Goal: Task Accomplishment & Management: Complete application form

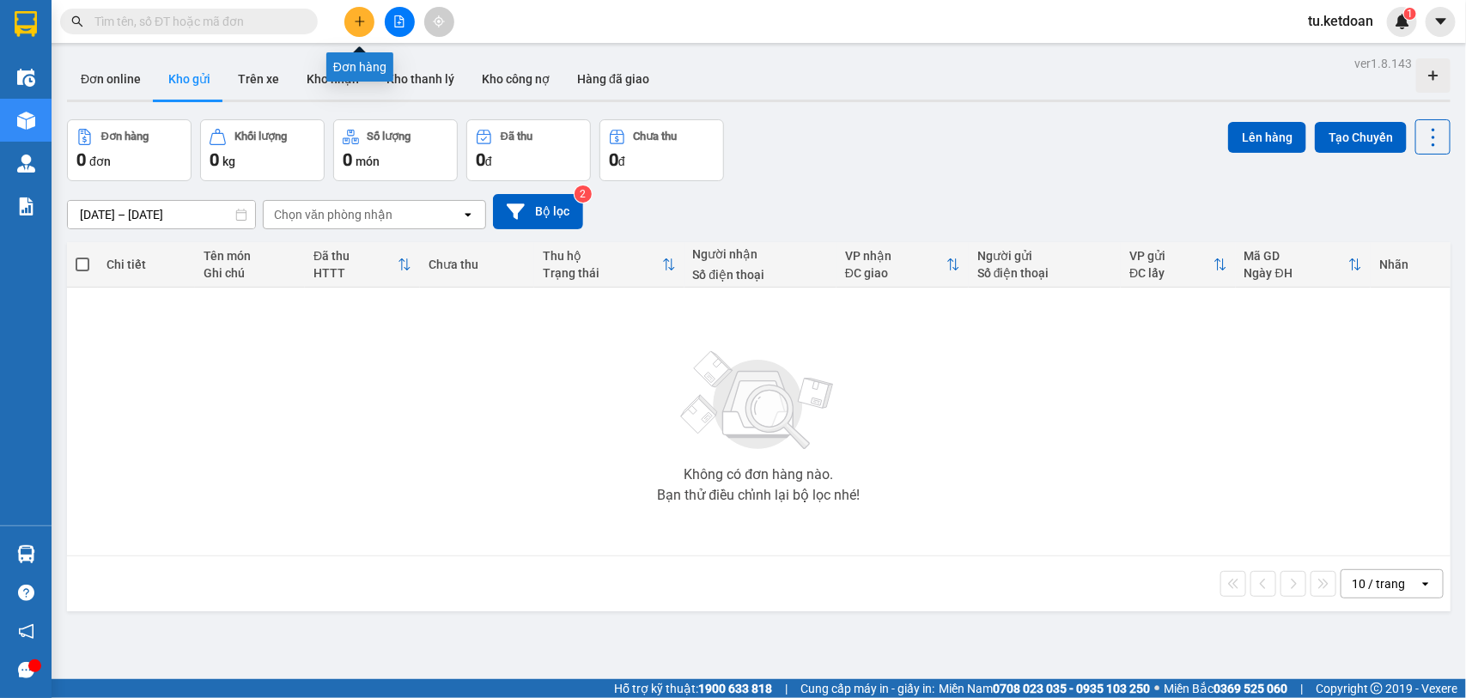
click at [367, 27] on button at bounding box center [359, 22] width 30 height 30
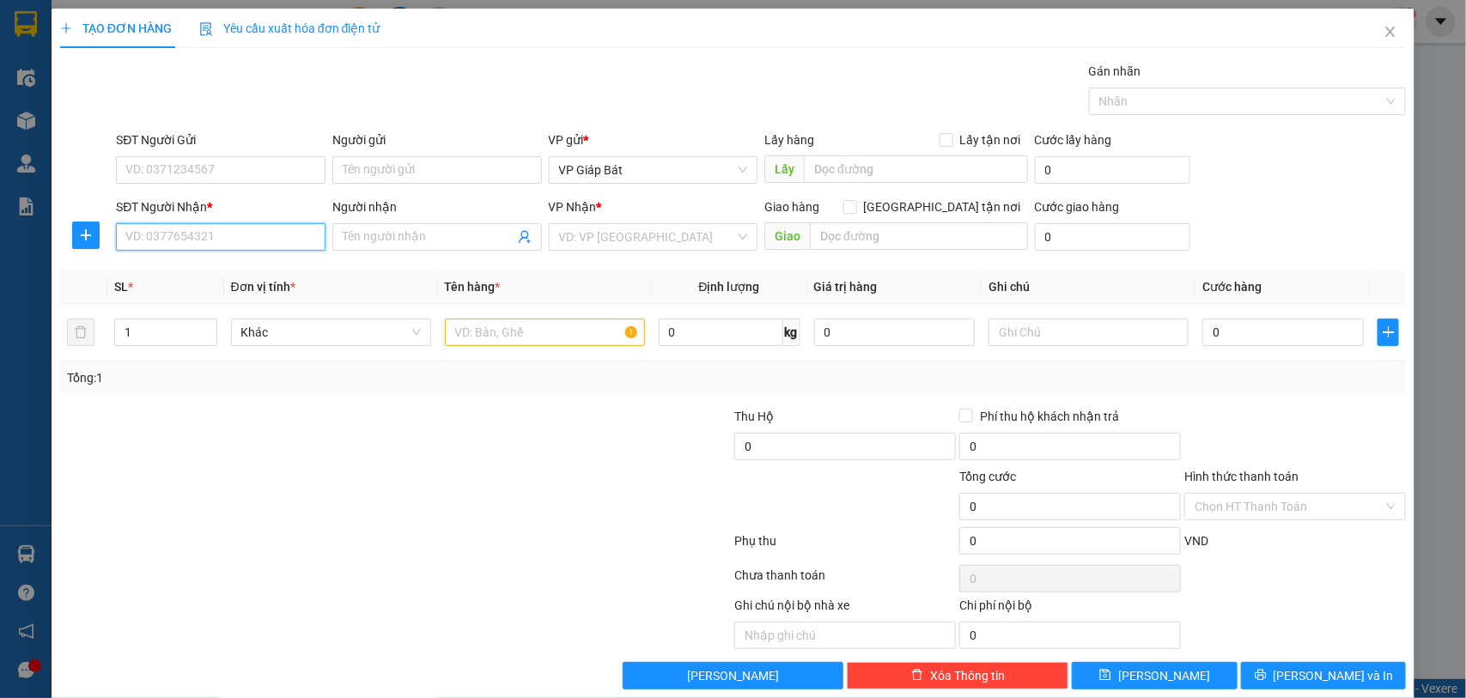
click at [220, 228] on input "SĐT Người Nhận *" at bounding box center [221, 236] width 210 height 27
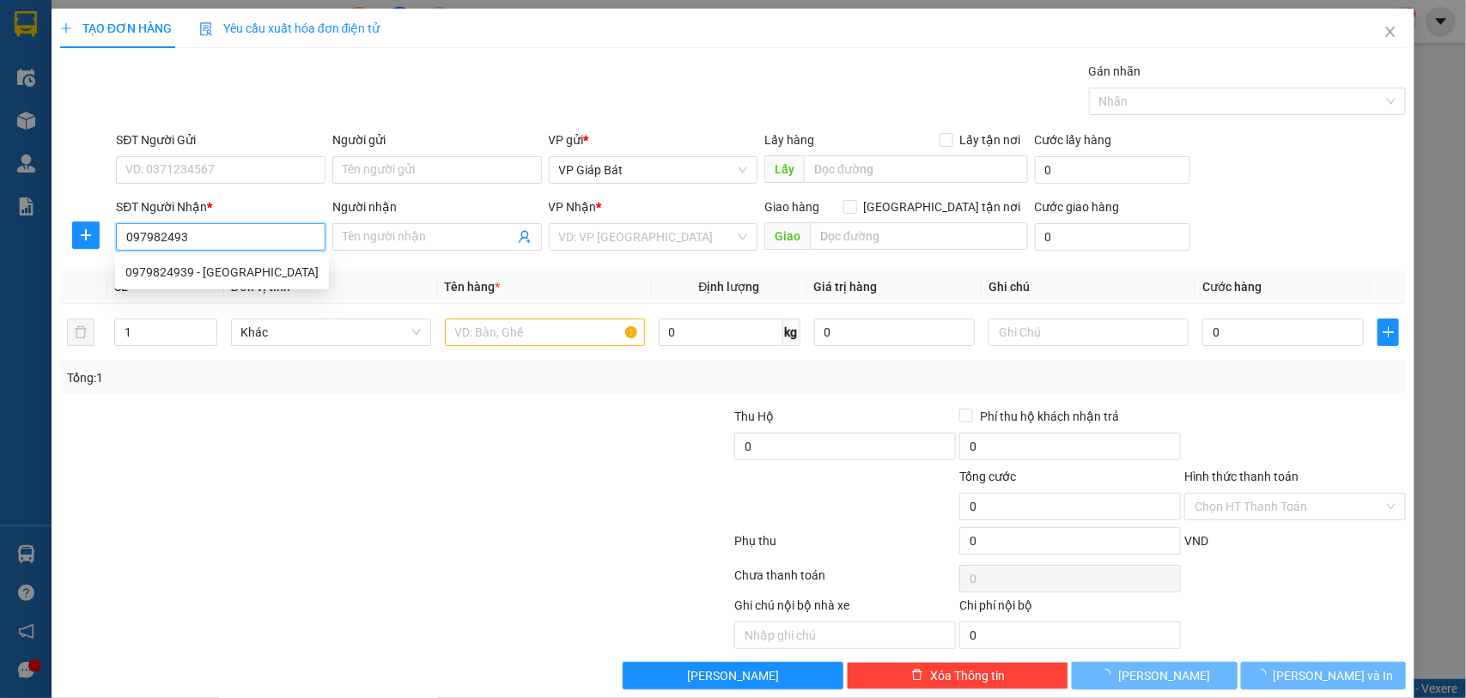
type input "0979824939"
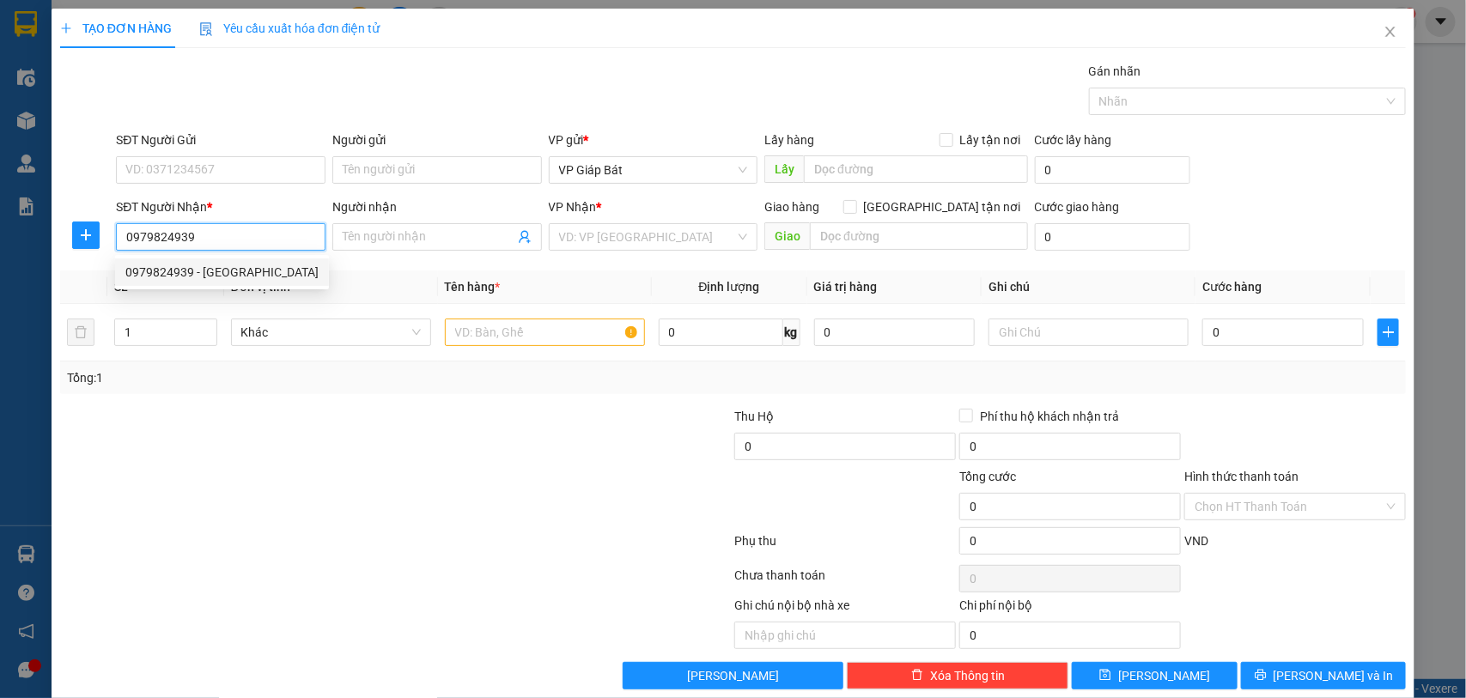
drag, startPoint x: 249, startPoint y: 265, endPoint x: 284, endPoint y: 259, distance: 35.6
click at [268, 263] on div "0979824939 - Thanh Bình Tâm" at bounding box center [221, 272] width 193 height 19
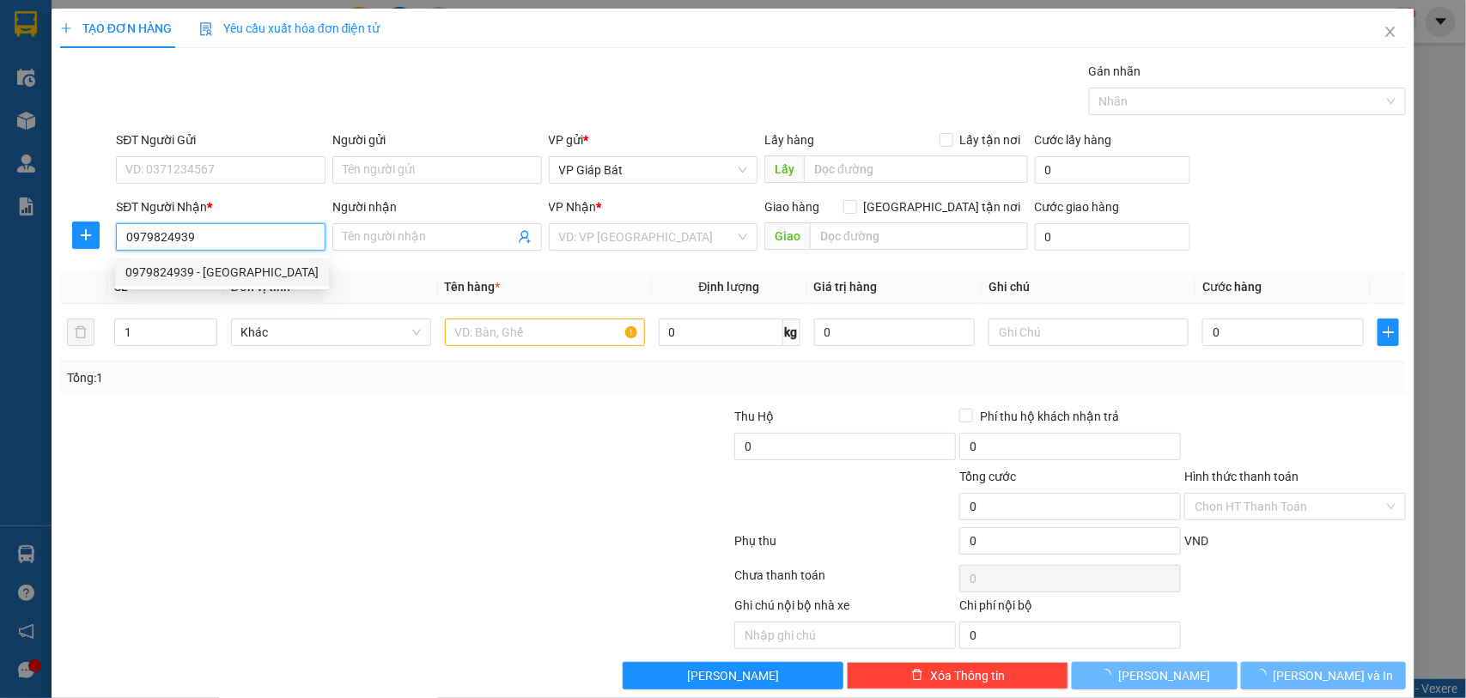
type input "Thanh Bình Tâm"
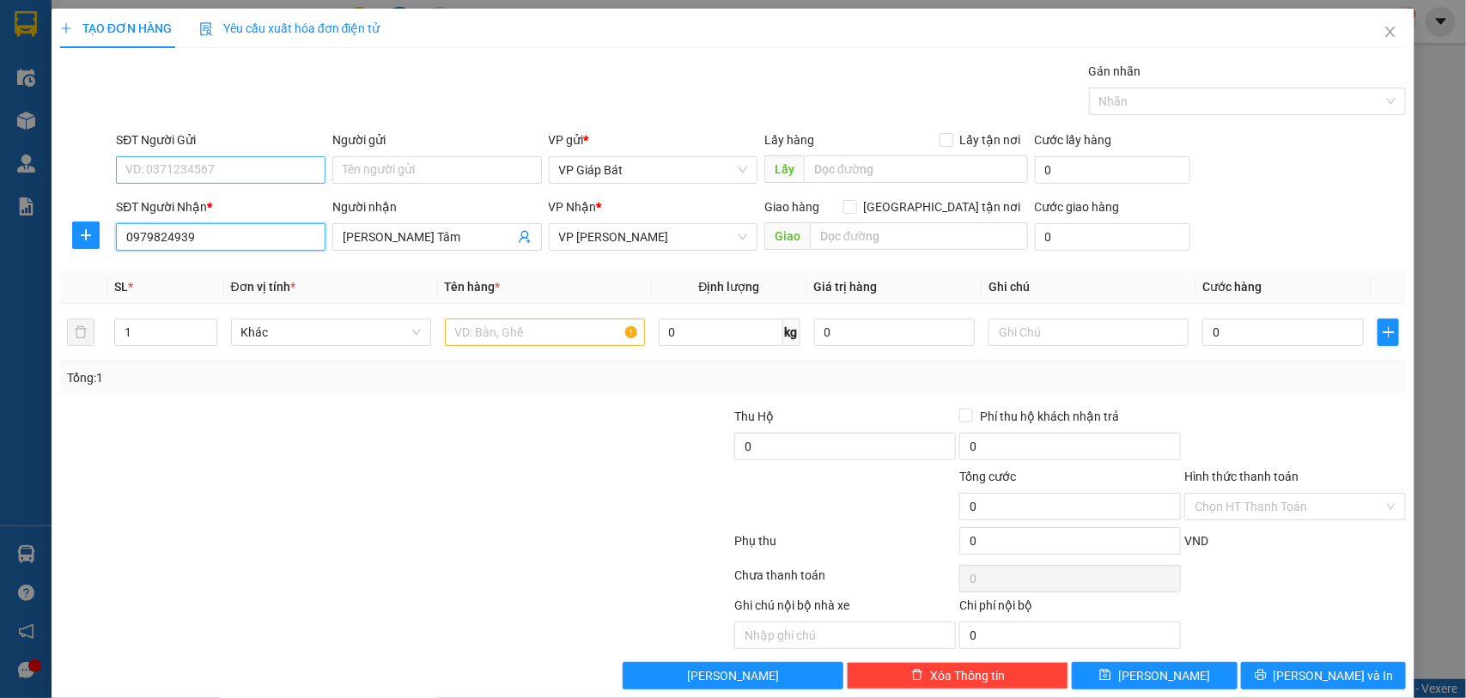
type input "0979824939"
click at [272, 170] on input "SĐT Người Gửi" at bounding box center [221, 169] width 210 height 27
click at [237, 200] on div "0913423387 - Ngọc Ánh" at bounding box center [218, 205] width 186 height 19
type input "0913423387"
type input "Ngọc Ánh"
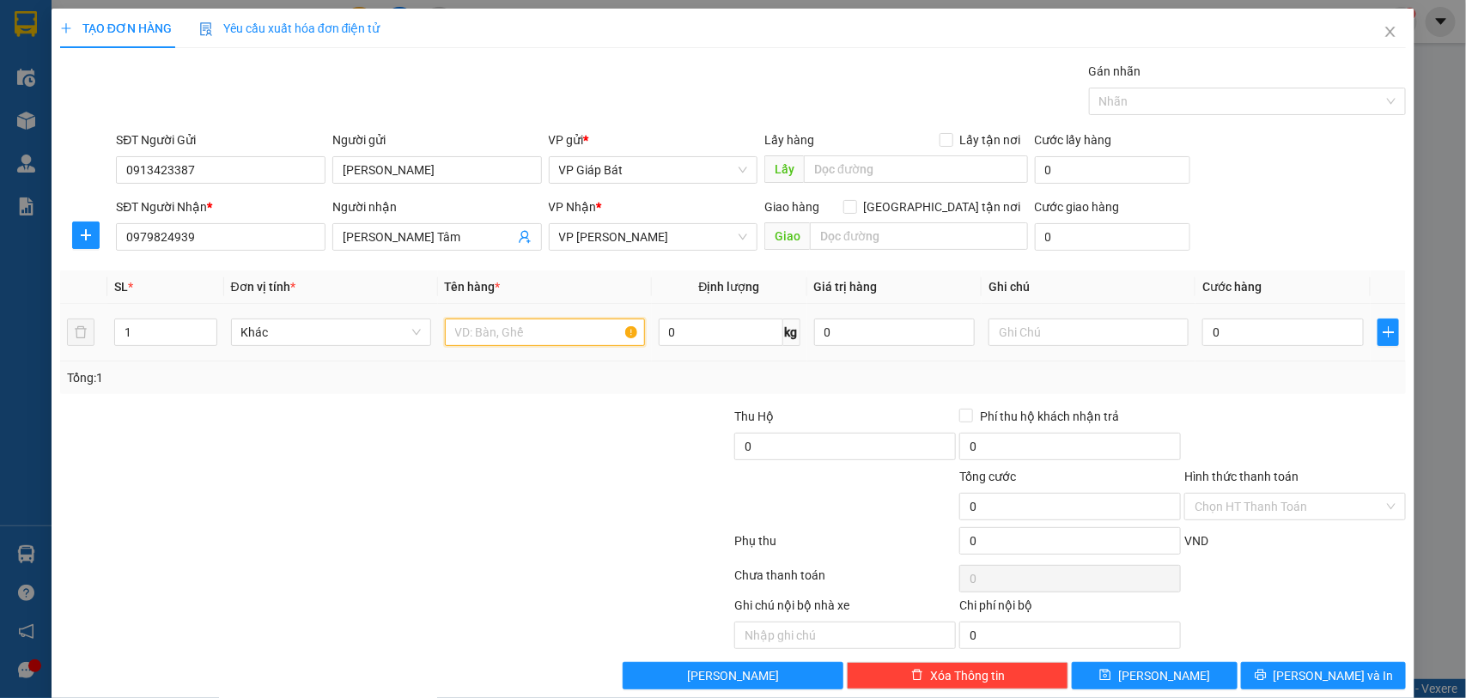
click at [477, 331] on input "text" at bounding box center [545, 332] width 200 height 27
type input "thùng"
click at [1208, 331] on input "0" at bounding box center [1282, 332] width 161 height 27
type input "7"
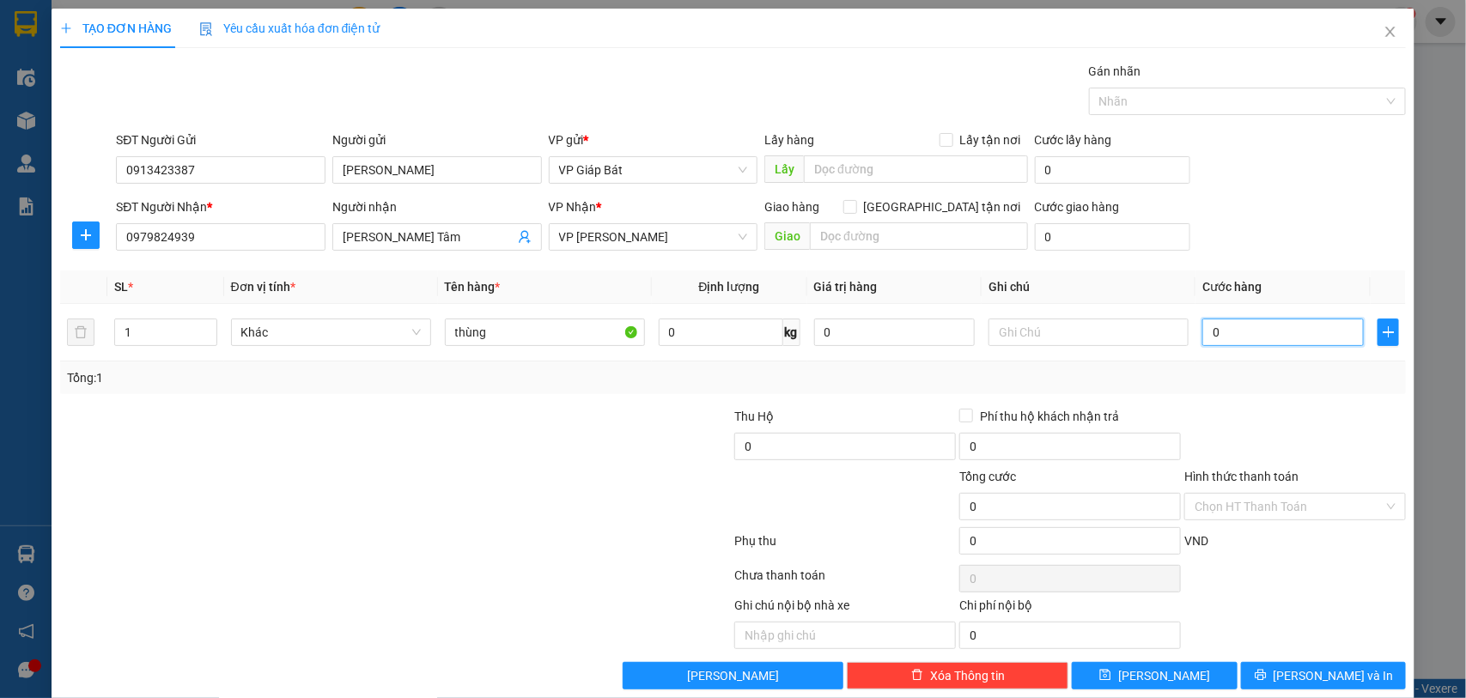
type input "7"
type input "70"
type input "700"
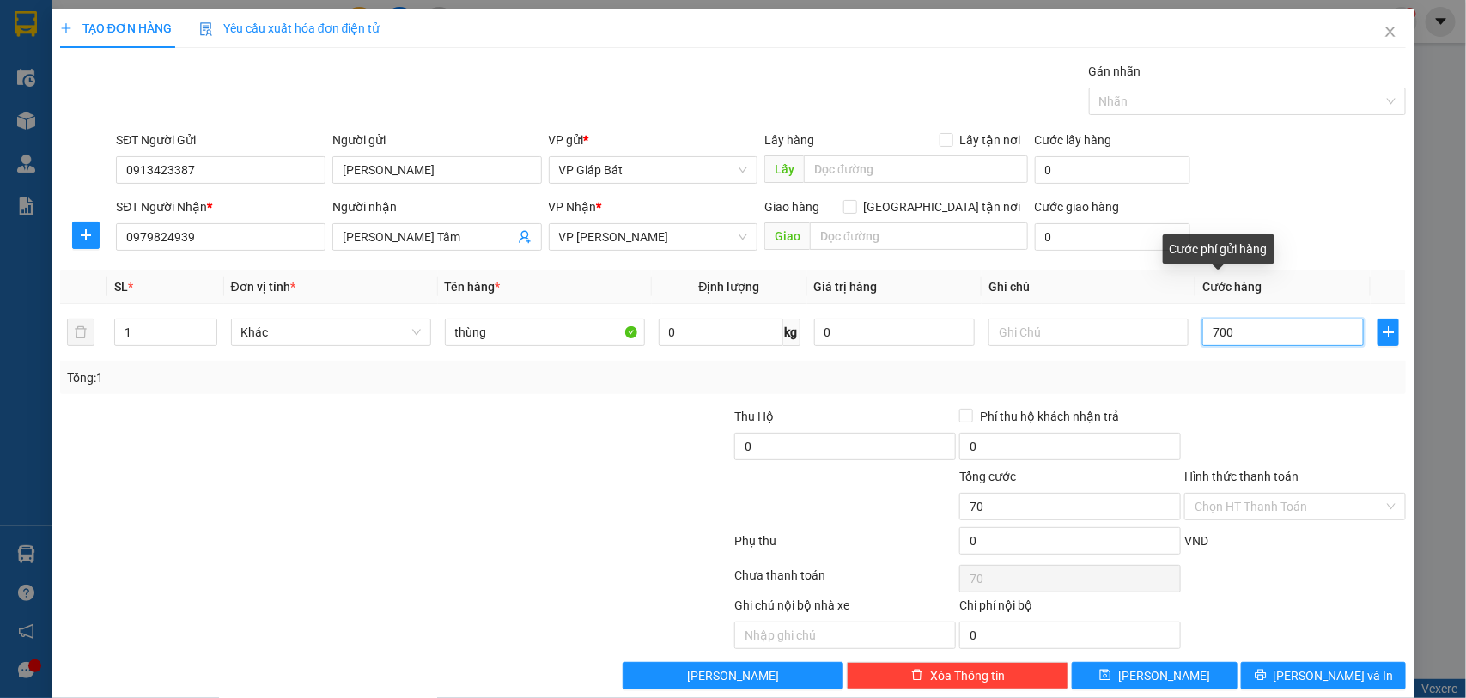
type input "700"
type input "7.000"
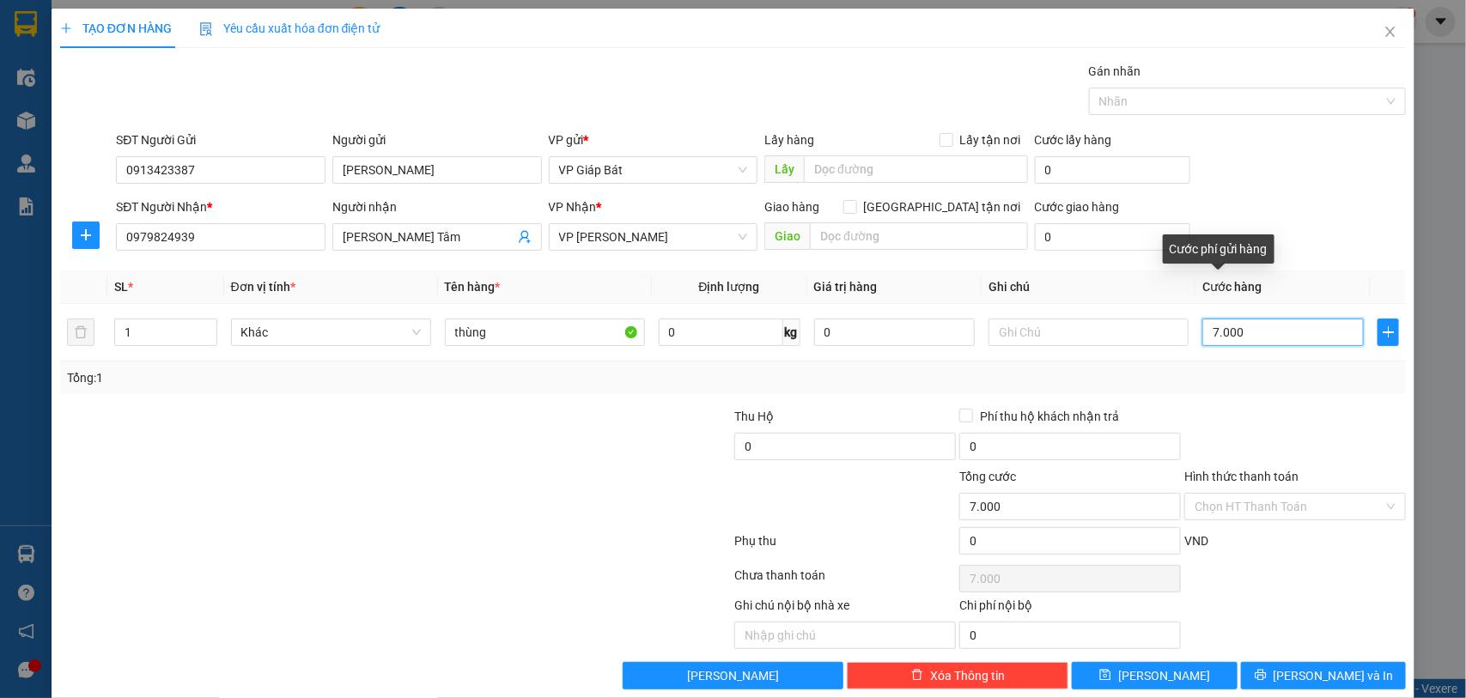
type input "70.000"
click at [1130, 103] on div at bounding box center [1239, 101] width 292 height 21
type input "70.000"
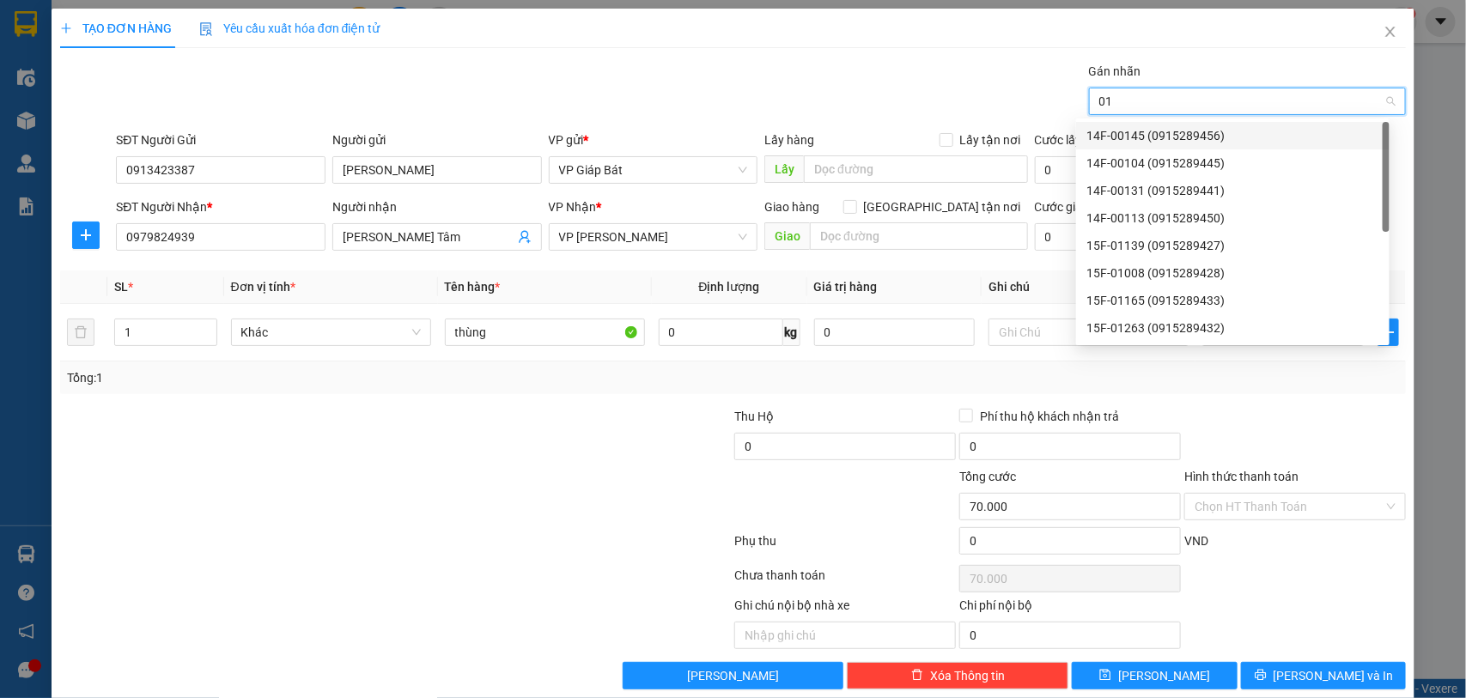
type input "015"
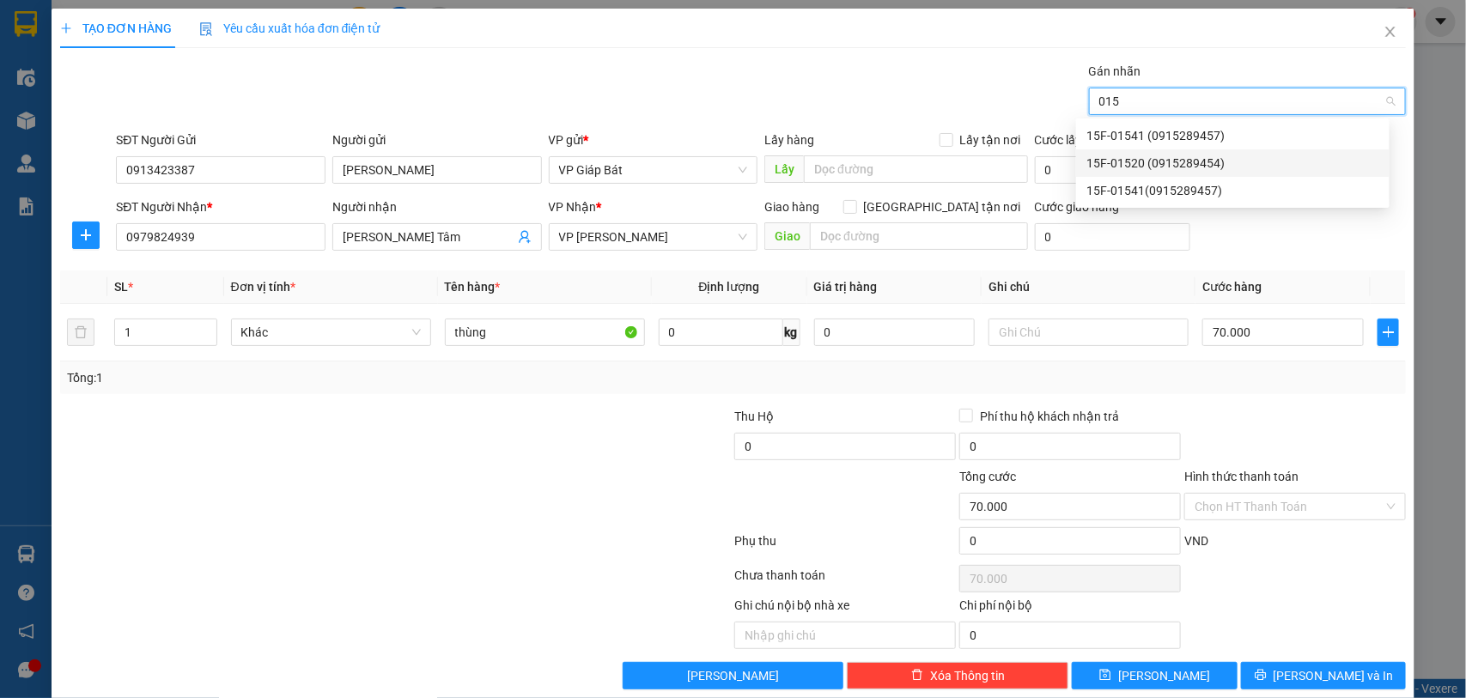
click at [1146, 168] on div "15F-01520 (0915289454)" at bounding box center [1232, 163] width 293 height 19
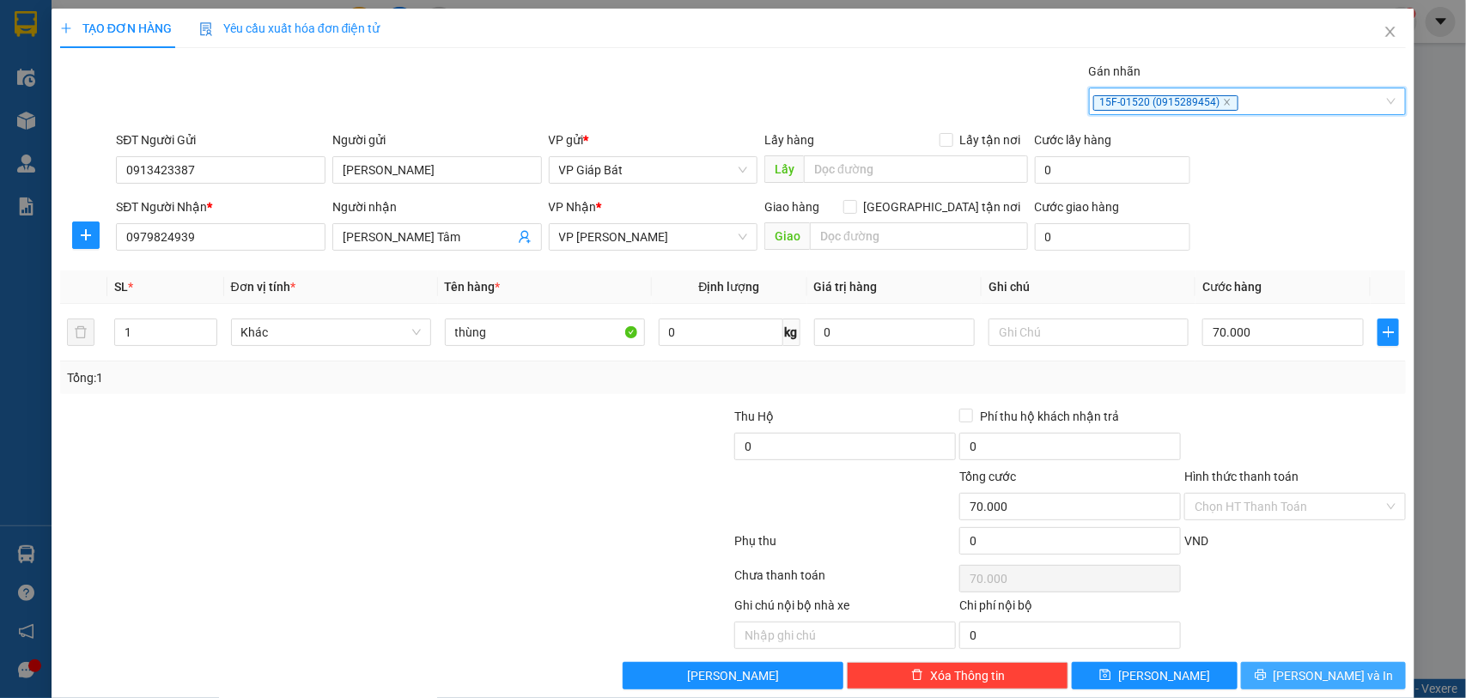
click at [1308, 671] on span "Lưu và In" at bounding box center [1334, 675] width 120 height 19
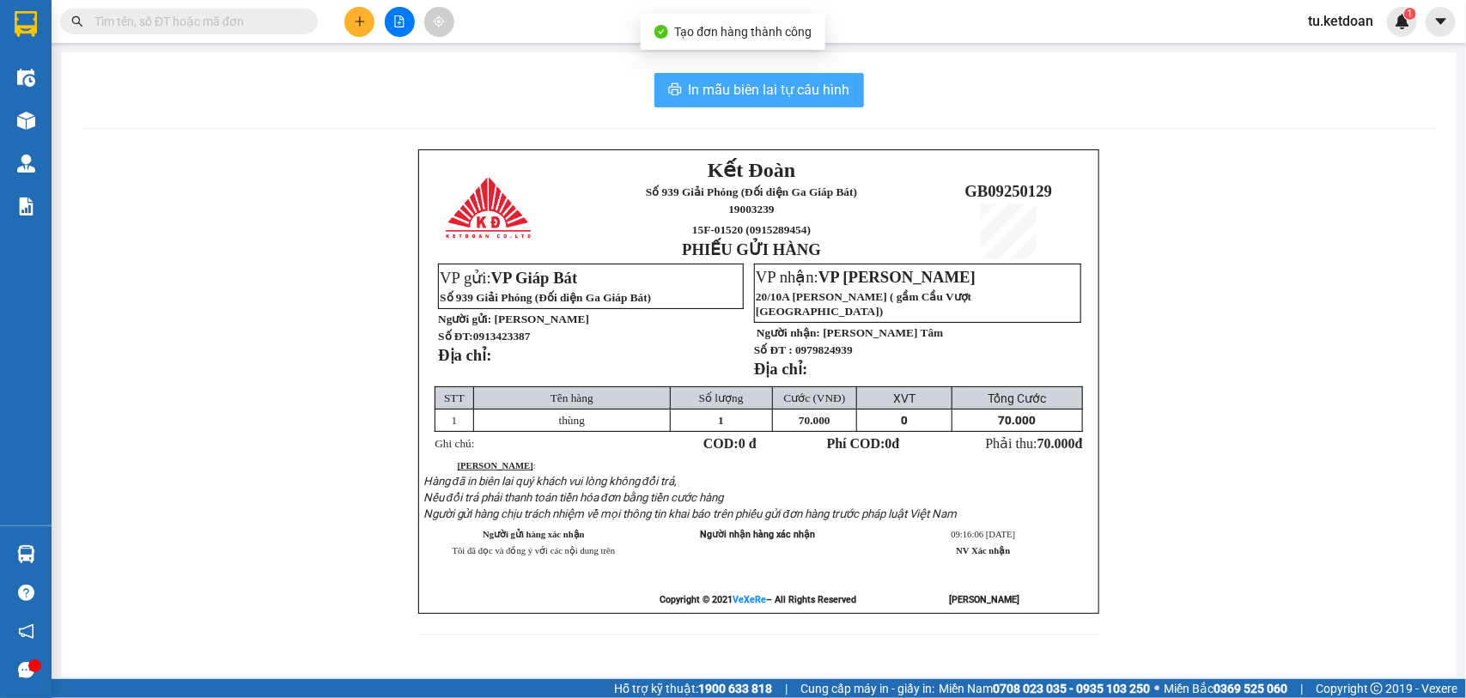
click at [739, 91] on span "In mẫu biên lai tự cấu hình" at bounding box center [769, 89] width 161 height 21
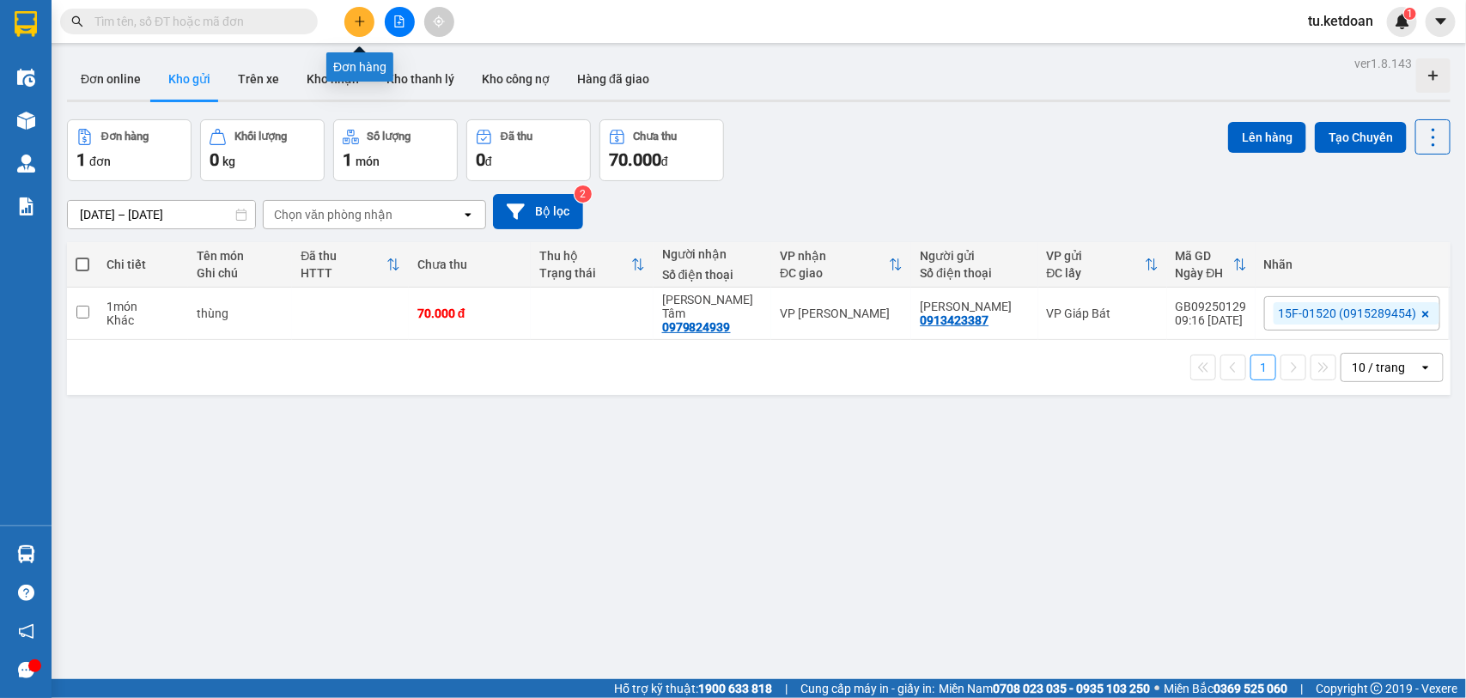
click at [365, 15] on icon "plus" at bounding box center [360, 21] width 12 height 12
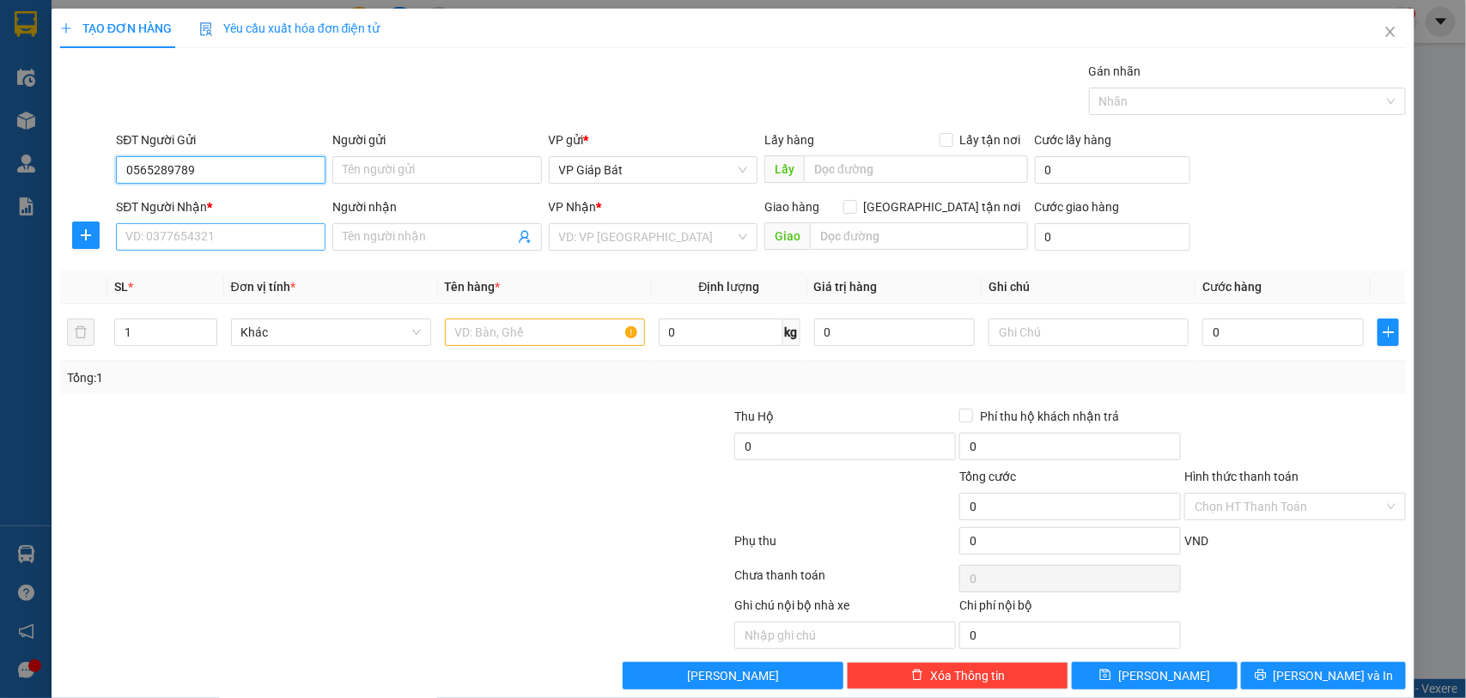
type input "0565289789"
click at [243, 228] on input "SĐT Người Nhận *" at bounding box center [221, 236] width 210 height 27
type input "0982834447"
click at [404, 242] on input "Người nhận" at bounding box center [429, 237] width 172 height 19
type input "l"
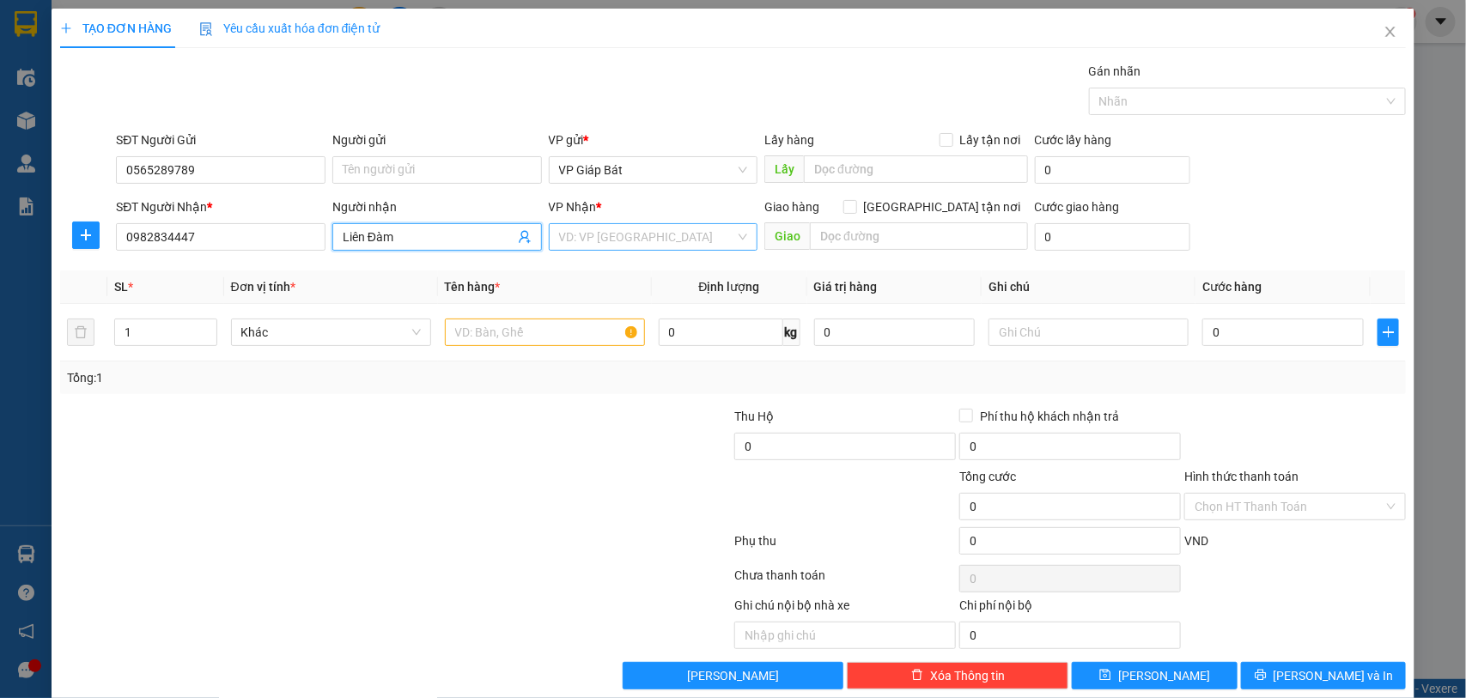
type input "Liên Đàm"
click at [677, 239] on input "search" at bounding box center [647, 237] width 177 height 26
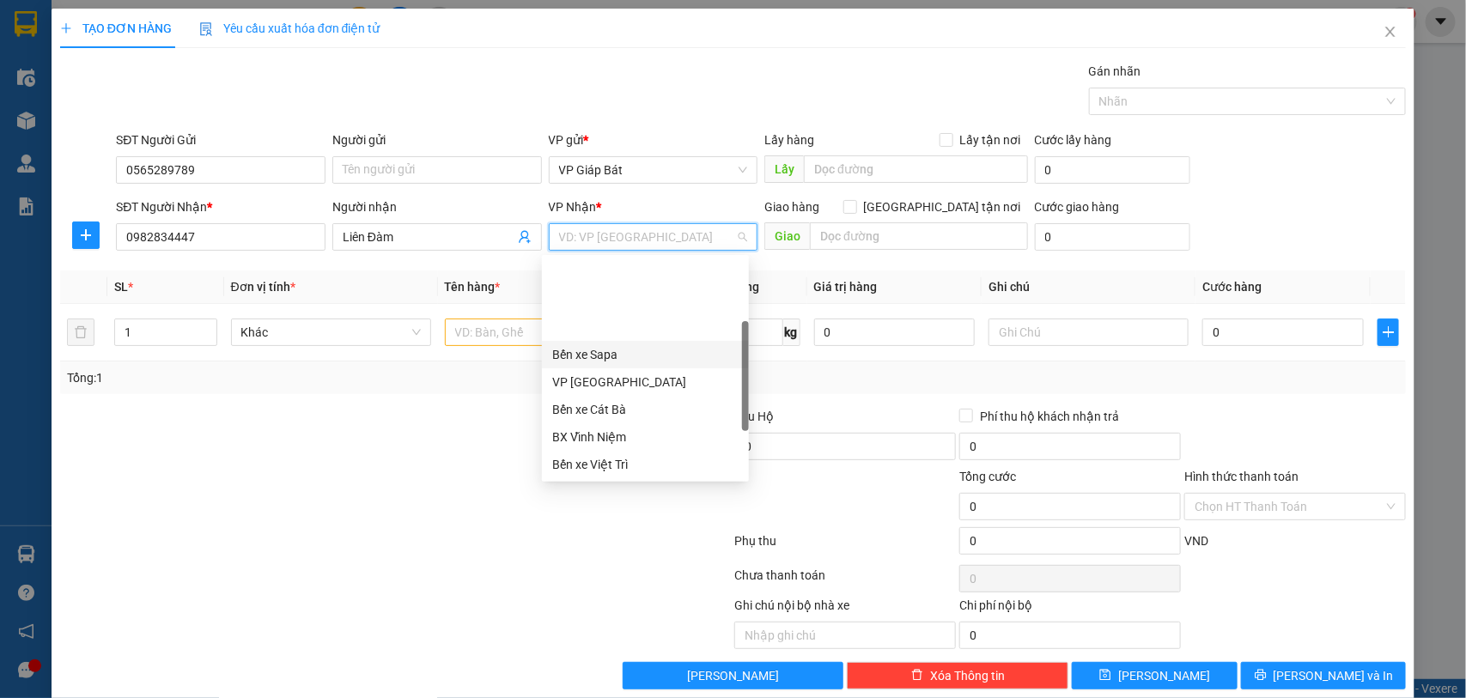
scroll to position [164, 0]
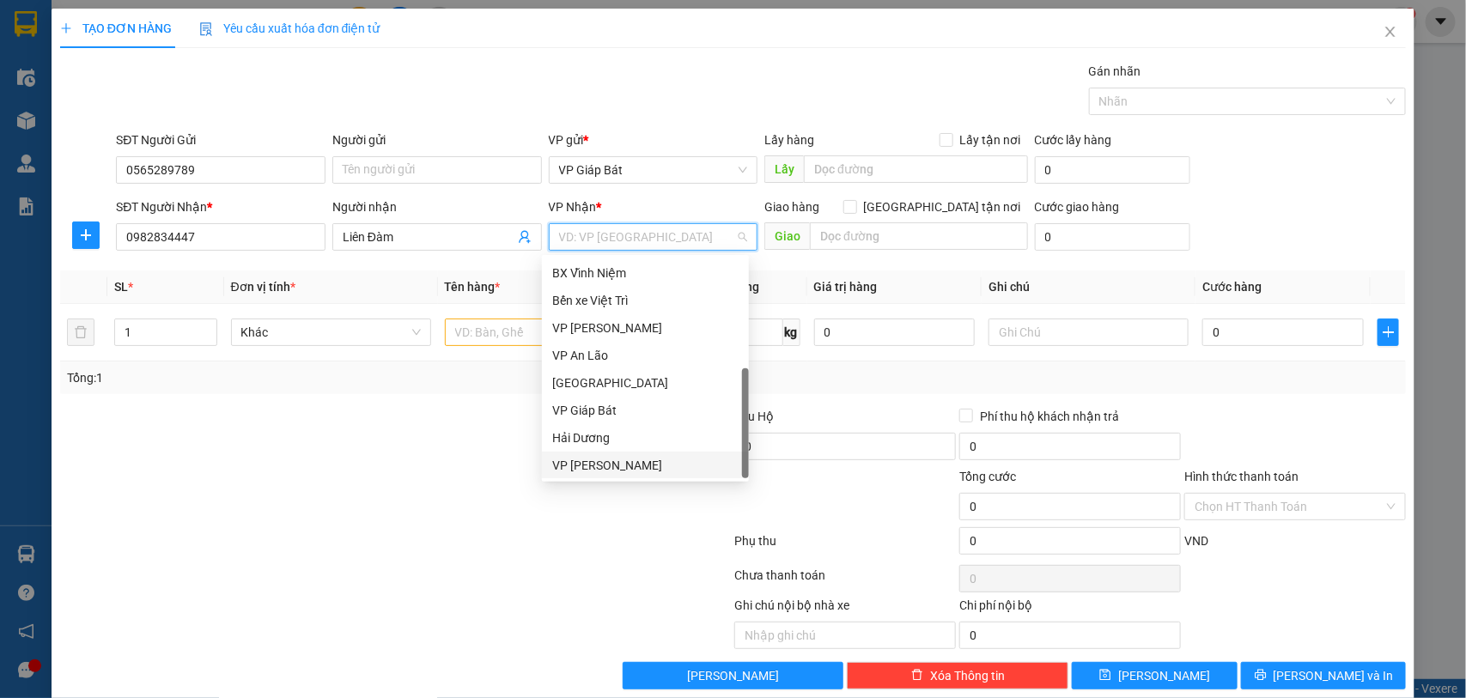
click at [642, 464] on div "VP Nguyễn Văn Linh" at bounding box center [645, 465] width 186 height 19
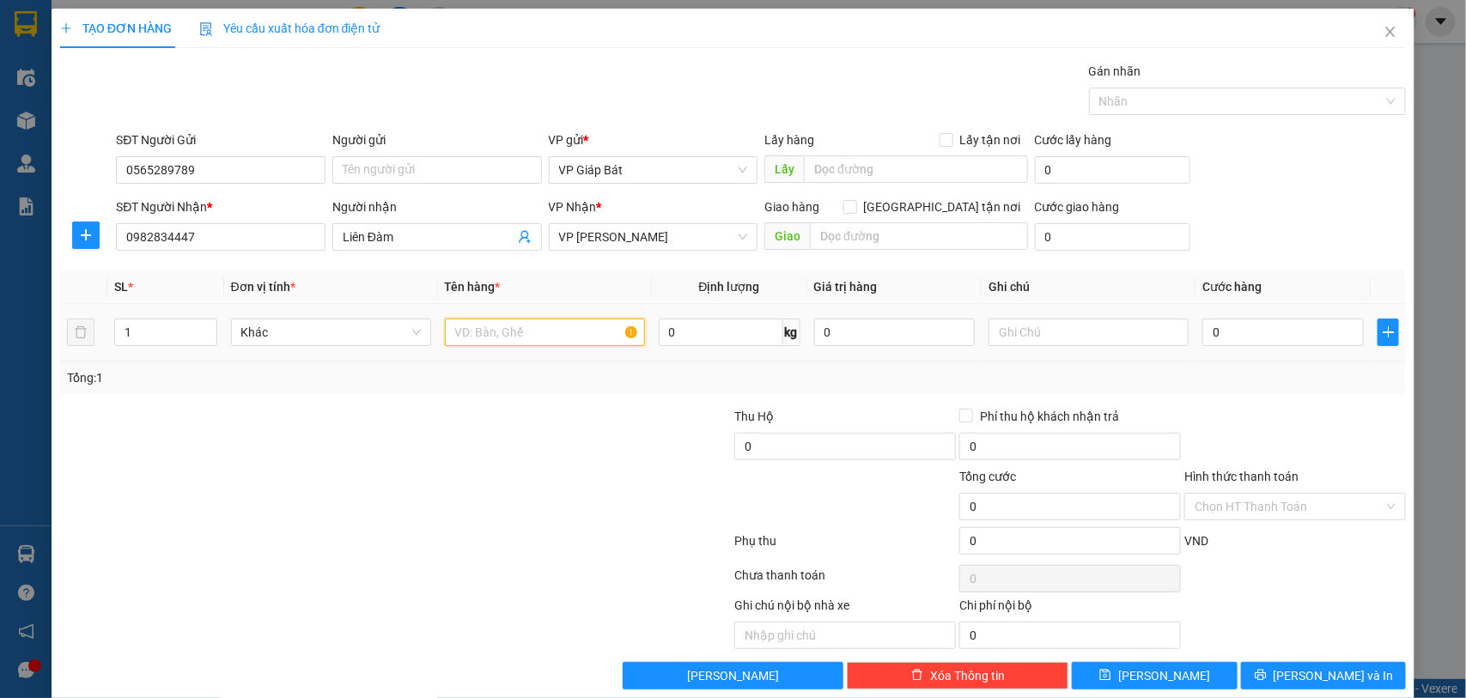
click at [498, 328] on input "text" at bounding box center [545, 332] width 200 height 27
type input "thùng sơn"
type input "2"
click at [204, 324] on span "up" at bounding box center [208, 328] width 10 height 10
click at [1304, 344] on input "0" at bounding box center [1282, 332] width 161 height 27
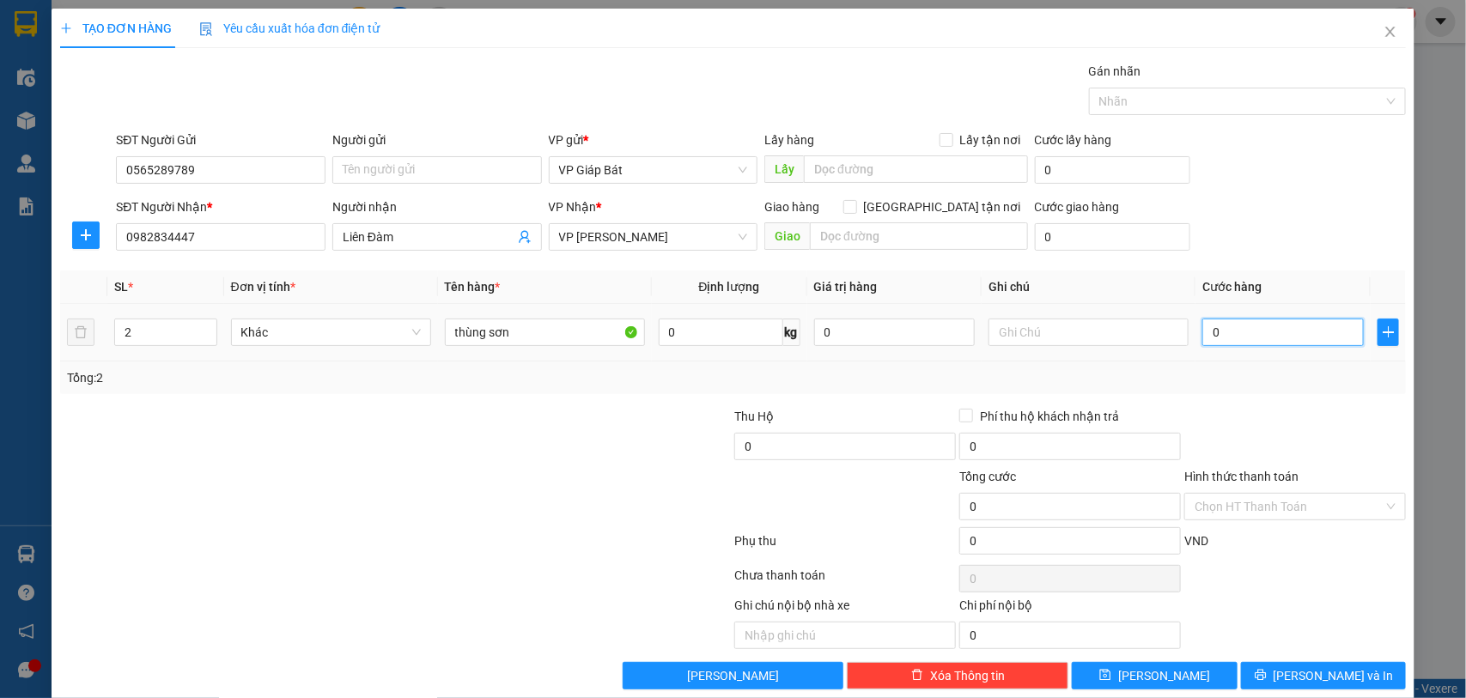
type input "1"
type input "10"
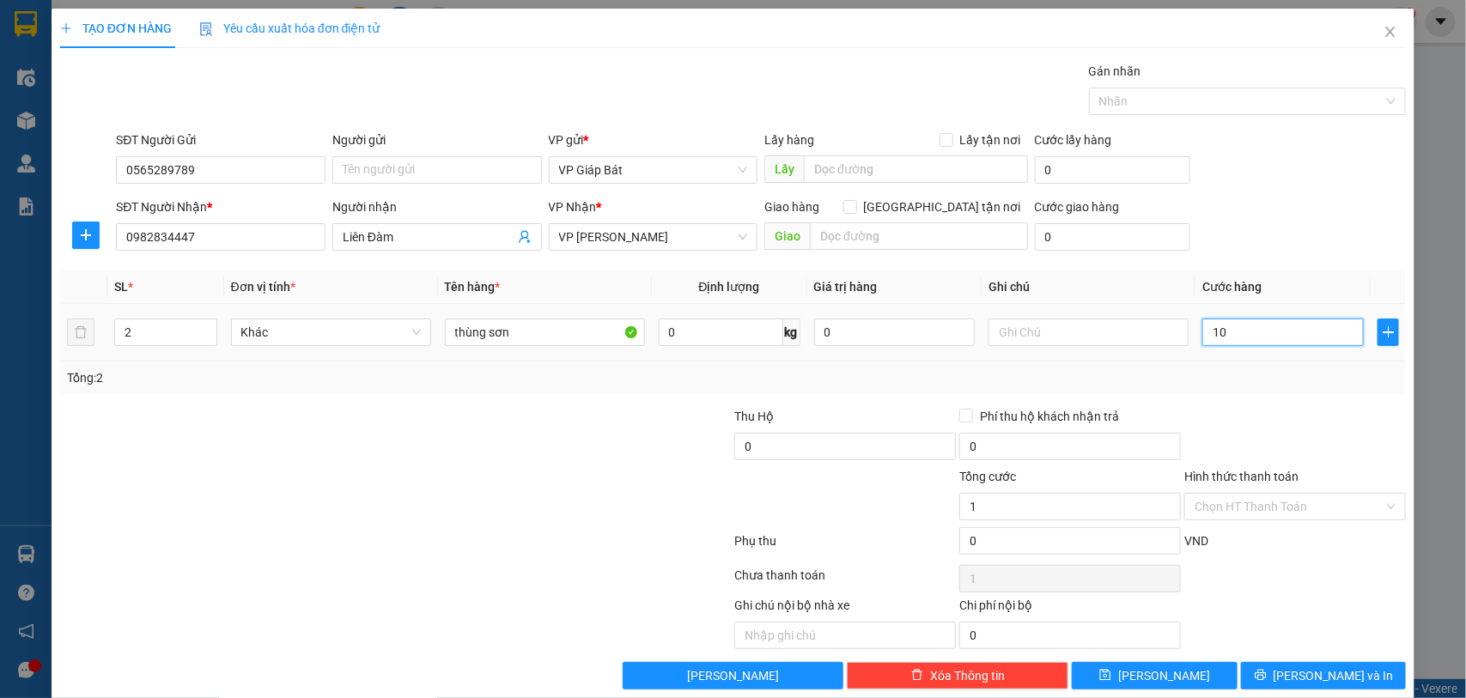
type input "10"
type input "100"
type input "1.000"
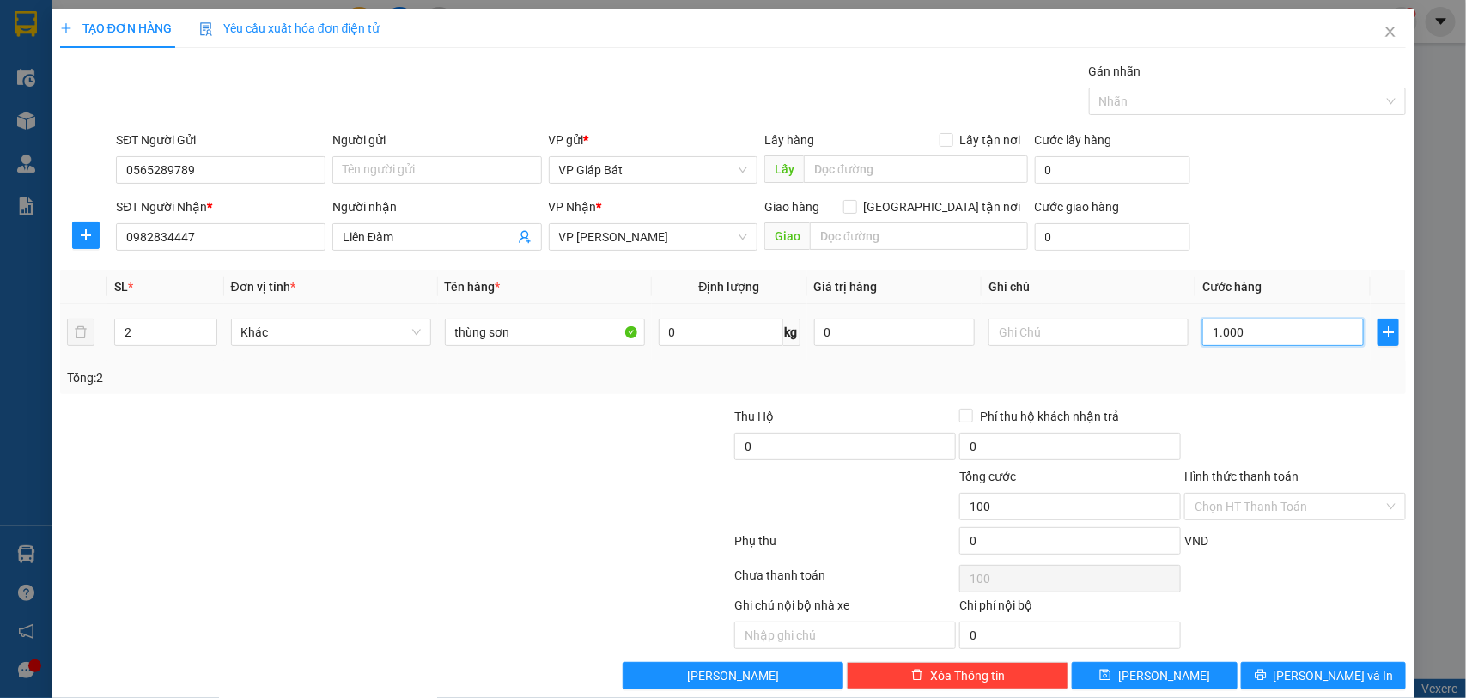
type input "1.000"
type input "10.000"
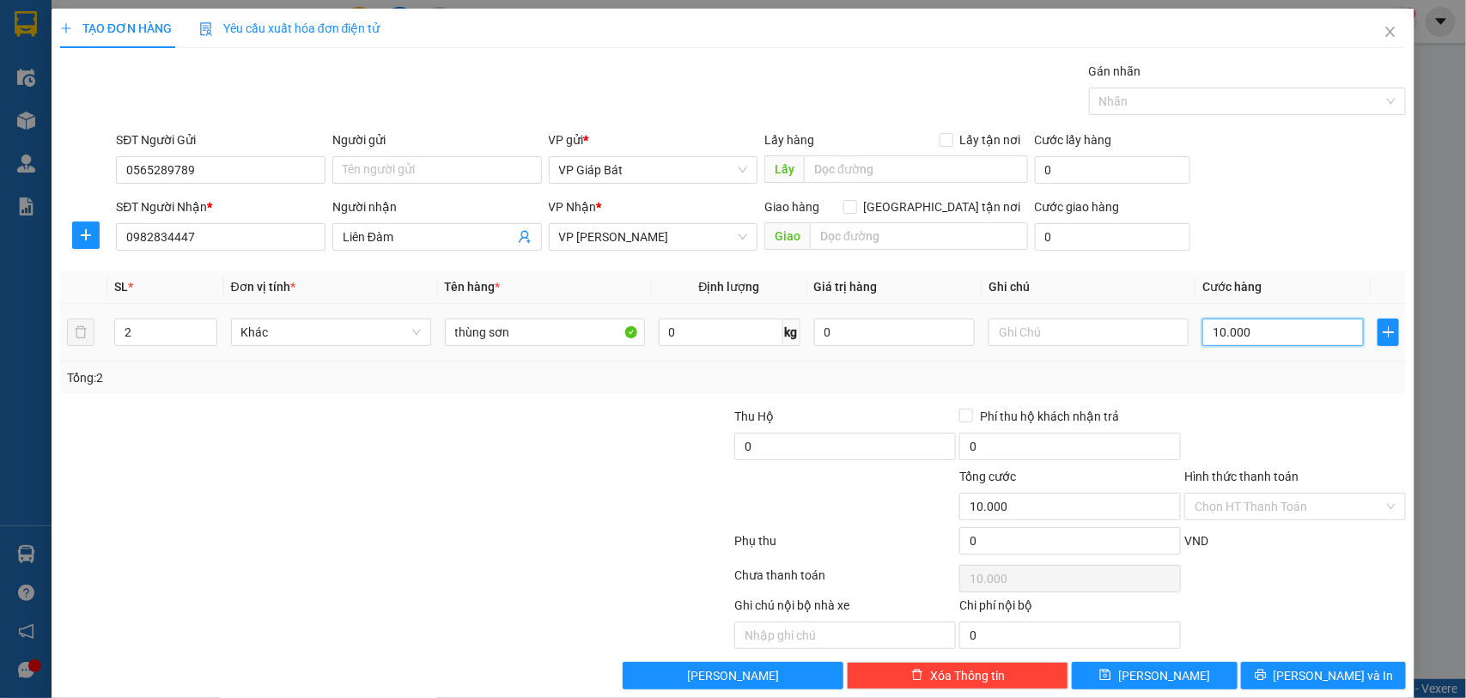
type input "100.000"
click at [1252, 88] on div "Nhãn" at bounding box center [1248, 101] width 318 height 27
type input "100.000"
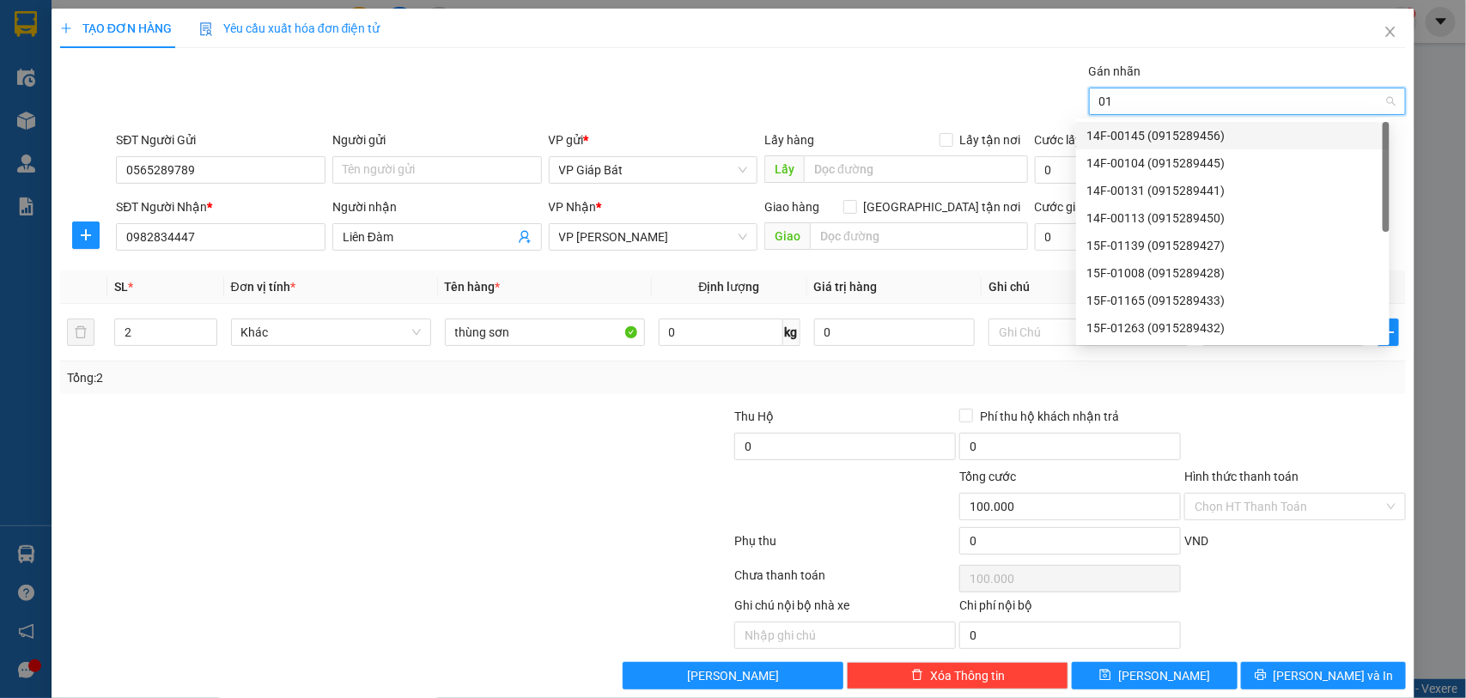
type input "015"
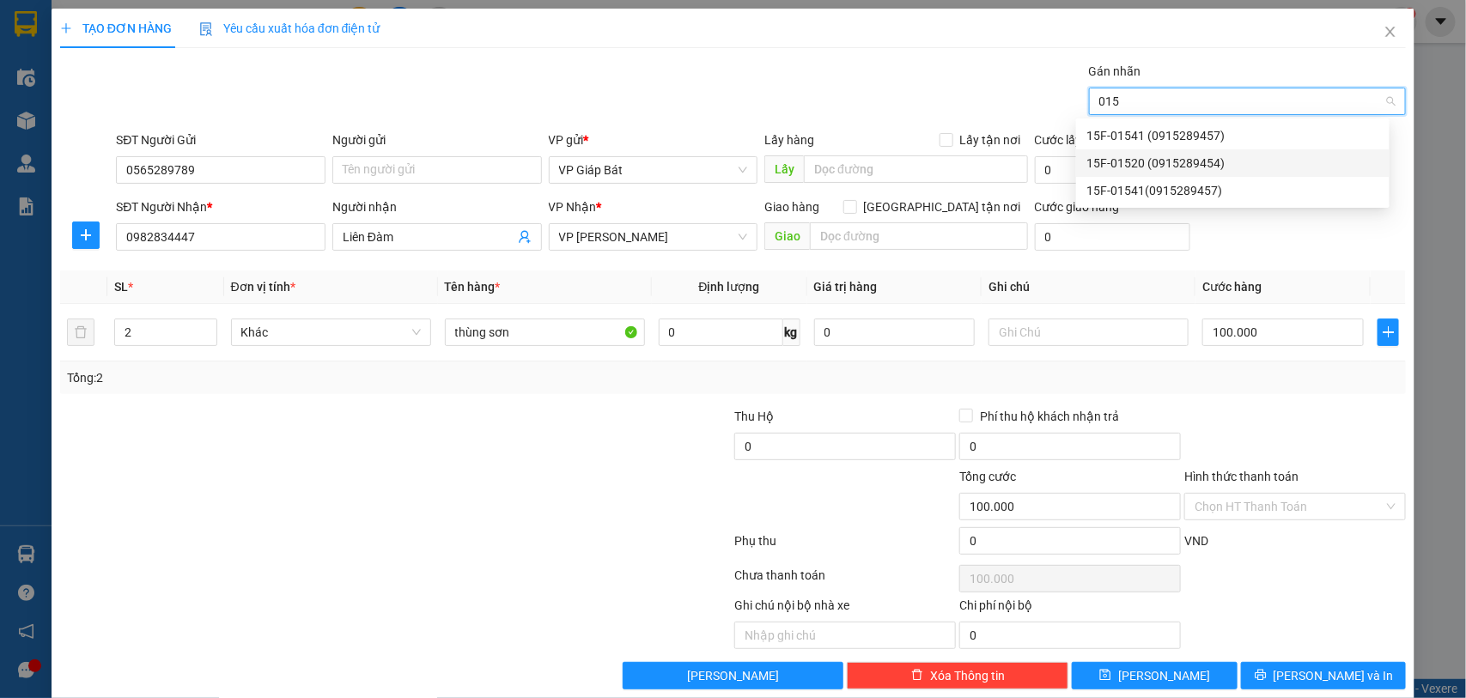
click at [1201, 155] on div "15F-01520 (0915289454)" at bounding box center [1232, 163] width 293 height 19
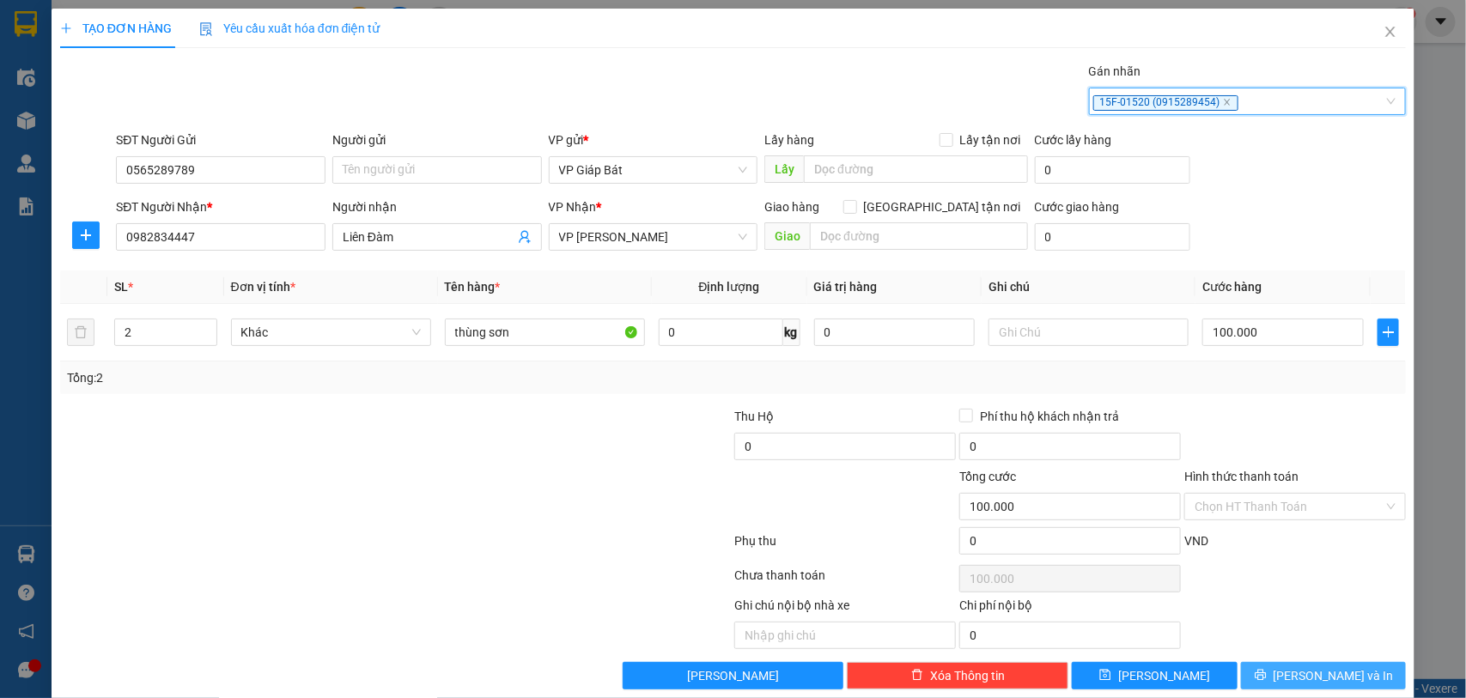
click at [1267, 681] on icon "printer" at bounding box center [1261, 675] width 12 height 12
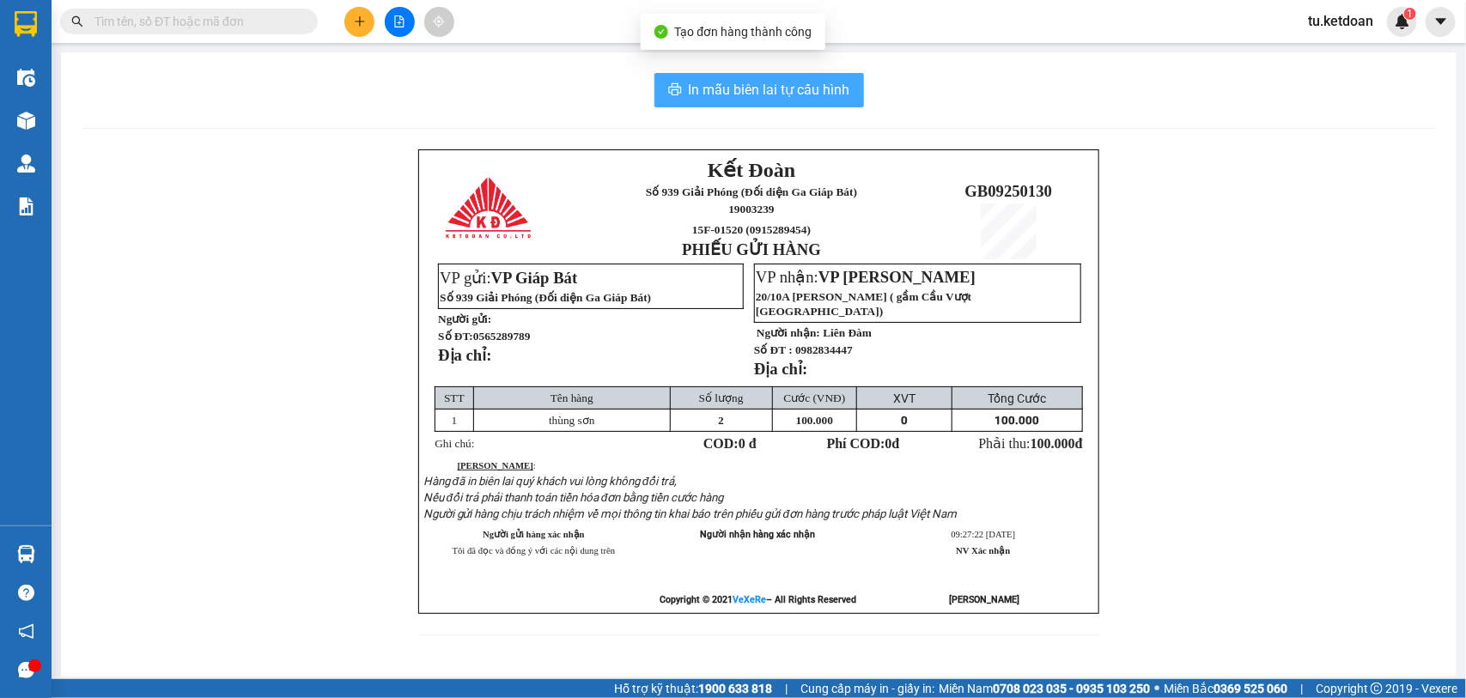
click at [781, 87] on span "In mẫu biên lai tự cấu hình" at bounding box center [769, 89] width 161 height 21
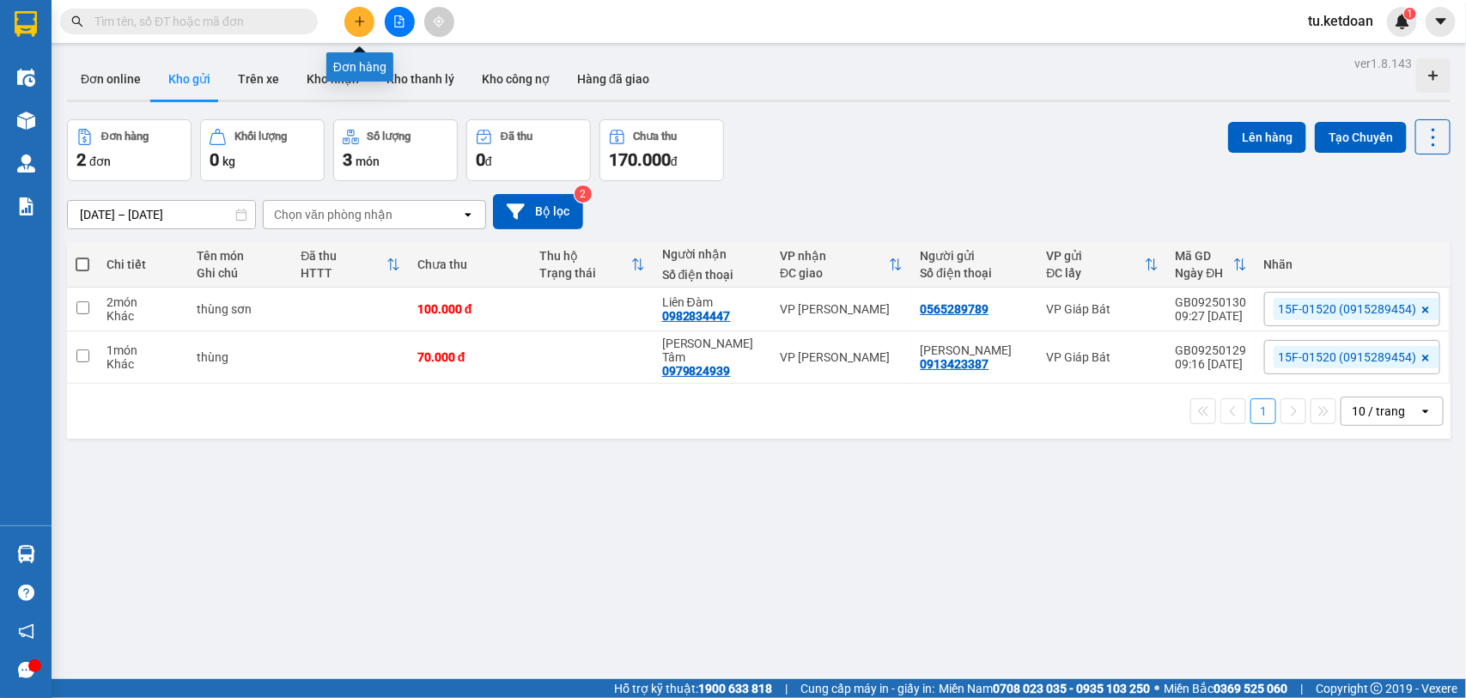
click at [365, 32] on button at bounding box center [359, 22] width 30 height 30
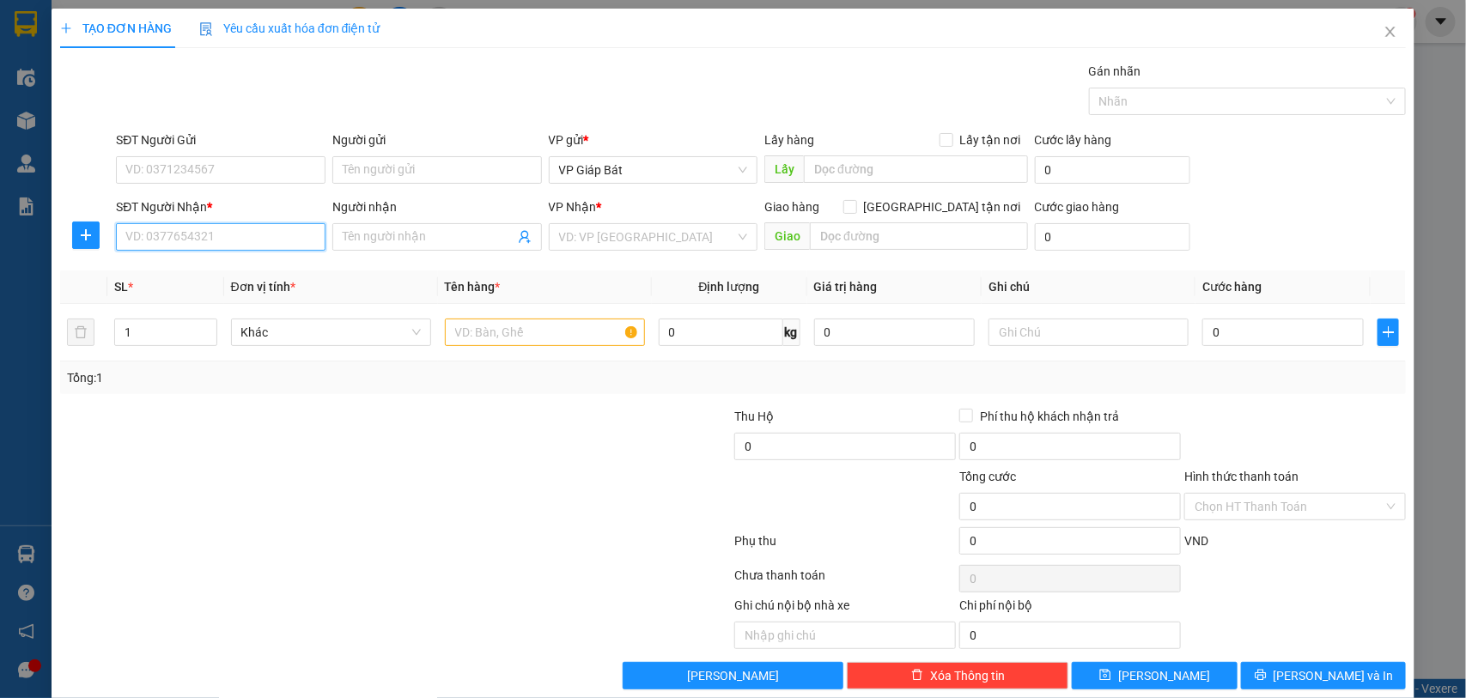
click at [289, 236] on input "SĐT Người Nhận *" at bounding box center [221, 236] width 210 height 27
type input "0914588222"
click at [219, 272] on div "0914588222 - TRANG" at bounding box center [218, 272] width 186 height 19
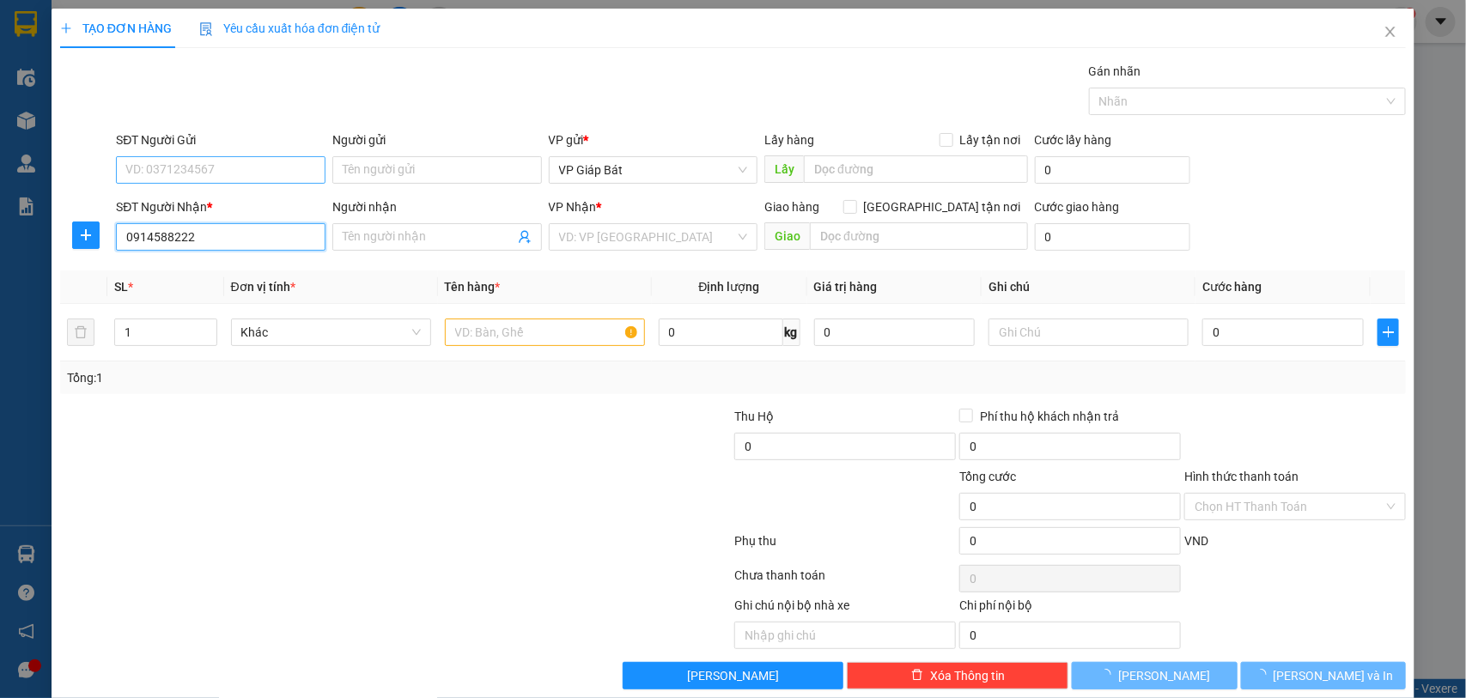
type input "TRANG"
type input "CẦU RÀO 1"
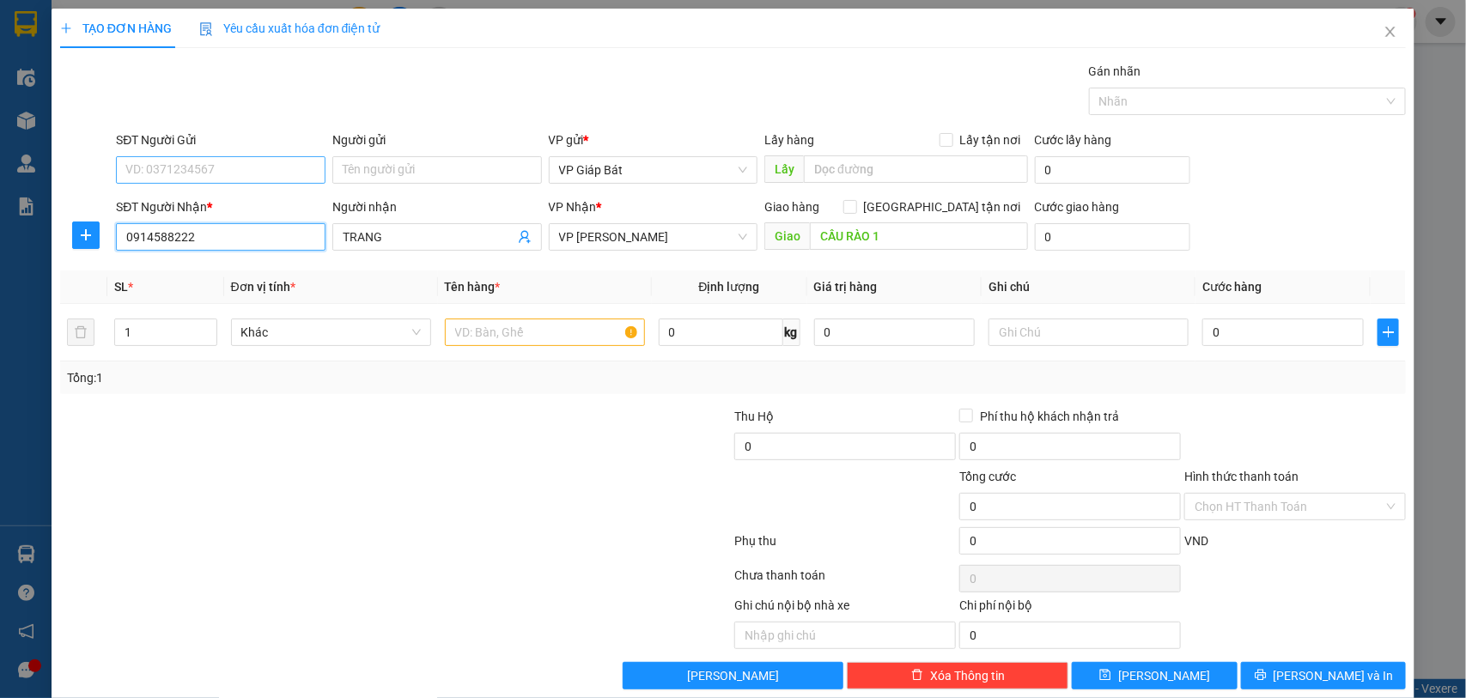
type input "0914588222"
click at [250, 180] on input "SĐT Người Gửi" at bounding box center [221, 169] width 210 height 27
click at [228, 206] on div "0965872588 - GẠO RUỘNG RƯƠI" at bounding box center [218, 205] width 186 height 19
type input "0965872588"
type input "GẠO RUỘNG RƯƠI"
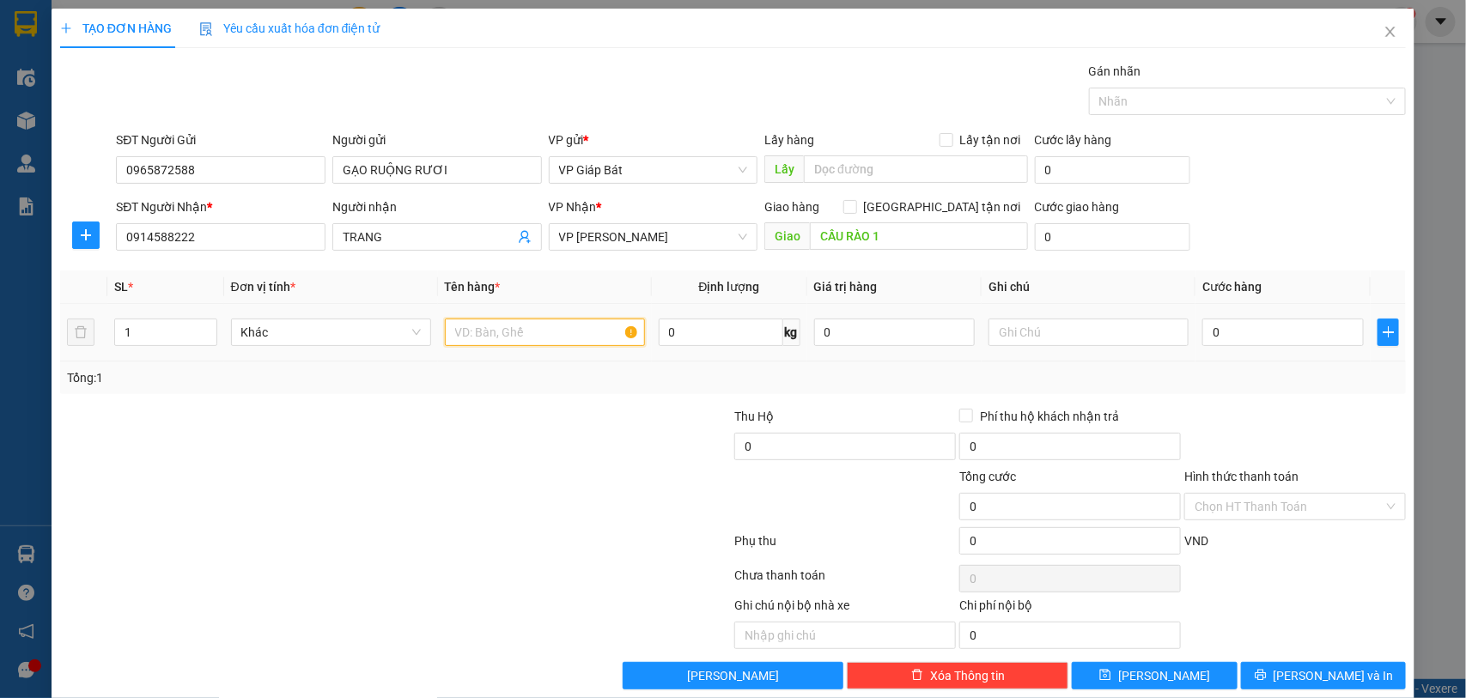
click at [468, 325] on input "text" at bounding box center [545, 332] width 200 height 27
type input "xốp"
click at [1230, 324] on input "0" at bounding box center [1282, 332] width 161 height 27
type input "8"
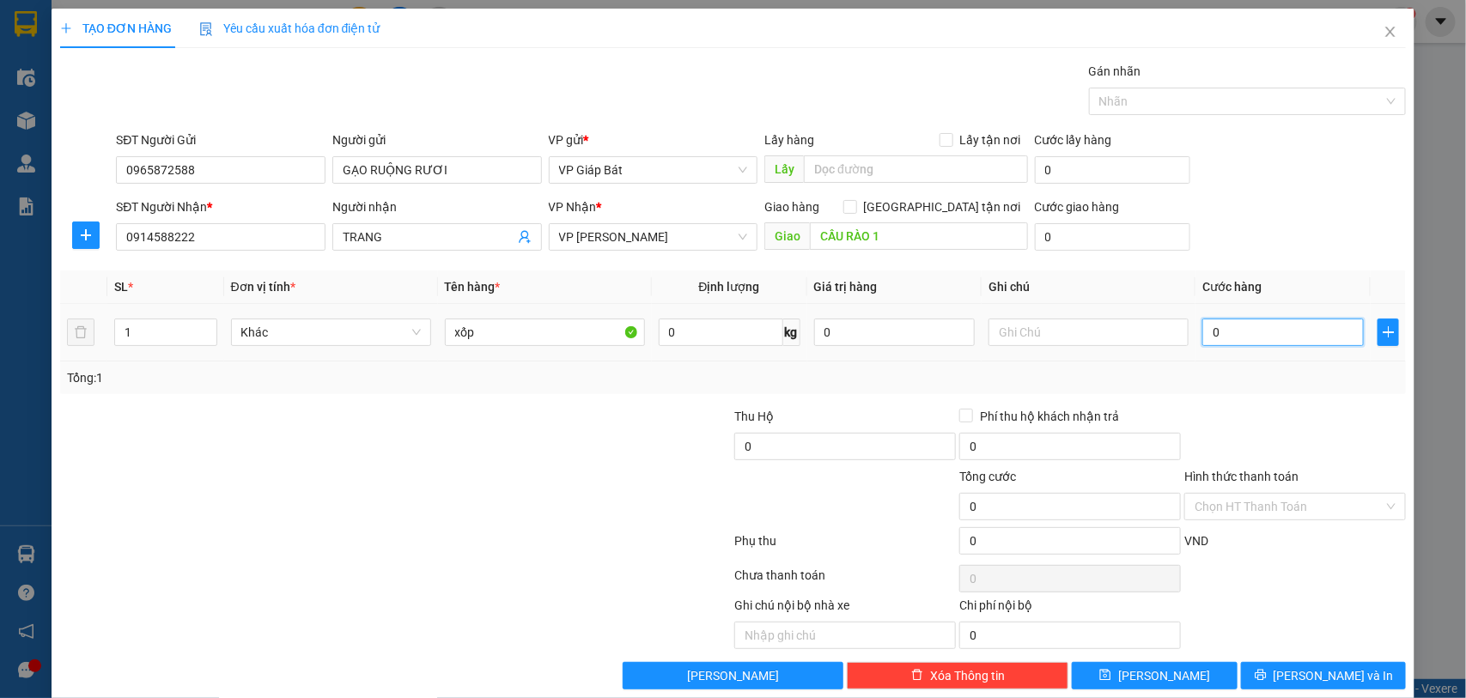
type input "8"
type input "80"
type input "800"
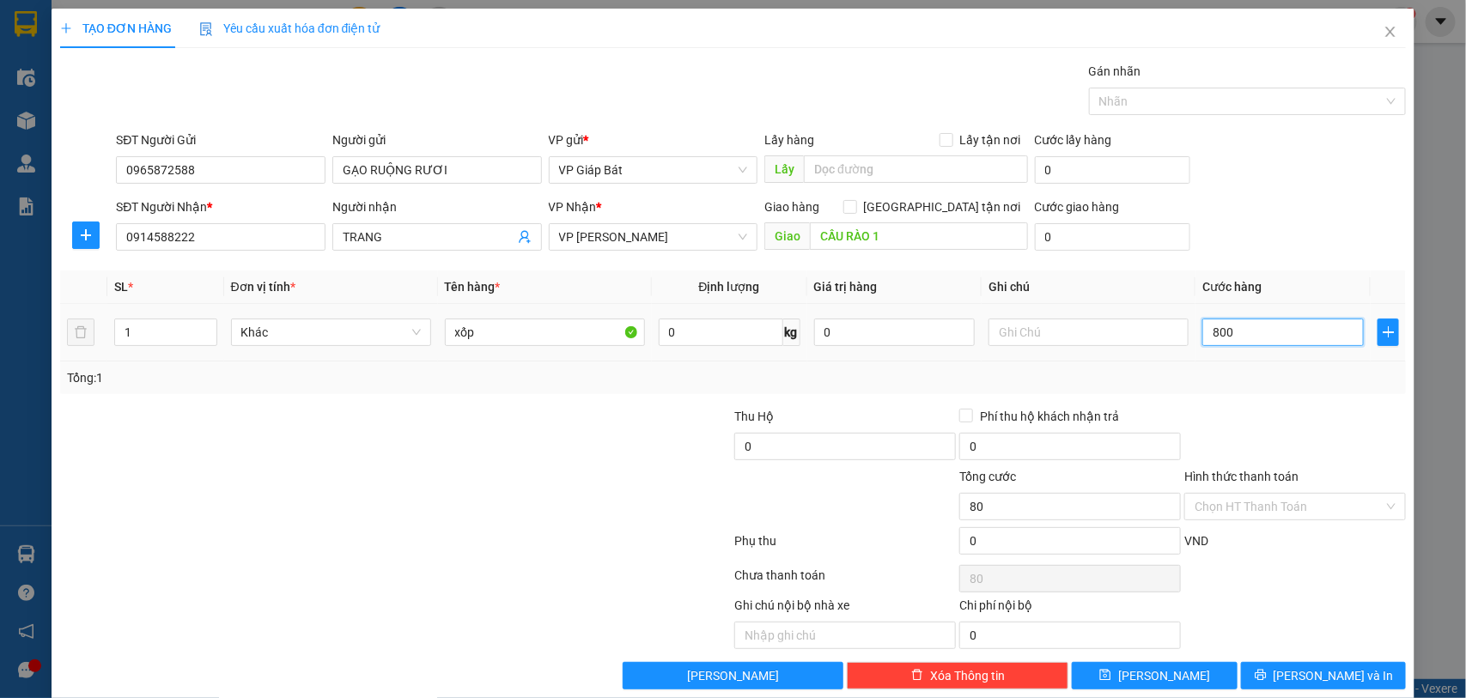
type input "800"
type input "8.000"
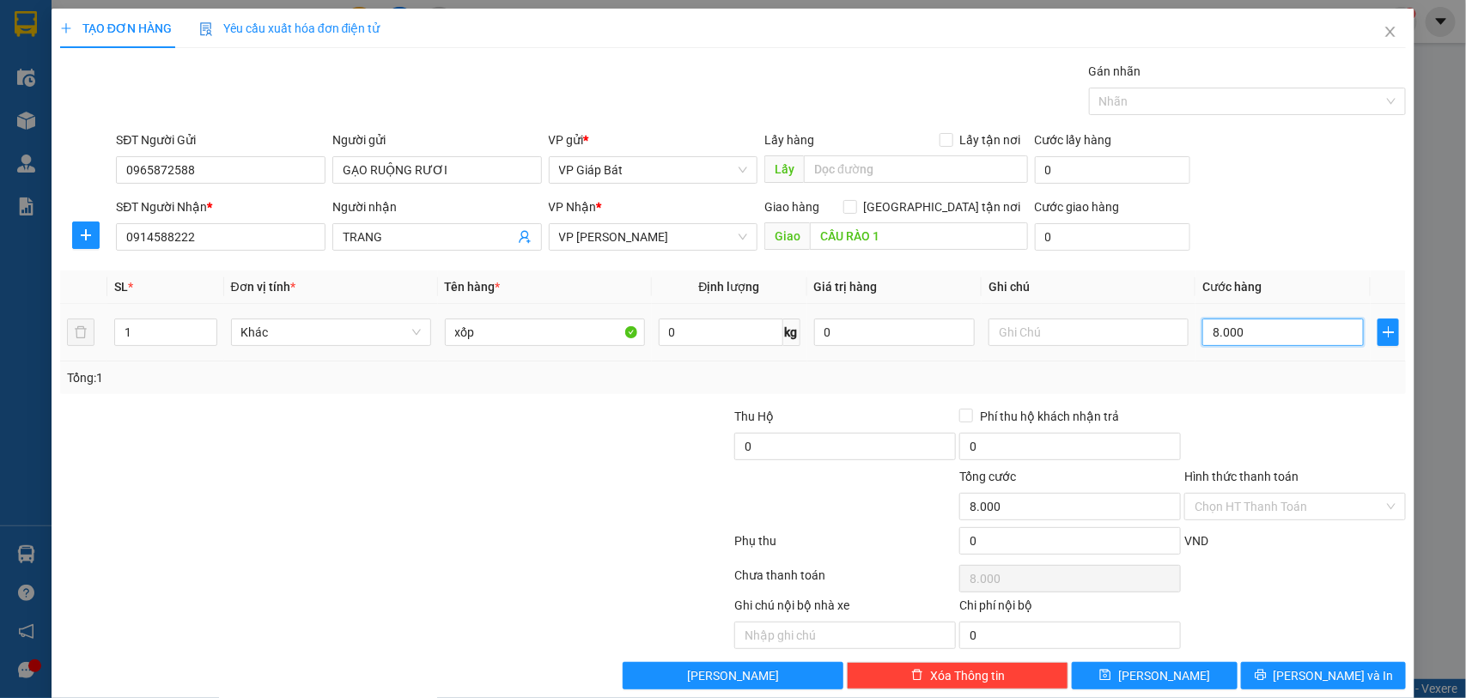
type input "80.000"
click at [1204, 92] on div at bounding box center [1239, 101] width 292 height 21
type input "80.000"
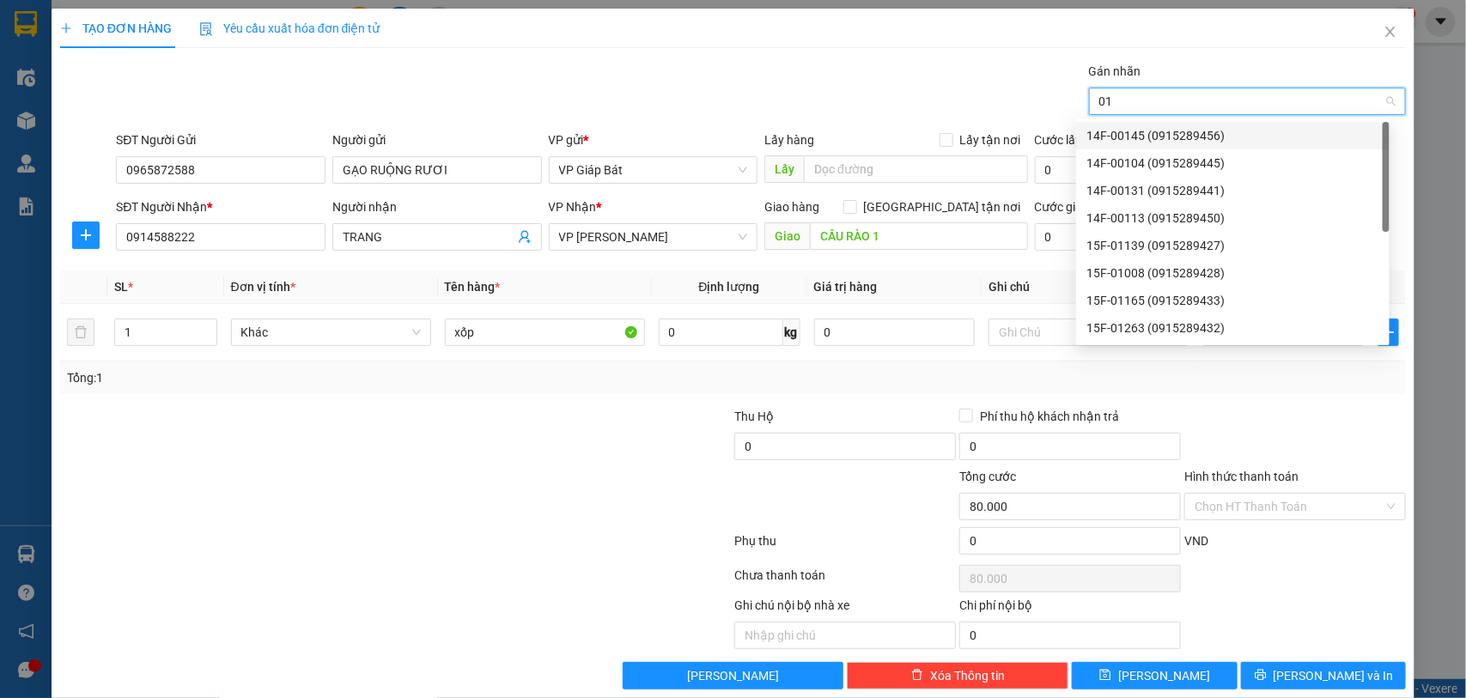
type input "015"
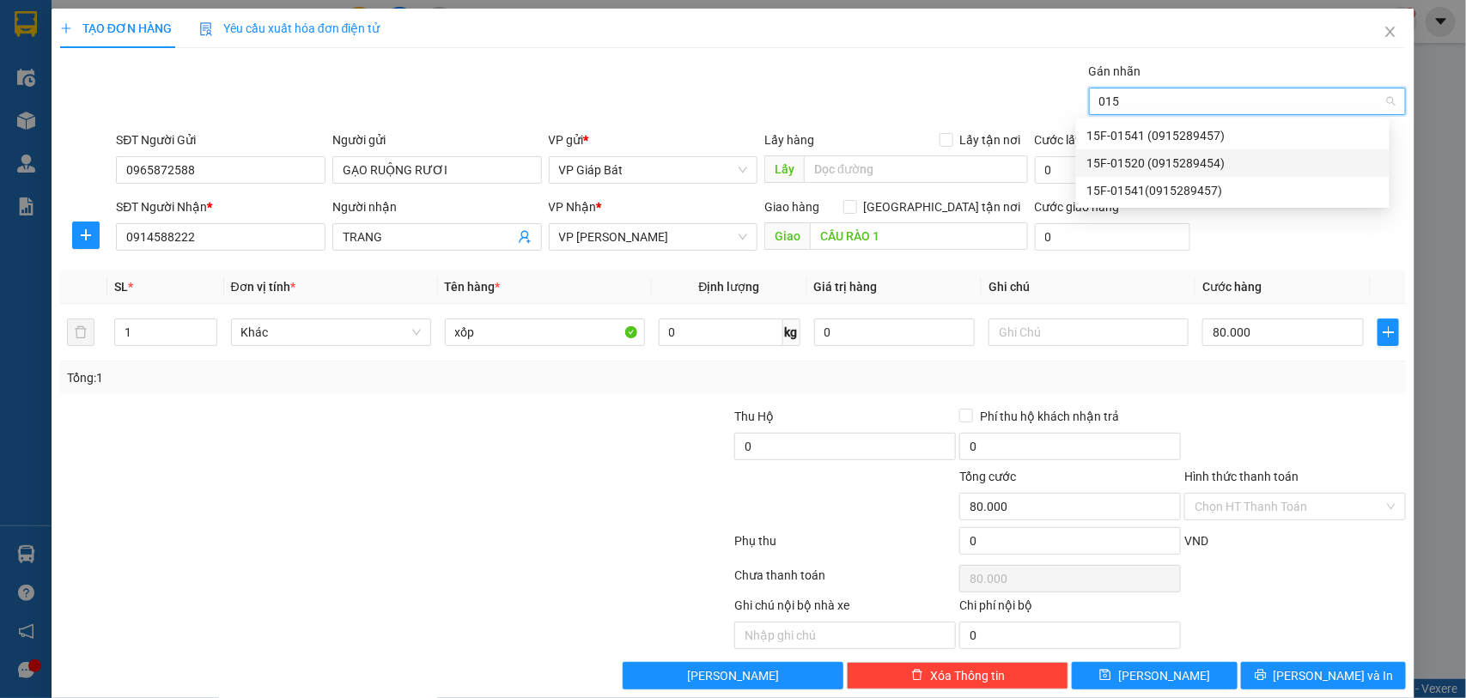
click at [1149, 157] on div "15F-01520 (0915289454)" at bounding box center [1232, 163] width 293 height 19
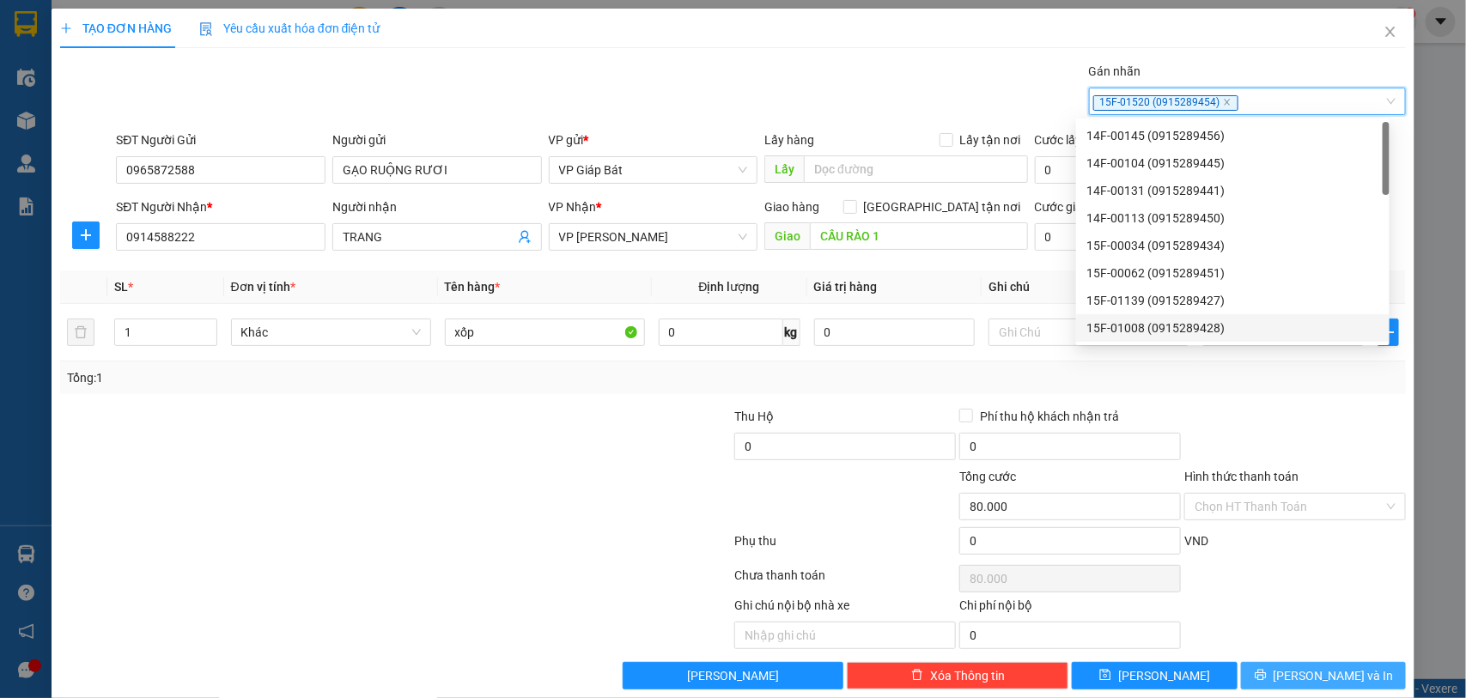
click at [1312, 671] on span "Lưu và In" at bounding box center [1334, 675] width 120 height 19
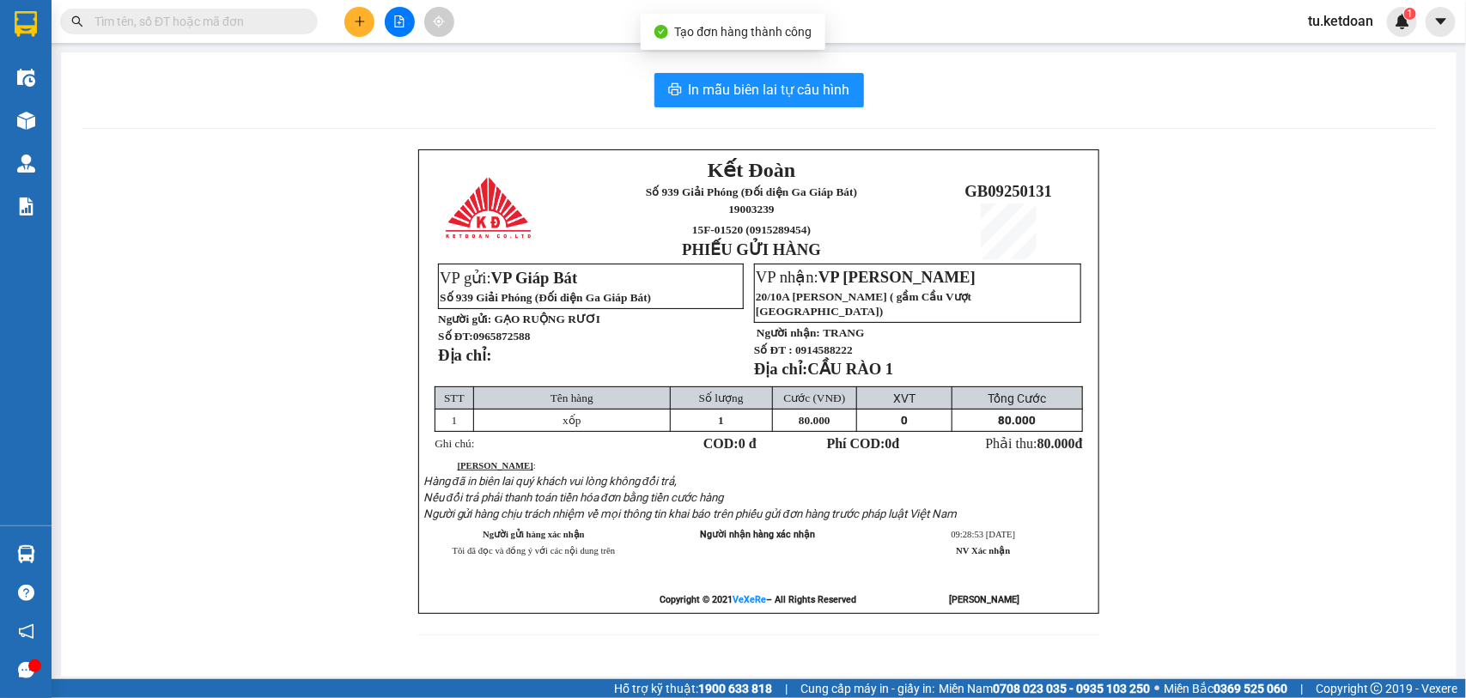
click at [730, 112] on div "In mẫu biên lai tự cấu hình Kết Đoàn Số 939 Giải Phóng (Đối diện Ga Giáp Bát) 1…" at bounding box center [759, 364] width 1396 height 624
click at [762, 95] on span "In mẫu biên lai tự cấu hình" at bounding box center [769, 89] width 161 height 21
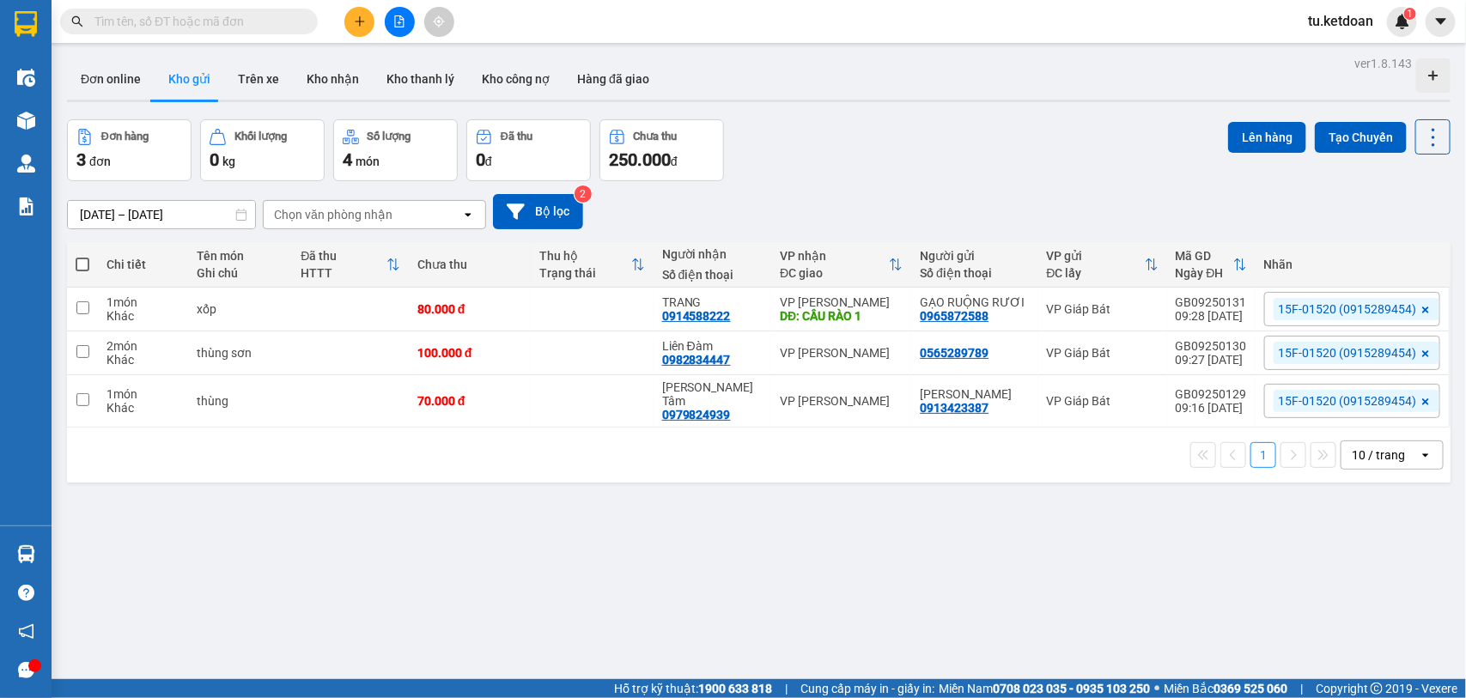
click at [80, 222] on div "ver 1.8.143 Đơn online Kho gửi Trên xe Kho nhận Kho thanh lý Kho công nợ Hàng đ…" at bounding box center [758, 401] width 1397 height 698
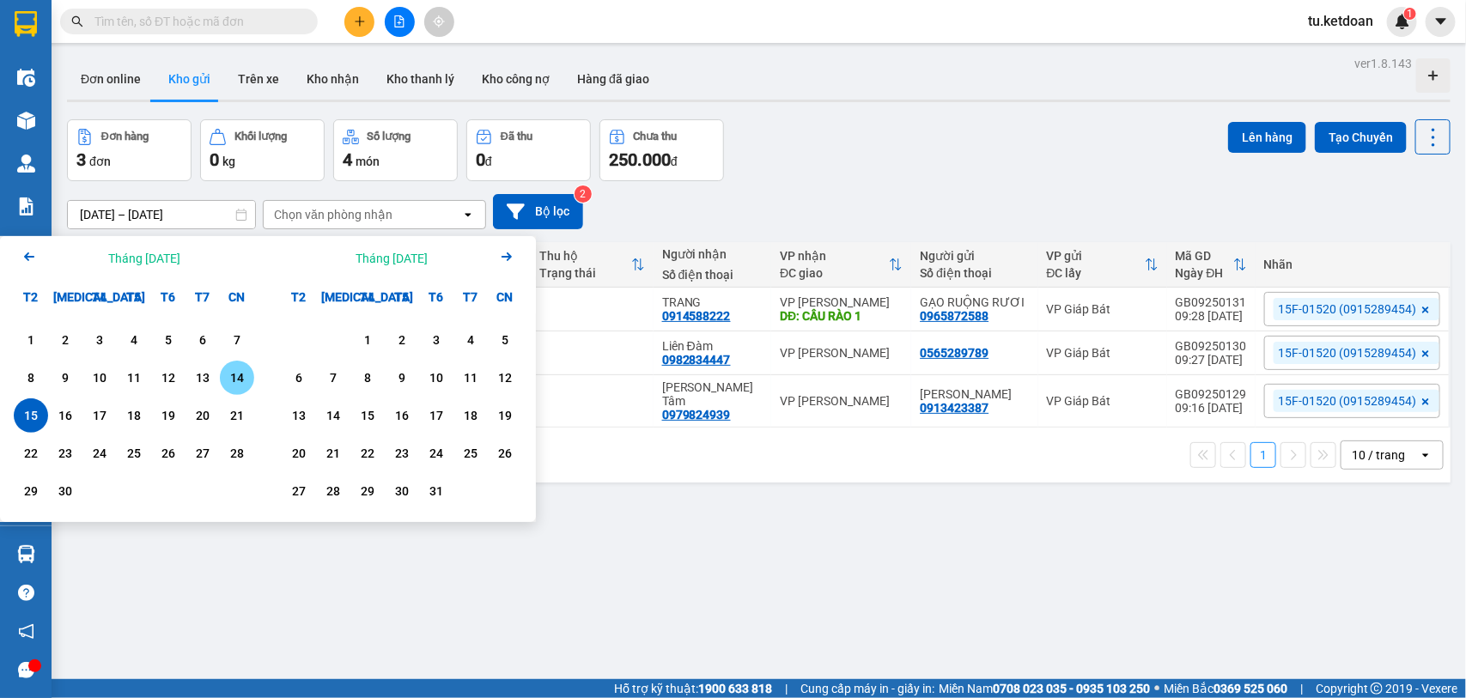
click at [240, 382] on div "14" at bounding box center [237, 378] width 24 height 21
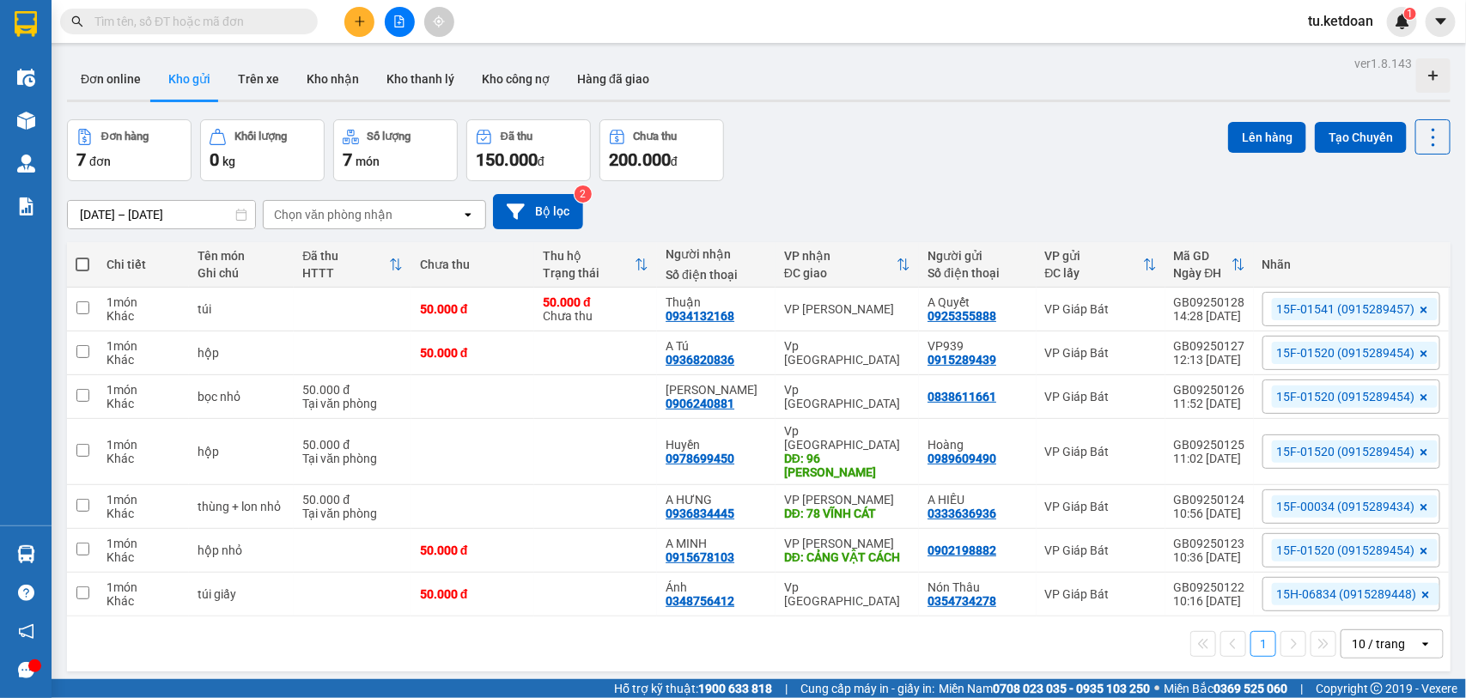
click at [204, 220] on input "14/09/2025 – 14/09/2025" at bounding box center [161, 214] width 187 height 27
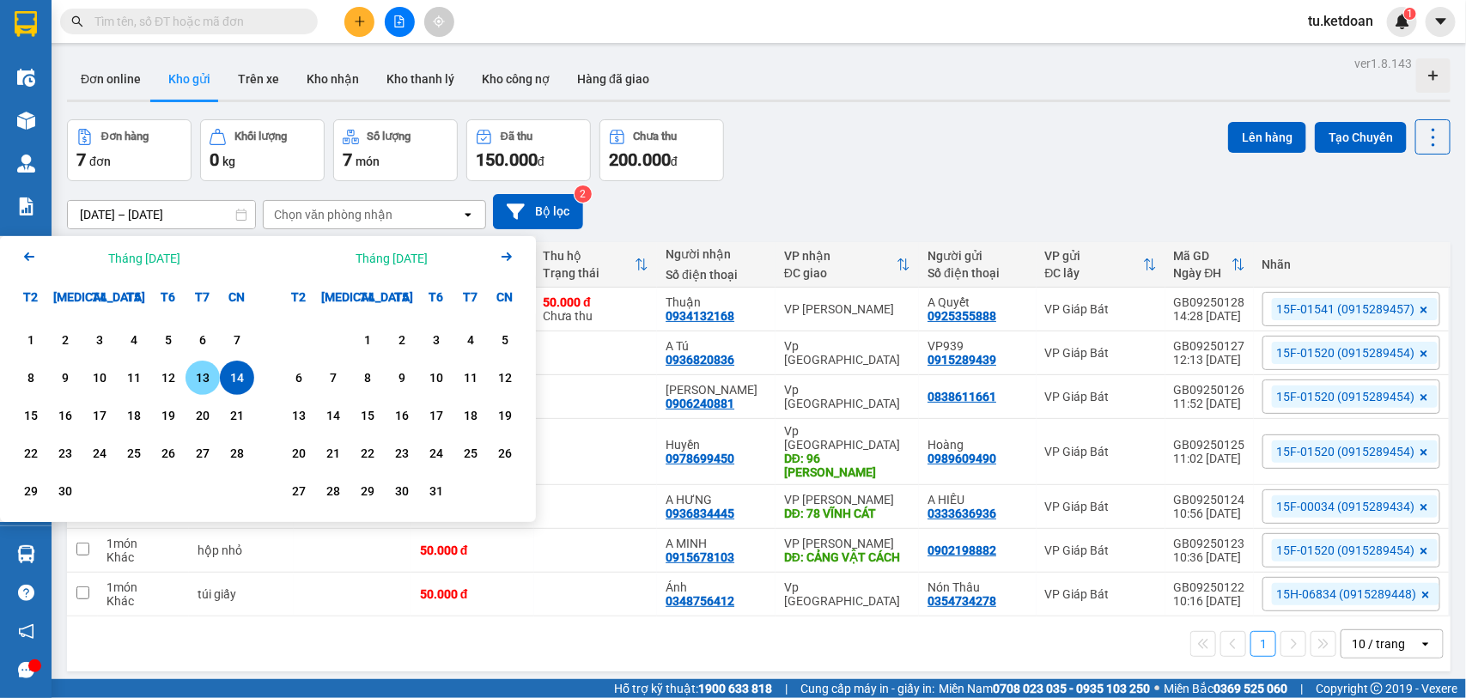
click at [198, 374] on div "13" at bounding box center [203, 378] width 24 height 21
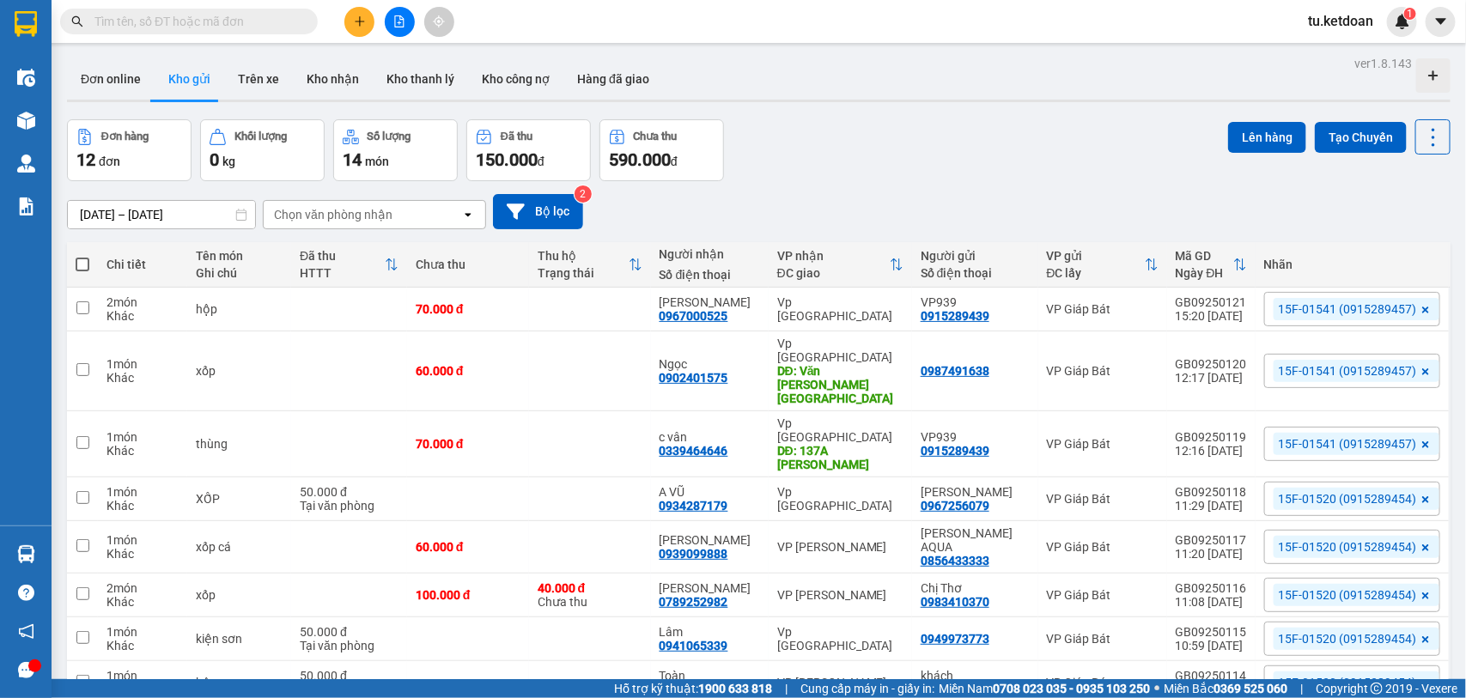
click at [199, 220] on input "13/09/2025 – 13/09/2025" at bounding box center [161, 214] width 187 height 27
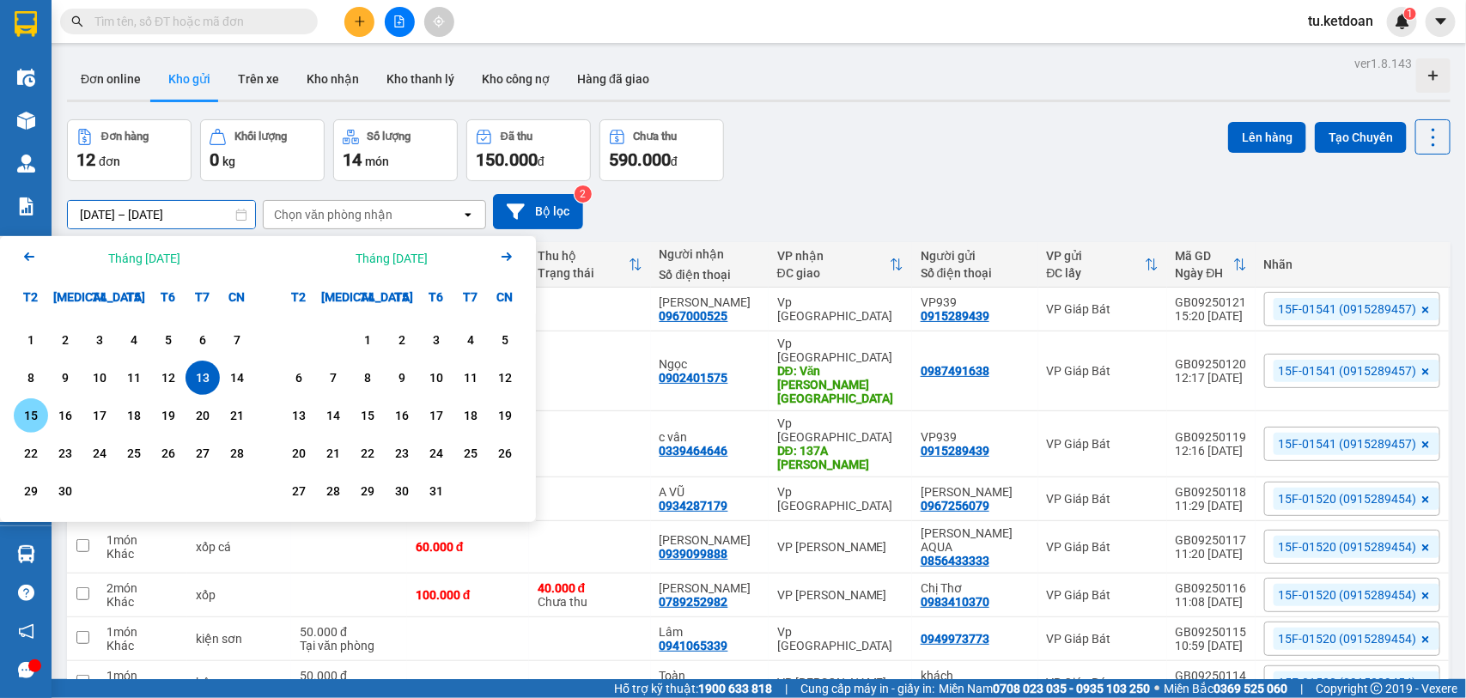
click at [33, 418] on div "15" at bounding box center [31, 415] width 24 height 21
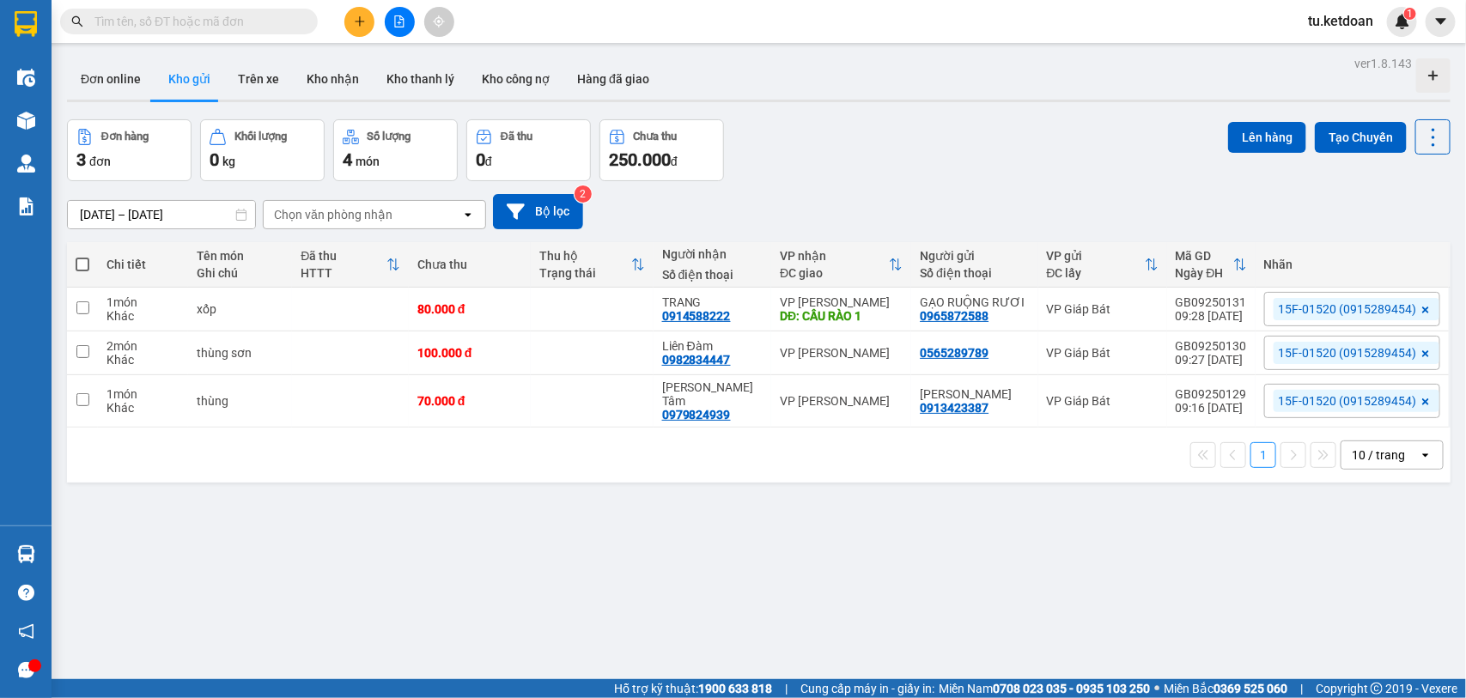
click at [143, 228] on div "ver 1.8.143 Đơn online Kho gửi Trên xe Kho nhận Kho thanh lý Kho công nợ Hàng đ…" at bounding box center [758, 401] width 1397 height 698
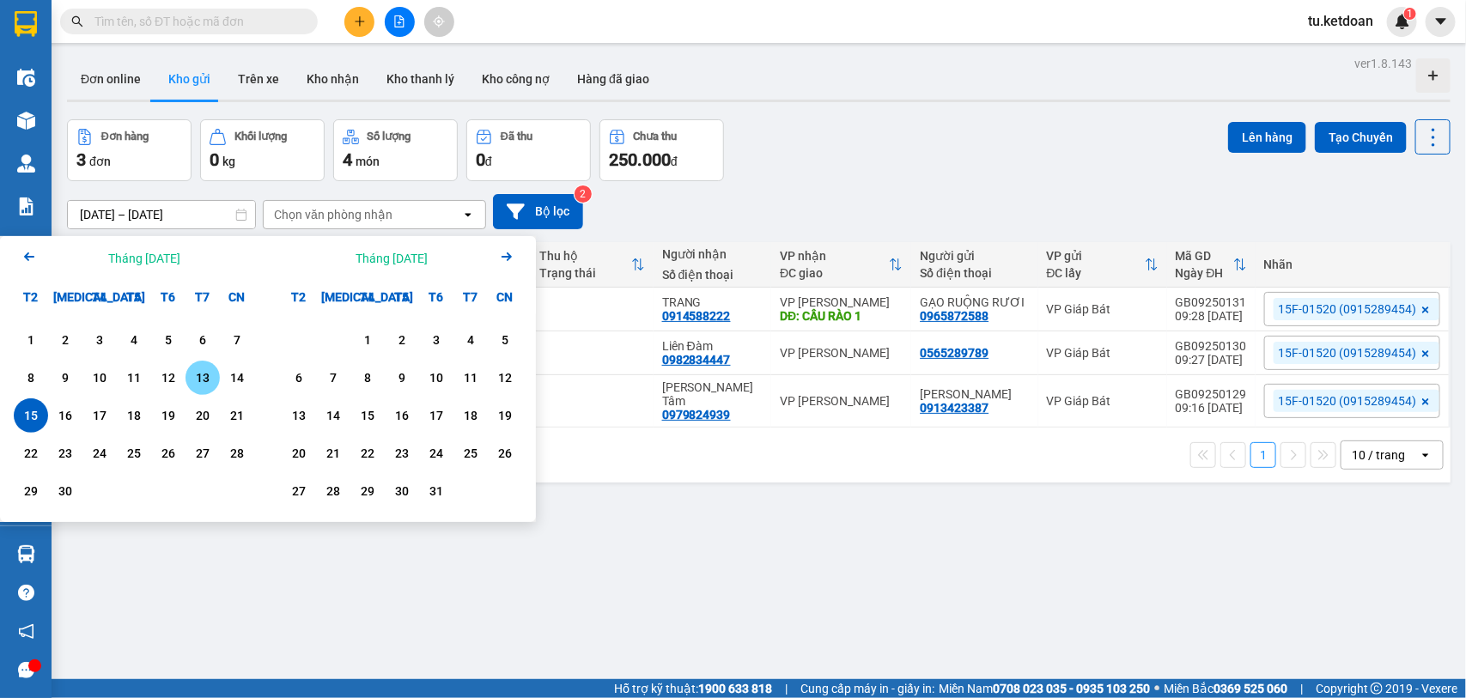
click at [196, 380] on div "13" at bounding box center [203, 378] width 24 height 21
click at [249, 375] on div "14" at bounding box center [237, 378] width 34 height 34
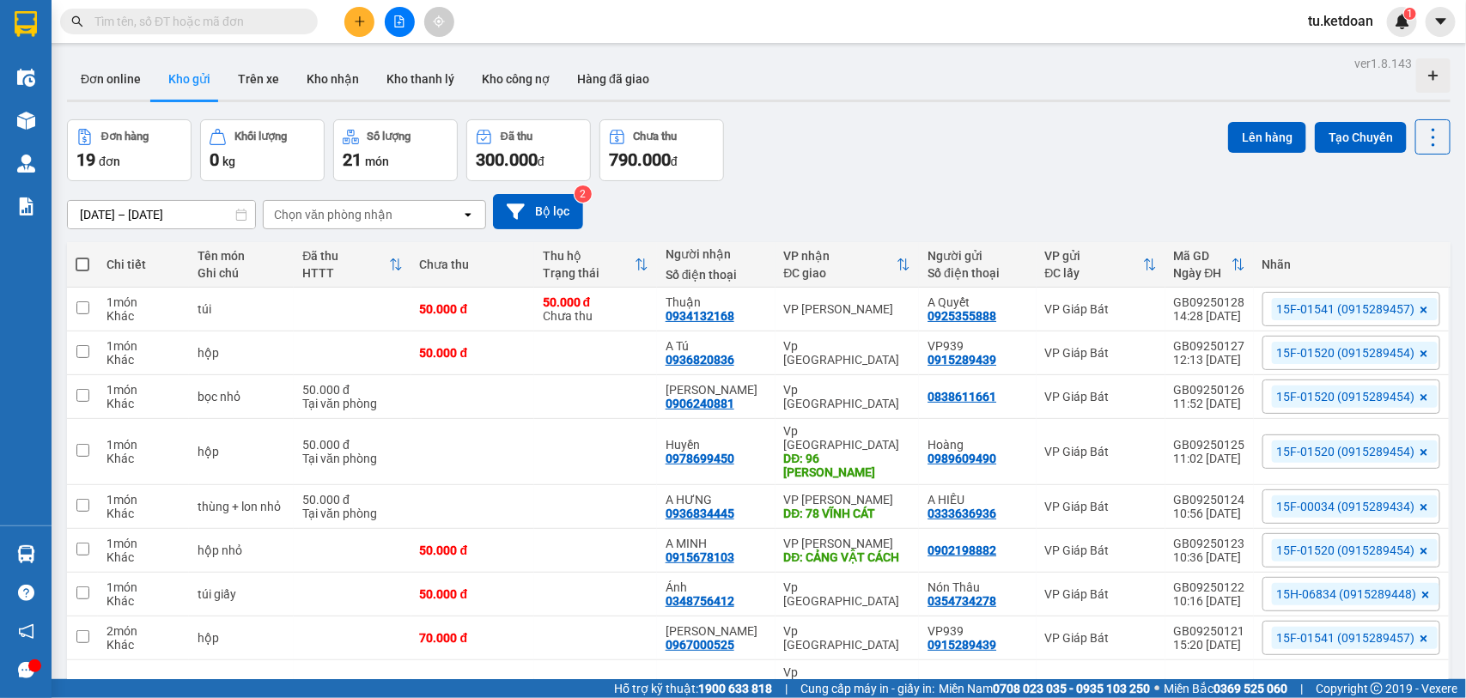
click at [168, 209] on input "13/09/2025 – 14/09/2025" at bounding box center [161, 214] width 187 height 27
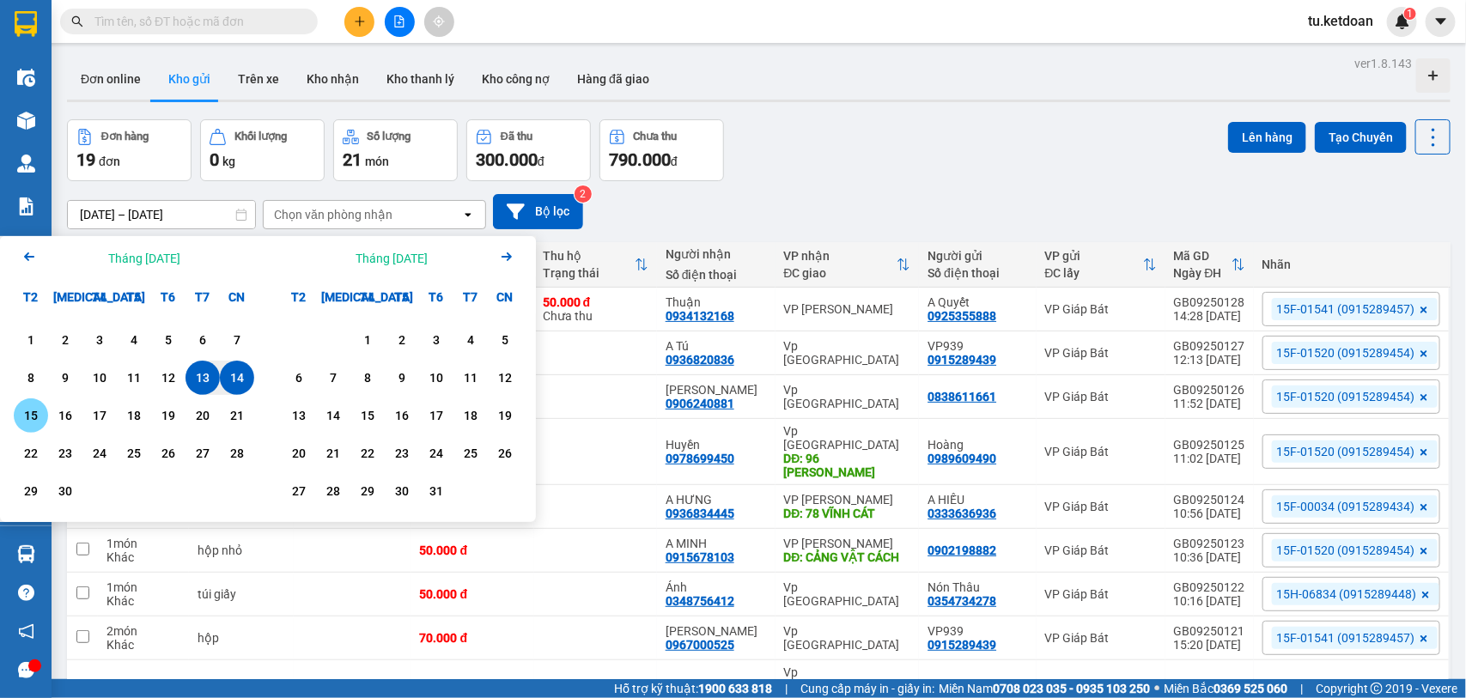
click at [34, 417] on div "15" at bounding box center [31, 415] width 24 height 21
type input "[DATE] – [DATE]"
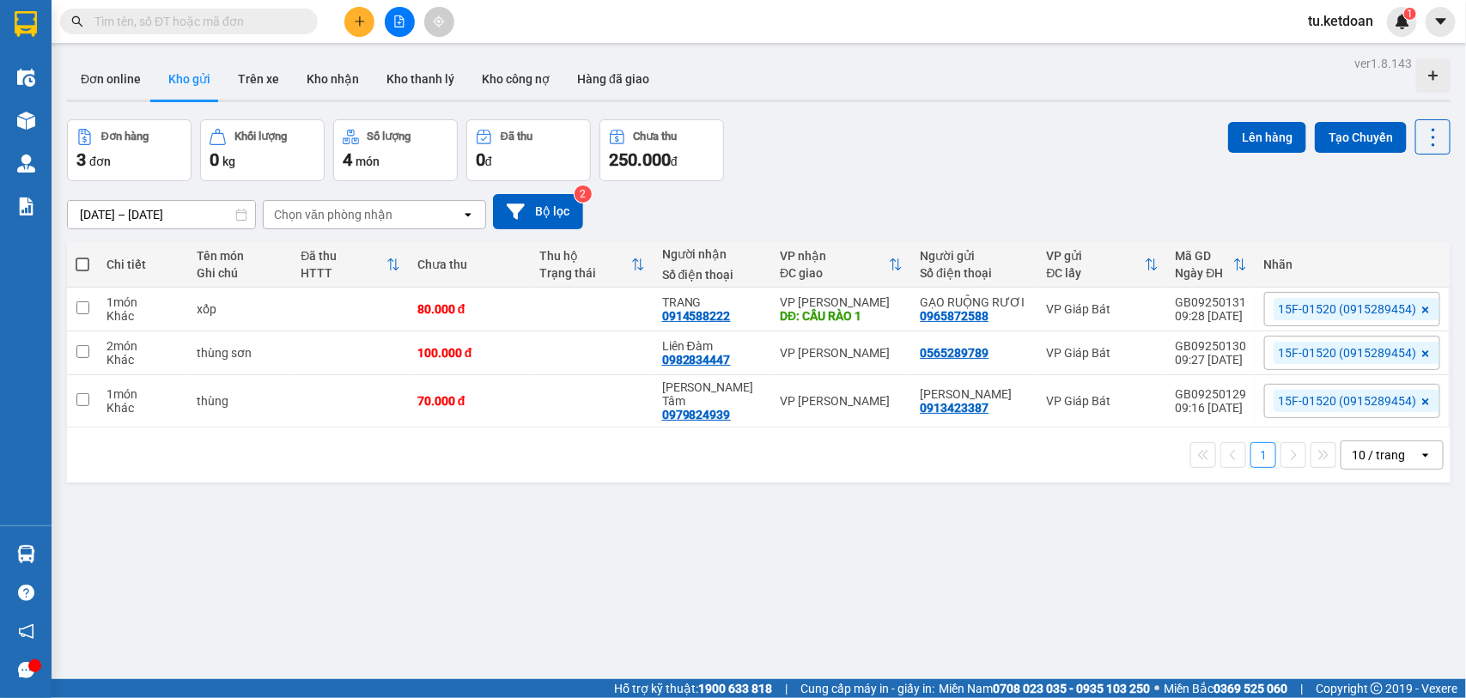
click at [269, 27] on input "text" at bounding box center [195, 21] width 203 height 19
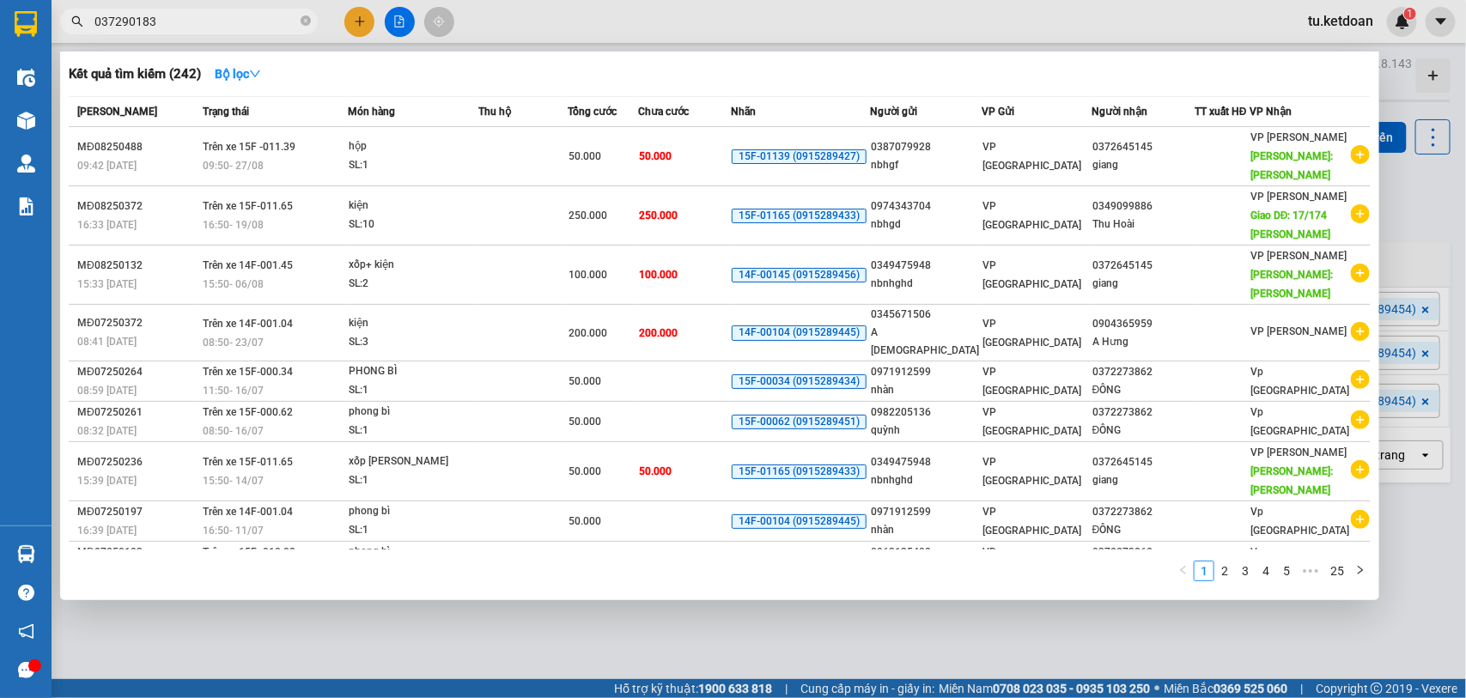
type input "0372901834"
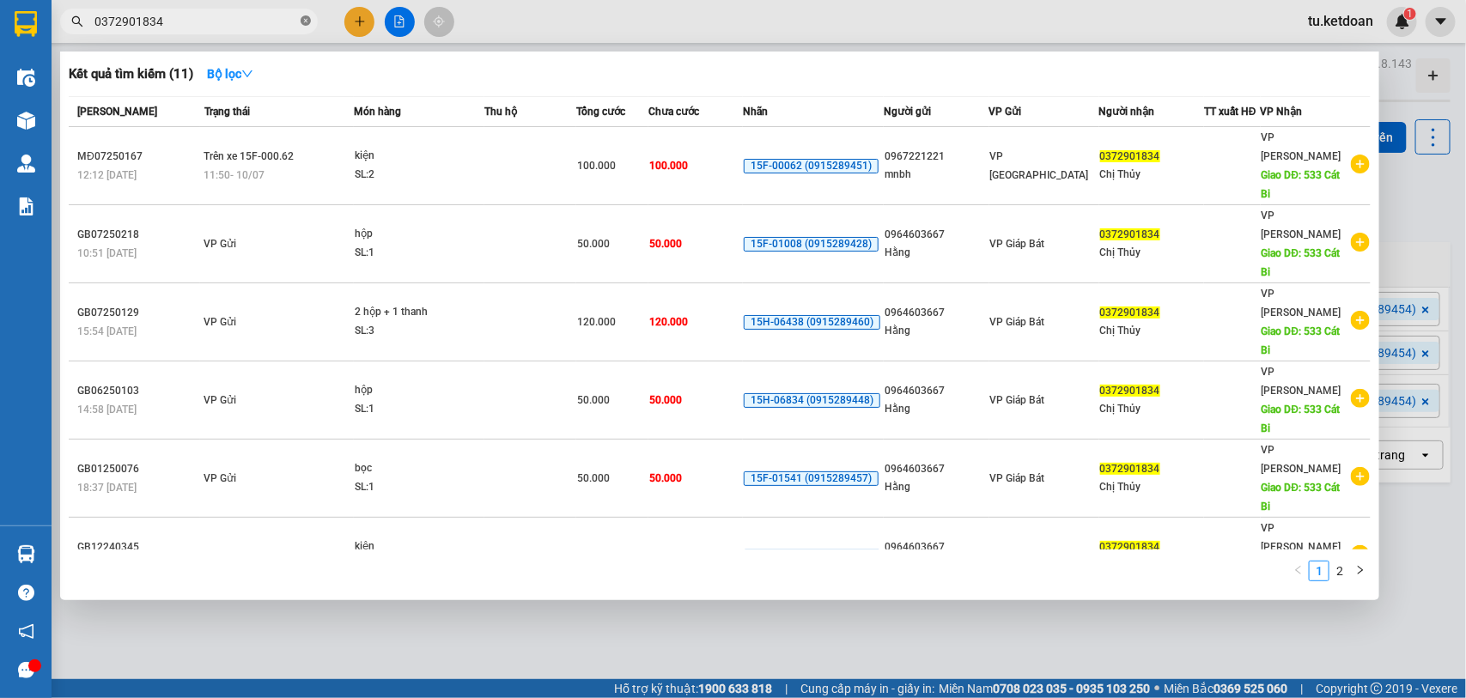
click at [310, 23] on icon "close-circle" at bounding box center [306, 20] width 10 height 10
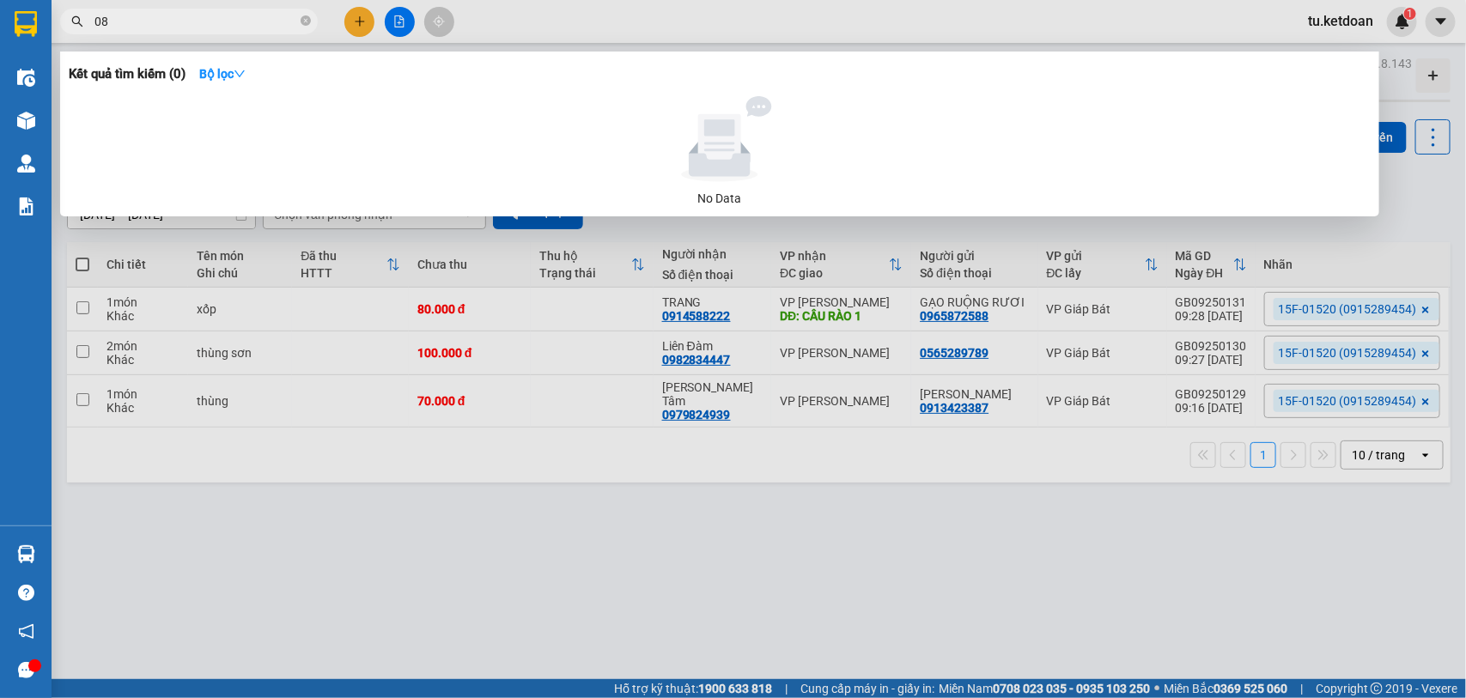
type input "0"
type input "1834"
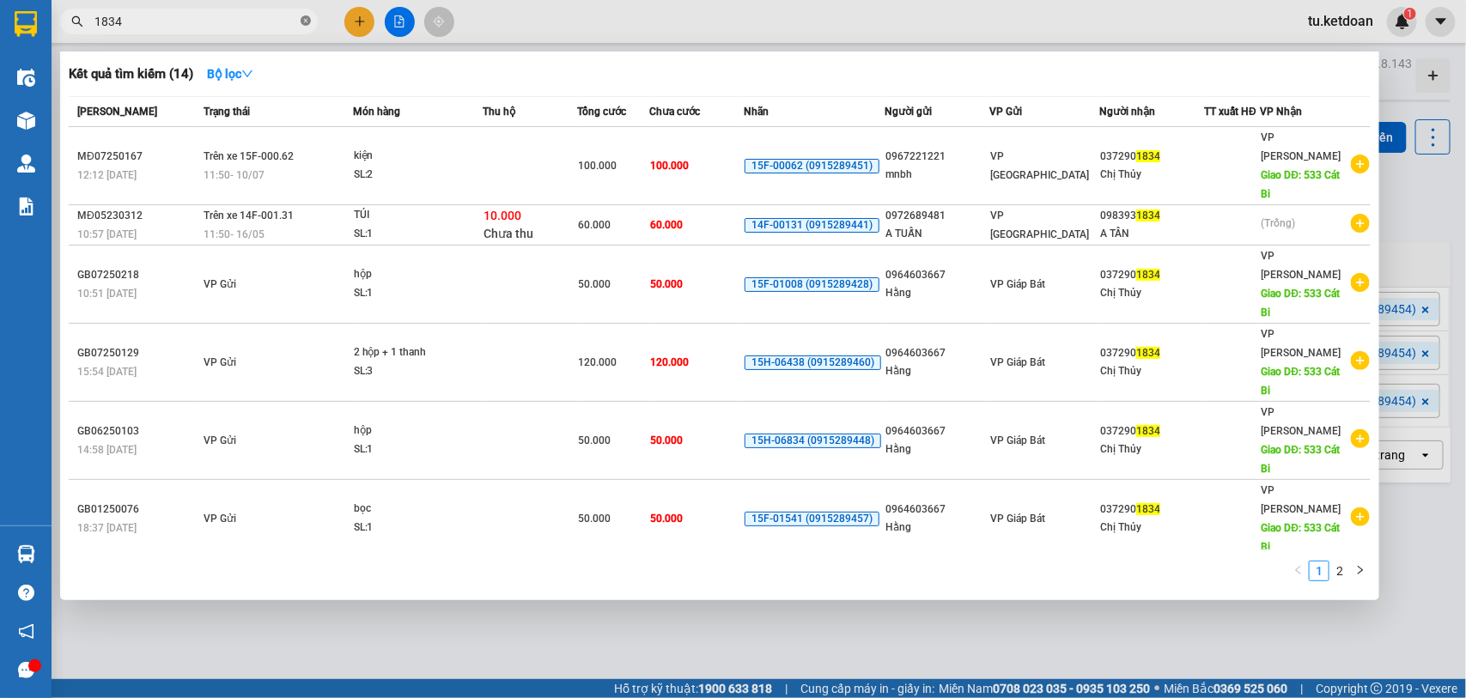
click at [307, 14] on span at bounding box center [306, 22] width 10 height 16
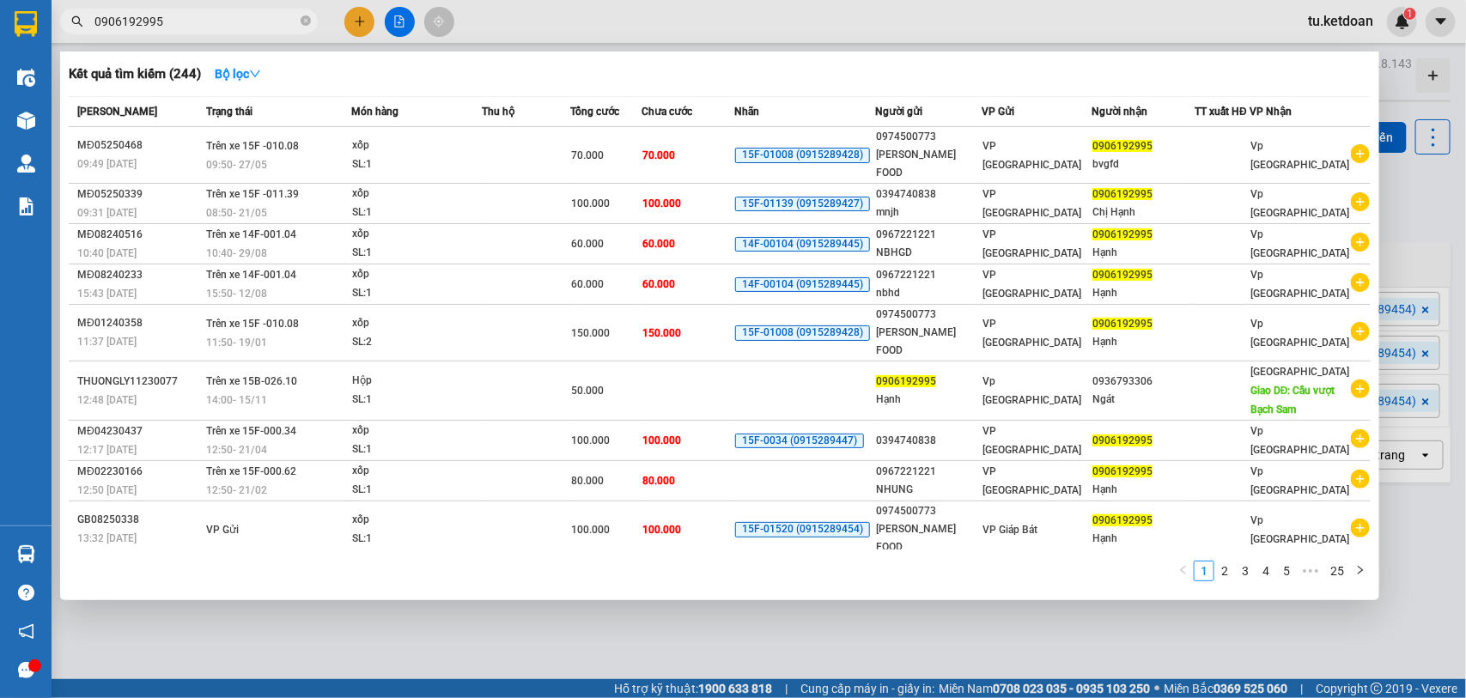
type input "0906192995"
click at [1203, 577] on div at bounding box center [1221, 586] width 53 height 18
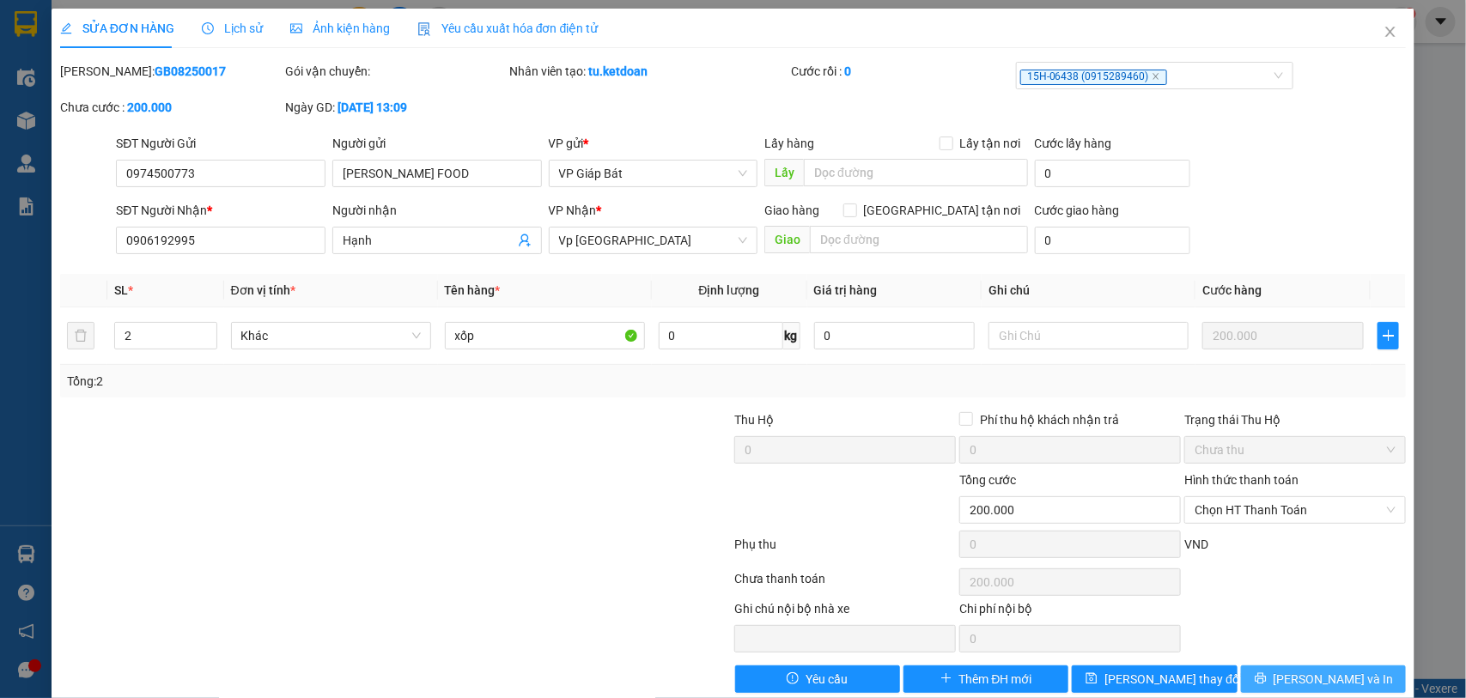
click at [1290, 680] on button "Lưu và In" at bounding box center [1323, 679] width 165 height 27
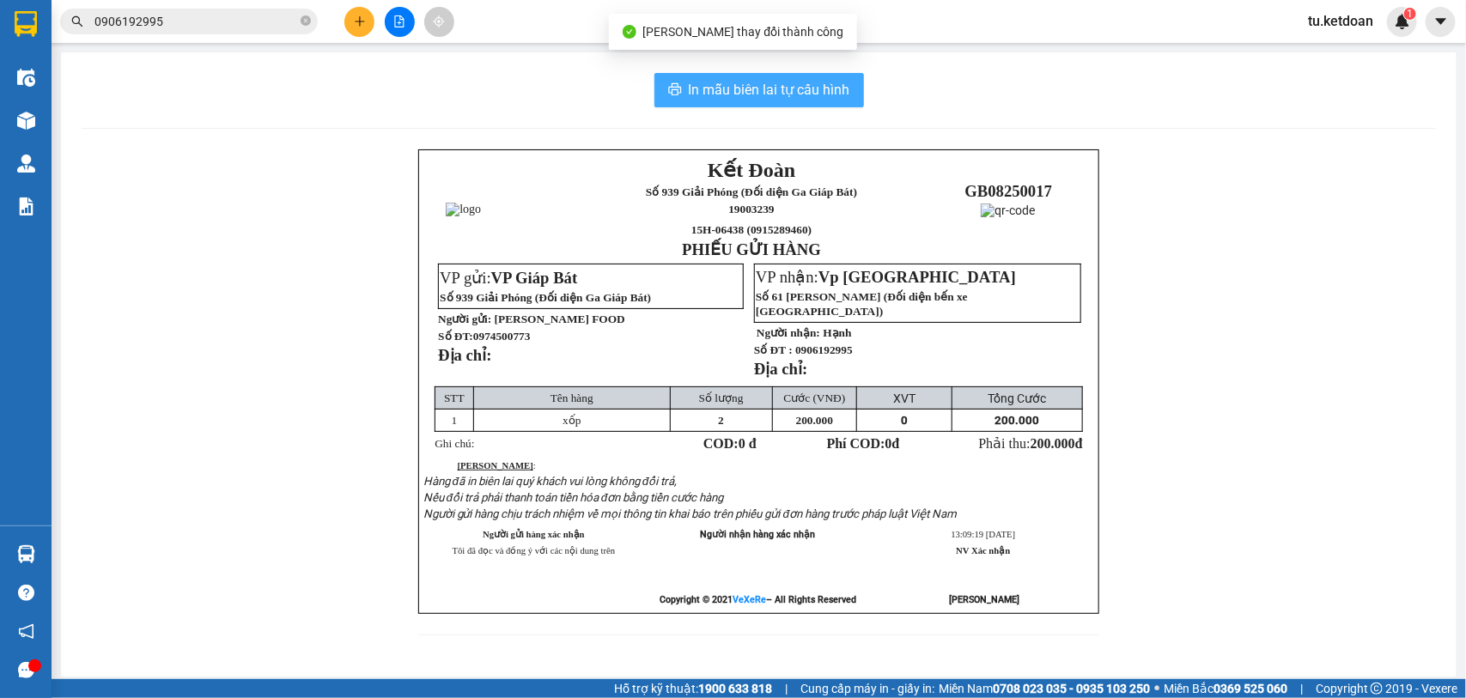
click at [741, 83] on span "In mẫu biên lai tự cấu hình" at bounding box center [769, 89] width 161 height 21
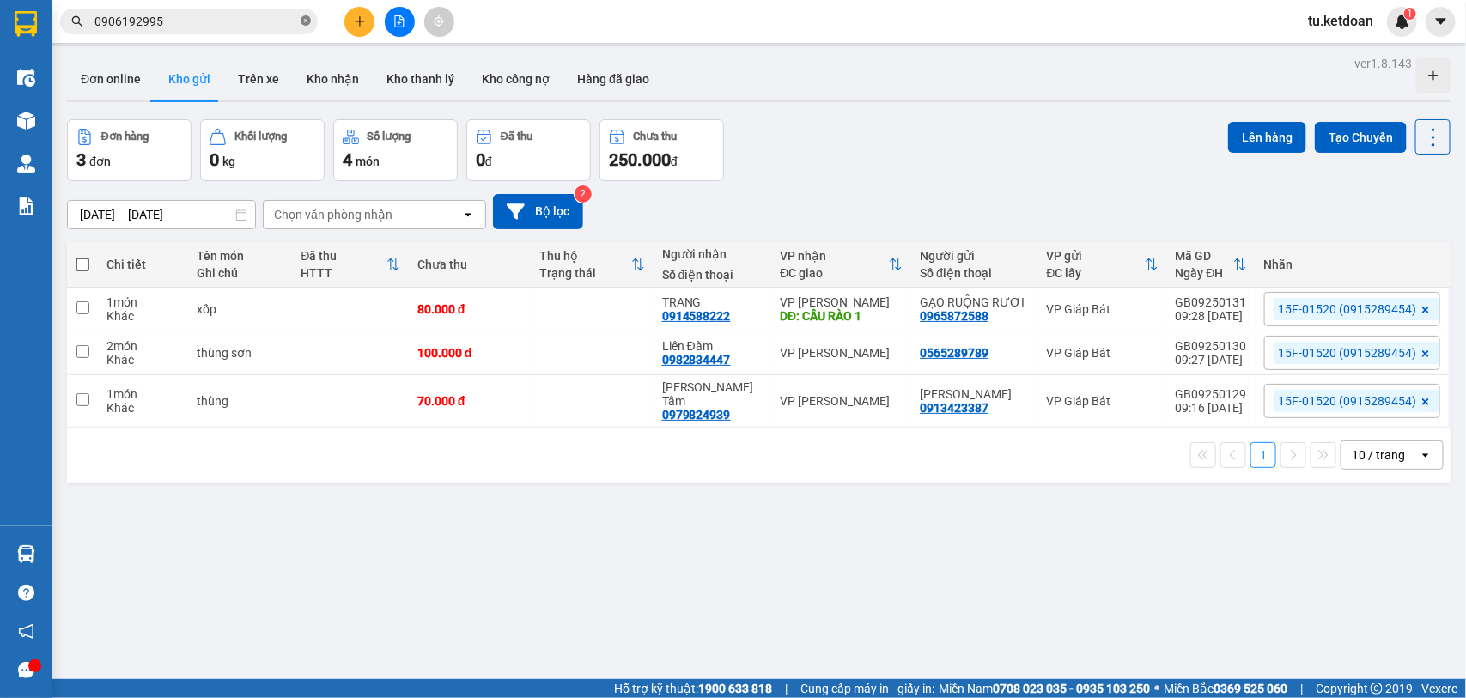
drag, startPoint x: 309, startPoint y: 18, endPoint x: 352, endPoint y: 15, distance: 43.0
click at [310, 18] on icon "close-circle" at bounding box center [306, 20] width 10 height 10
click at [365, 15] on icon "plus" at bounding box center [360, 21] width 12 height 12
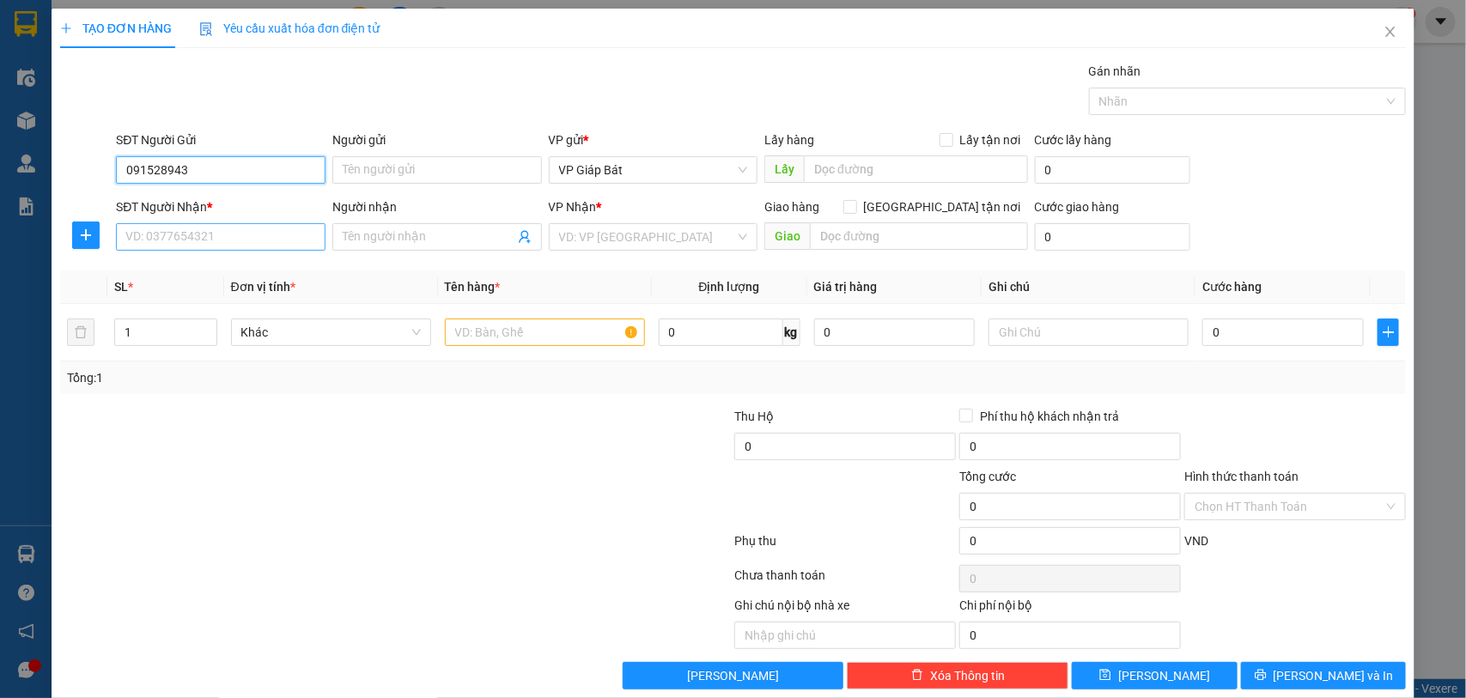
type input "0915289439"
click at [212, 196] on div "0915289439 - VP939" at bounding box center [218, 205] width 186 height 19
type input "VP939"
type input "0915289439"
click at [186, 230] on input "SĐT Người Nhận *" at bounding box center [221, 236] width 210 height 27
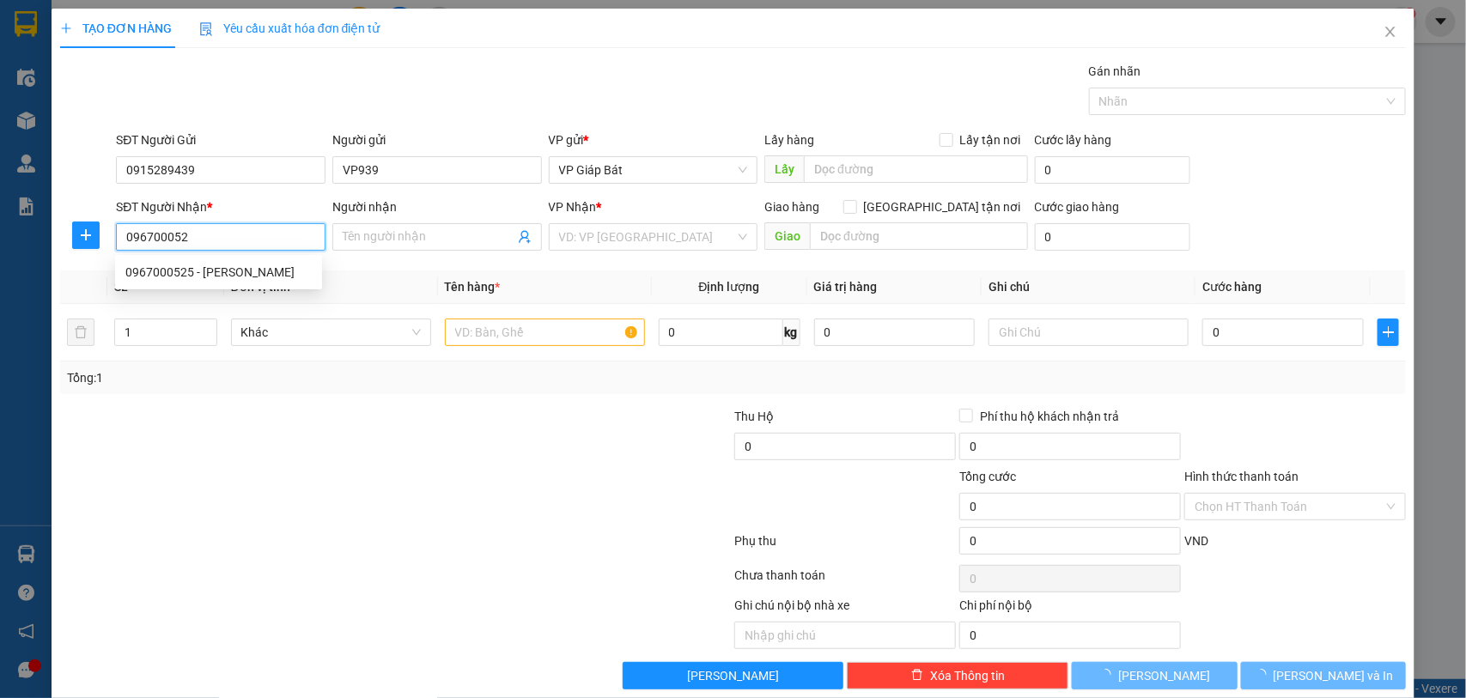
type input "0967000525"
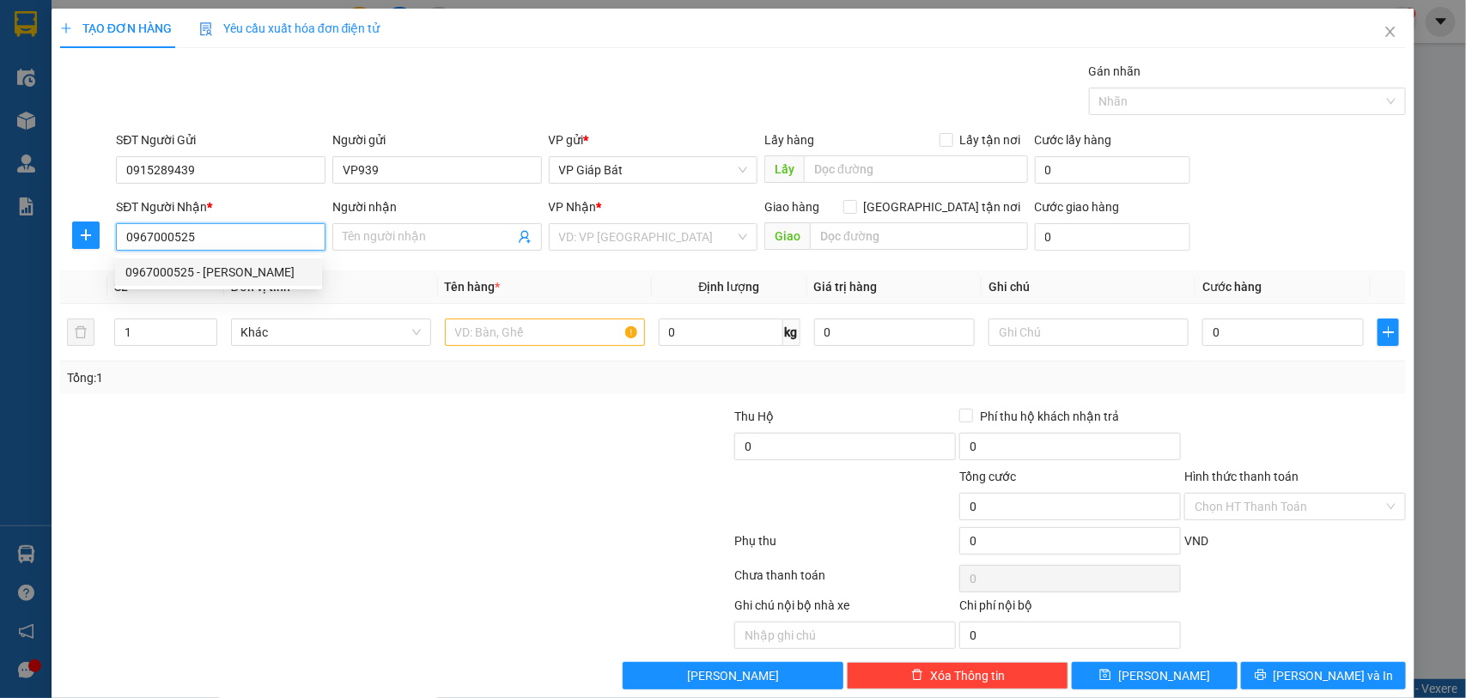
click at [213, 277] on div "0967000525 - sơn vinh" at bounding box center [218, 272] width 186 height 19
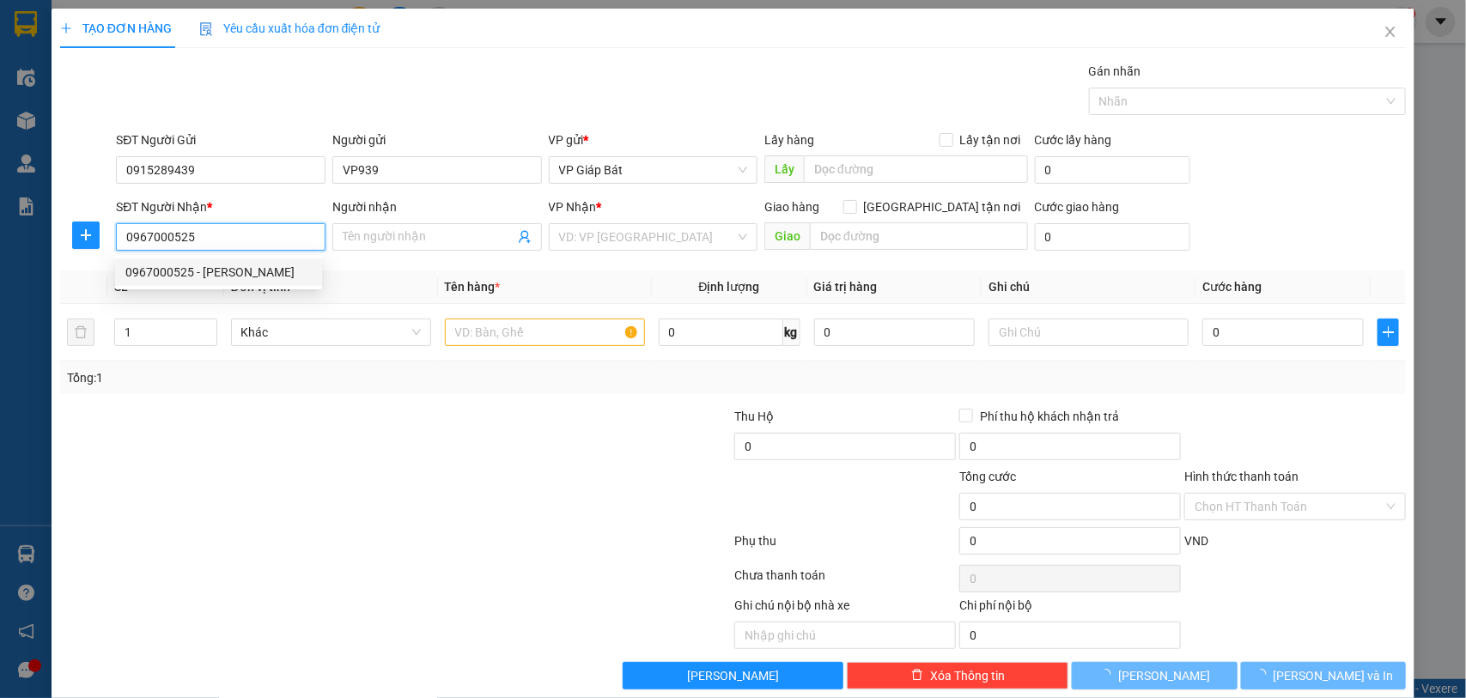
type input "sơn vinh"
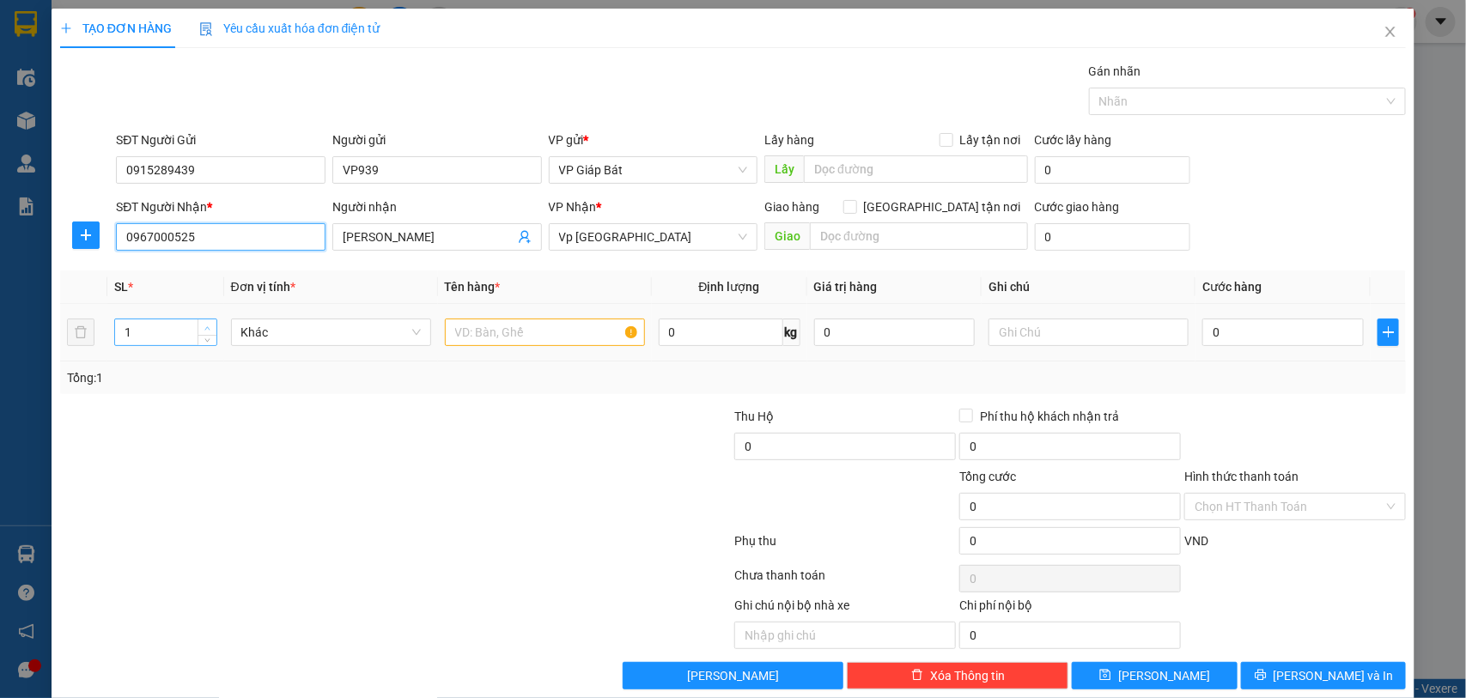
type input "0967000525"
click at [206, 324] on span "up" at bounding box center [208, 328] width 10 height 10
type input "3"
click at [206, 324] on span "up" at bounding box center [208, 328] width 10 height 10
click at [505, 331] on input "text" at bounding box center [545, 332] width 200 height 27
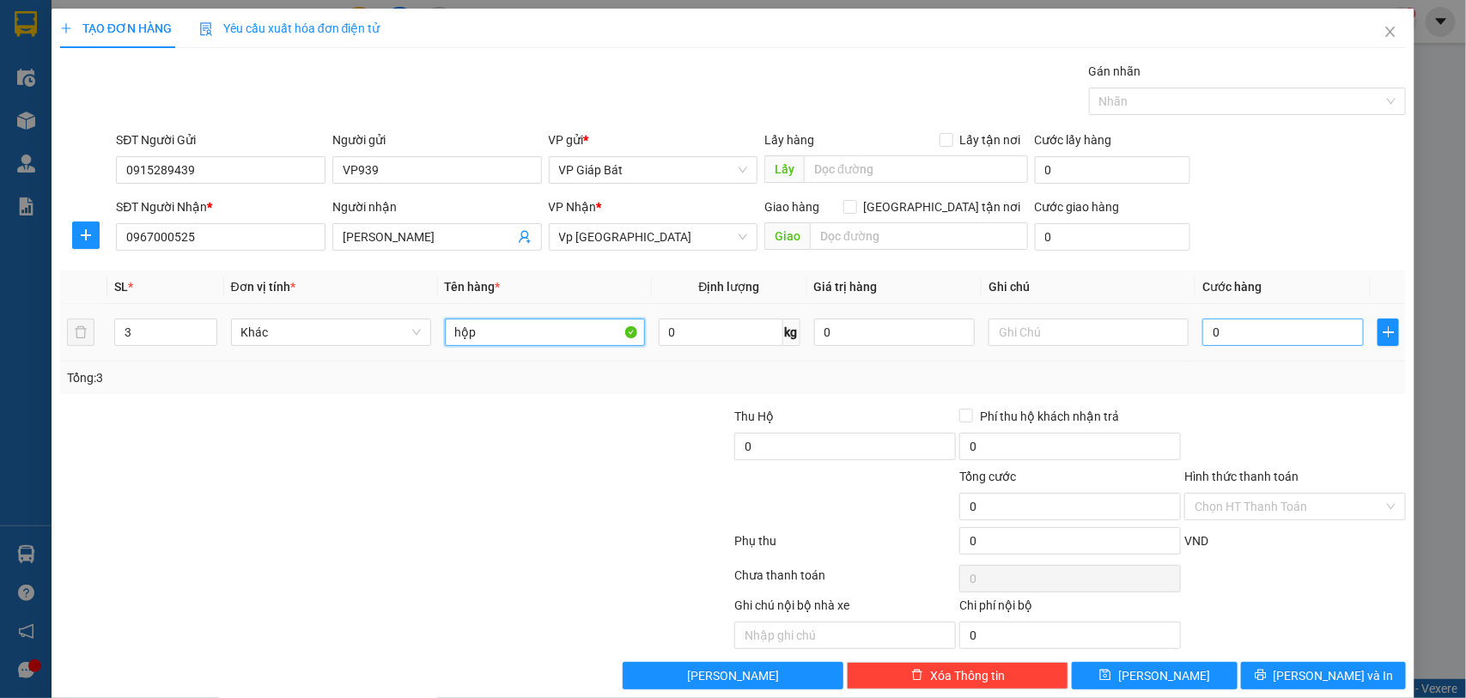
type input "hộp"
click at [1239, 333] on input "0" at bounding box center [1282, 332] width 161 height 27
type input "1"
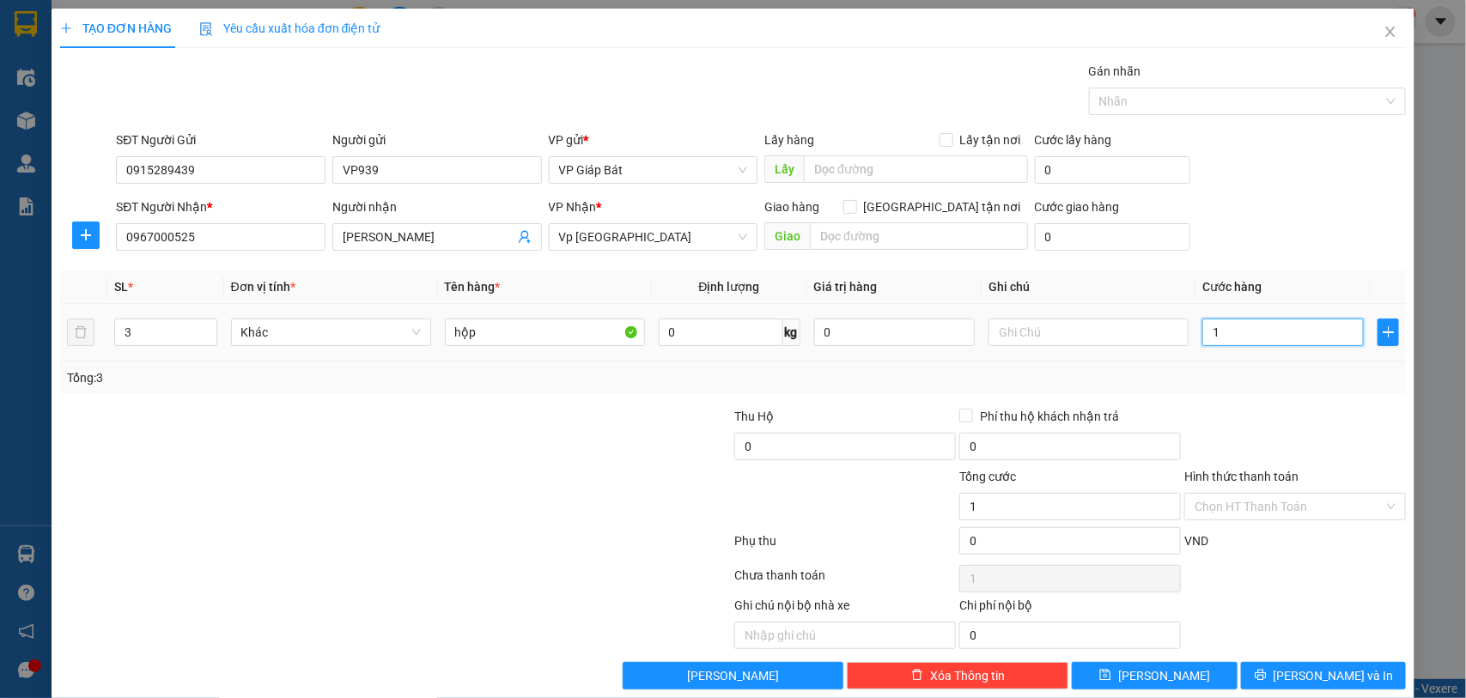
type input "10"
type input "100"
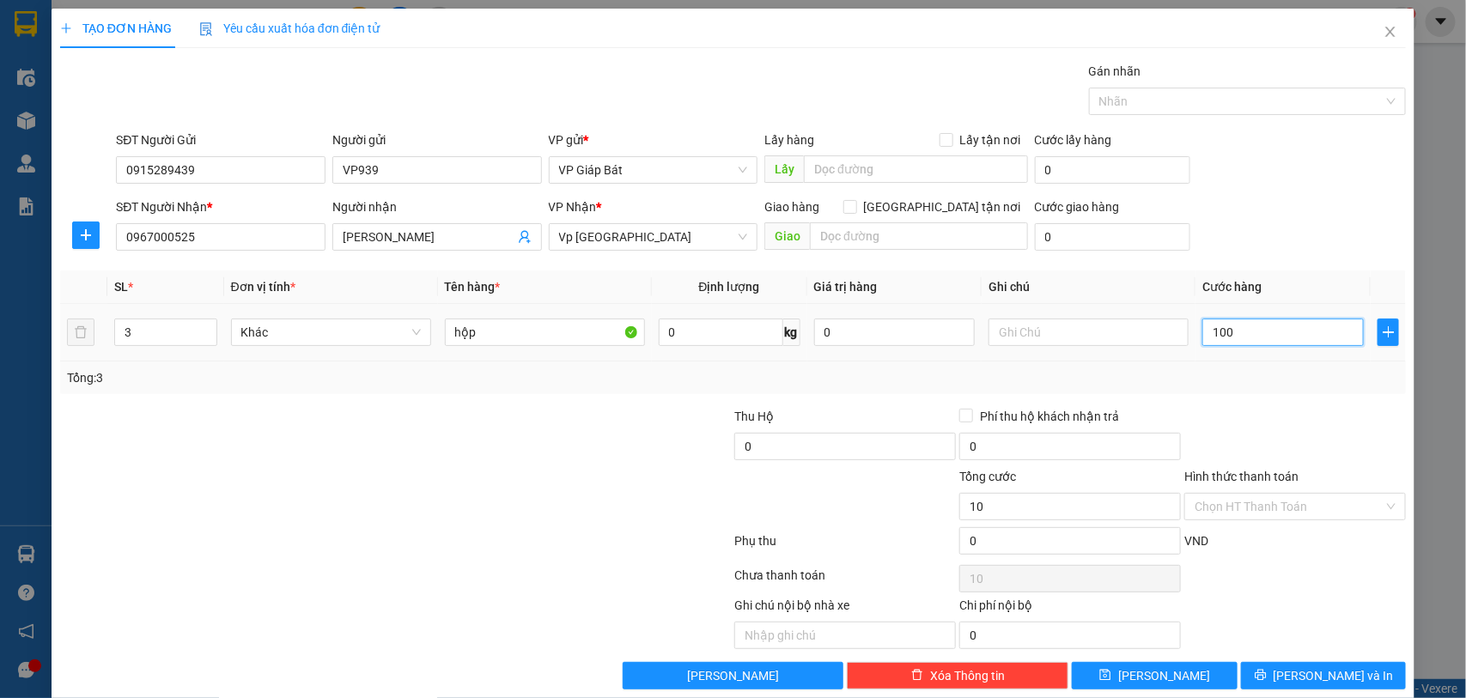
type input "100"
type input "1.000"
type input "10.000"
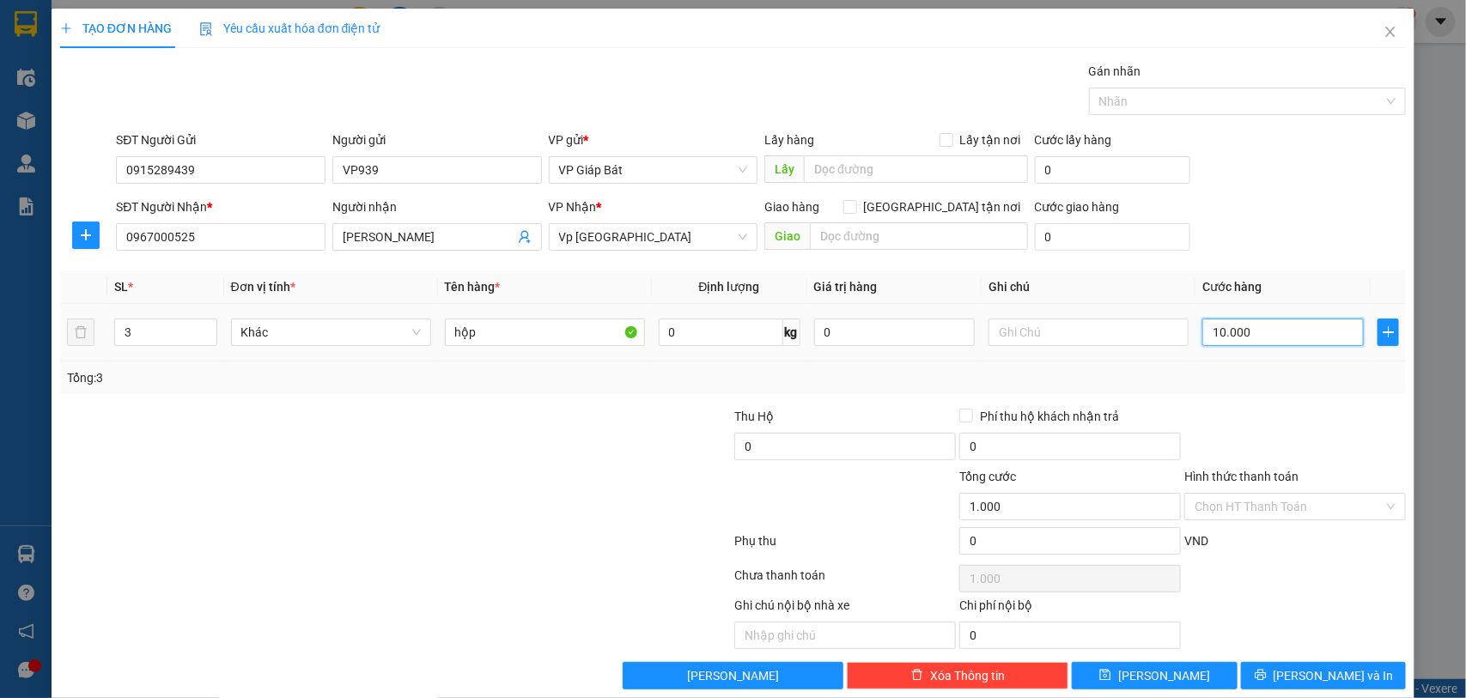
type input "10.000"
type input "100.000"
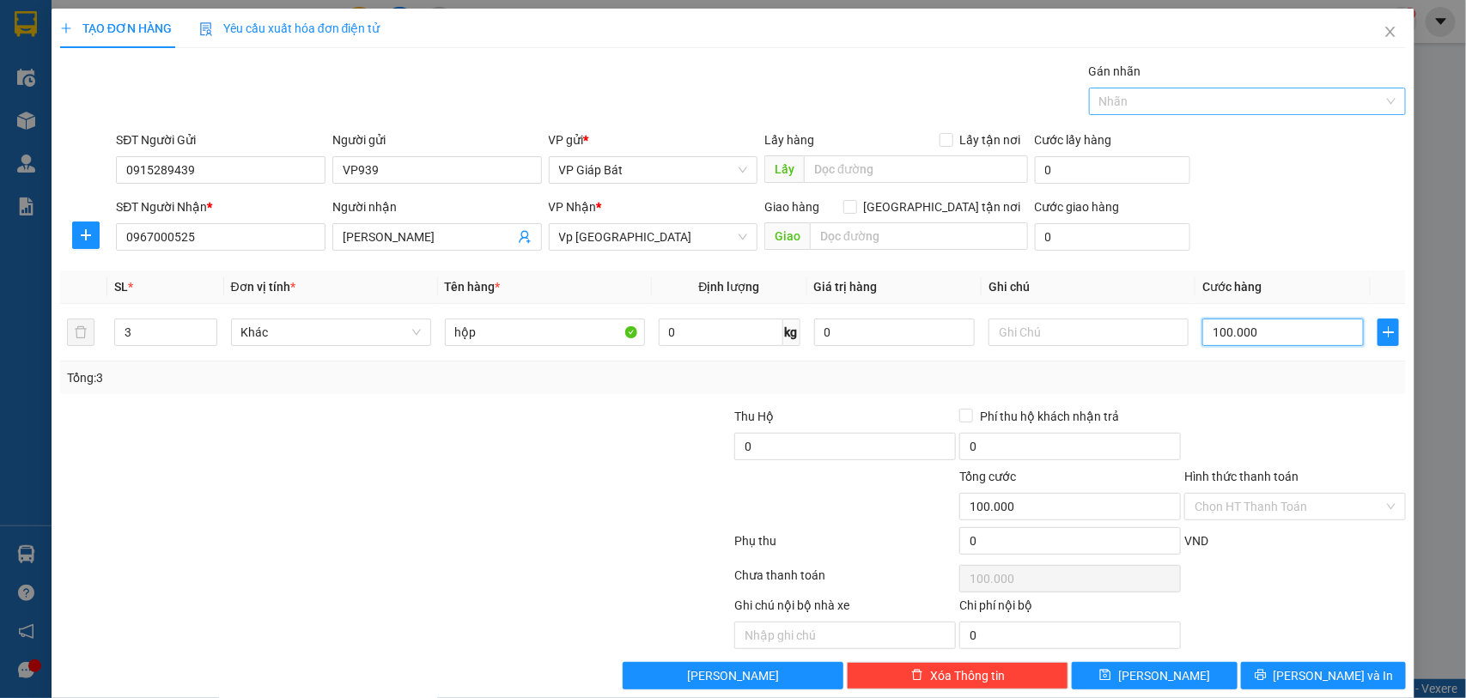
click at [1199, 106] on div at bounding box center [1239, 101] width 292 height 21
type input "100.000"
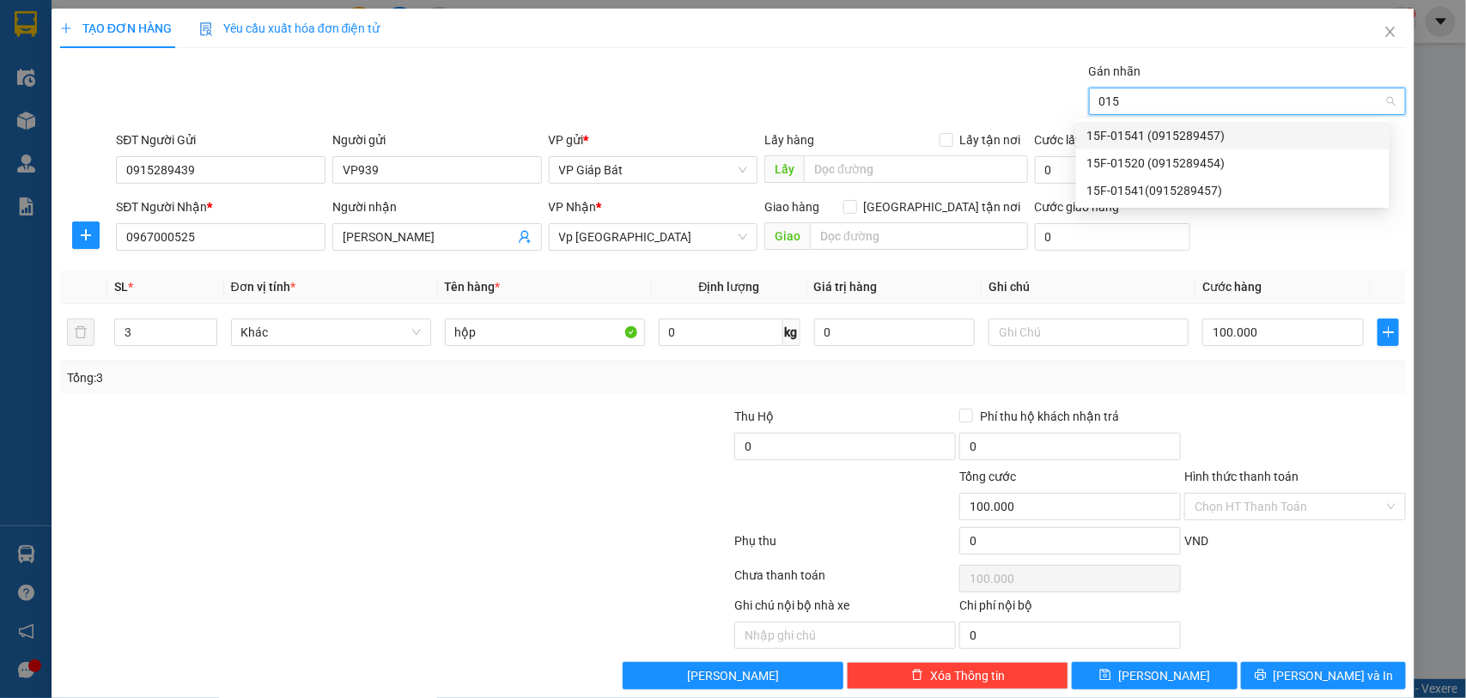
type input "0154"
click at [1177, 131] on div "15F-01541 (0915289457)" at bounding box center [1232, 135] width 293 height 19
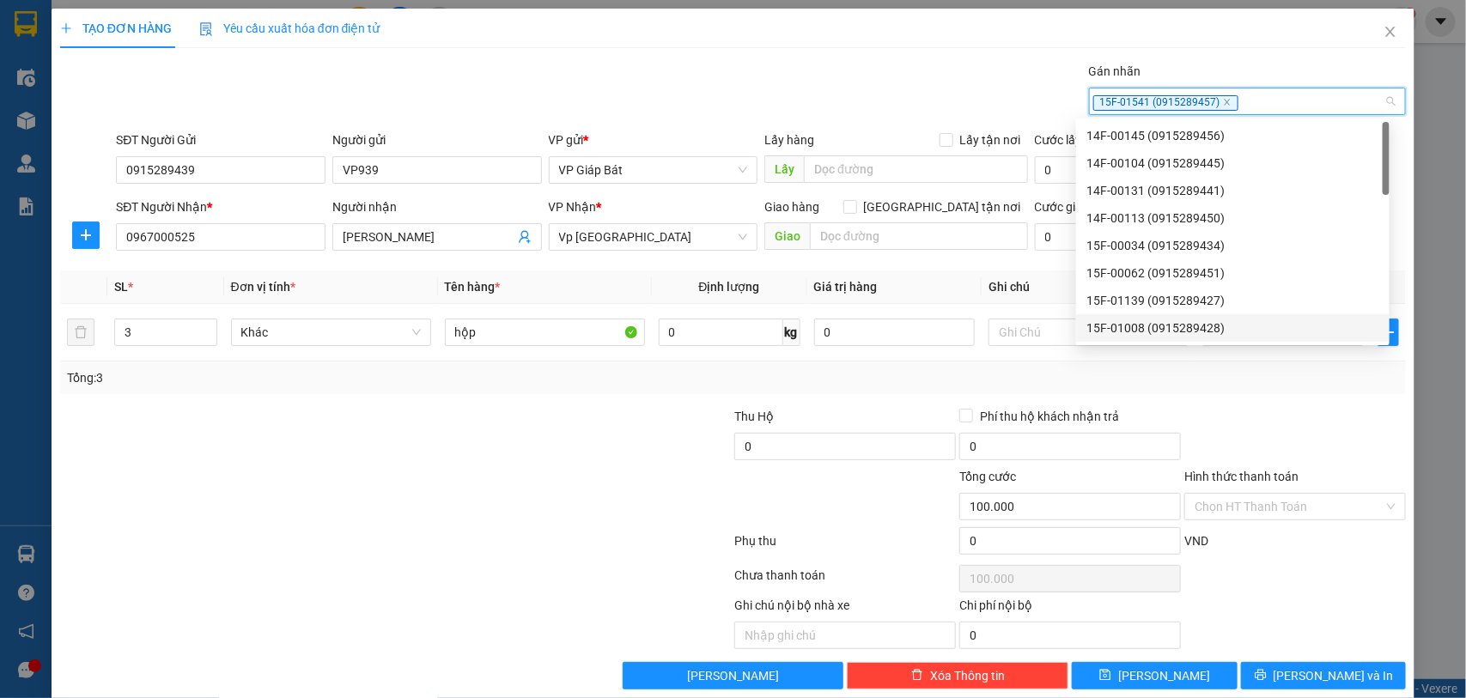
click at [1285, 694] on div "TẠO ĐƠN HÀNG Yêu cầu xuất hóa đơn điện tử Transit Pickup Surcharge Ids Transit …" at bounding box center [734, 356] width 1364 height 694
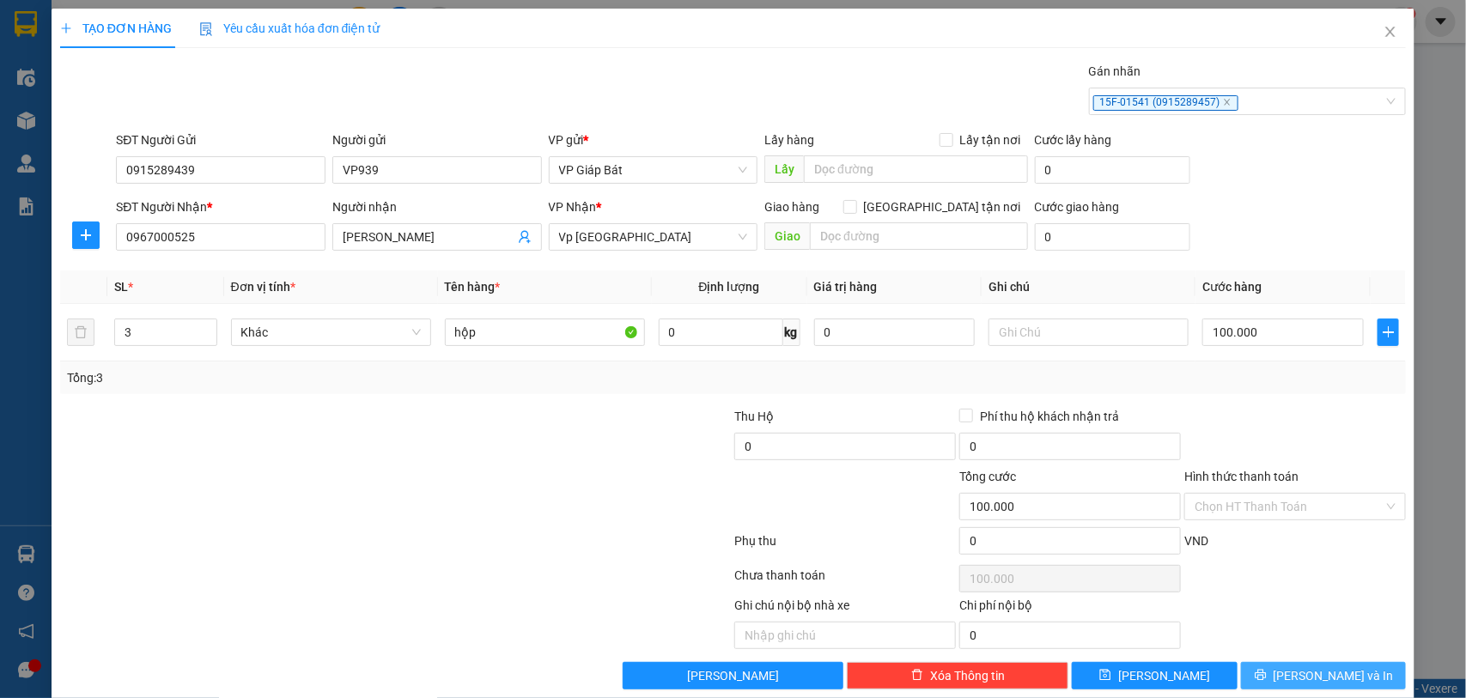
click at [1288, 684] on button "Lưu và In" at bounding box center [1323, 675] width 165 height 27
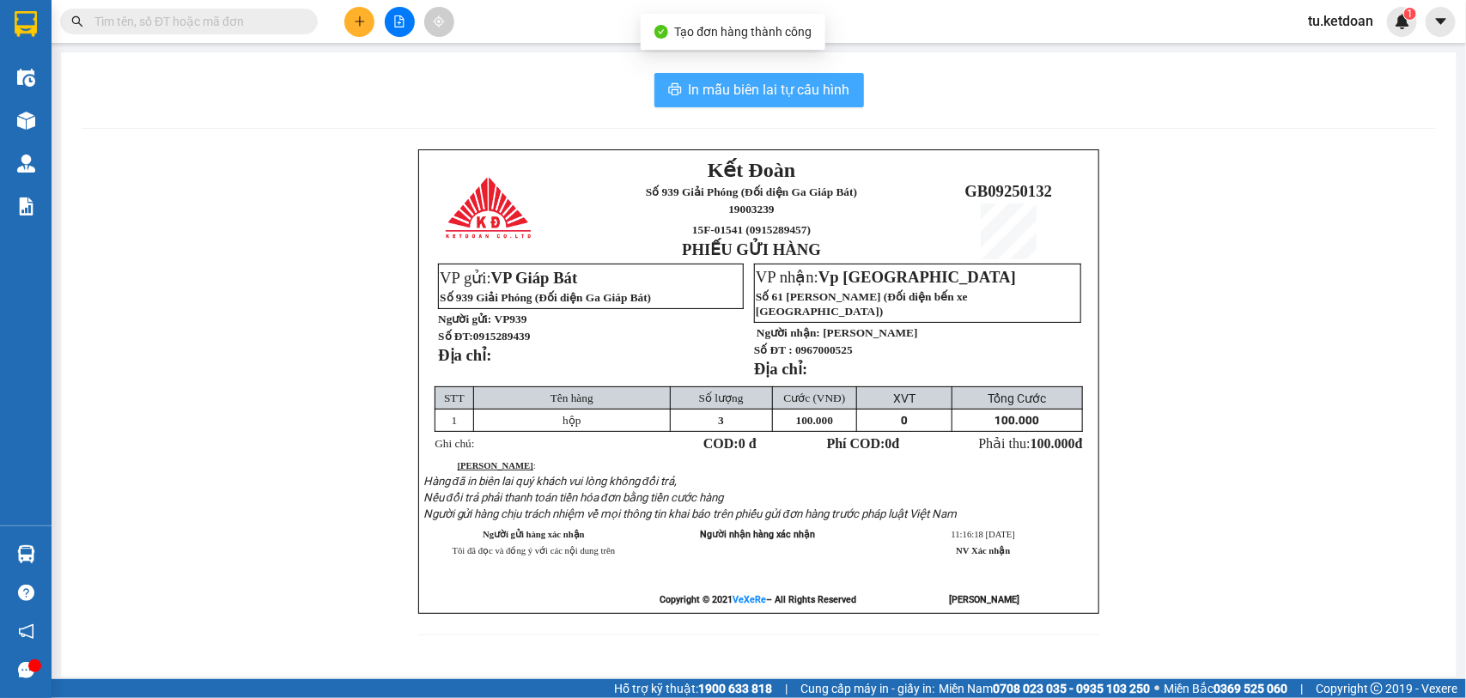
click at [792, 78] on button "In mẫu biên lai tự cấu hình" at bounding box center [759, 90] width 210 height 34
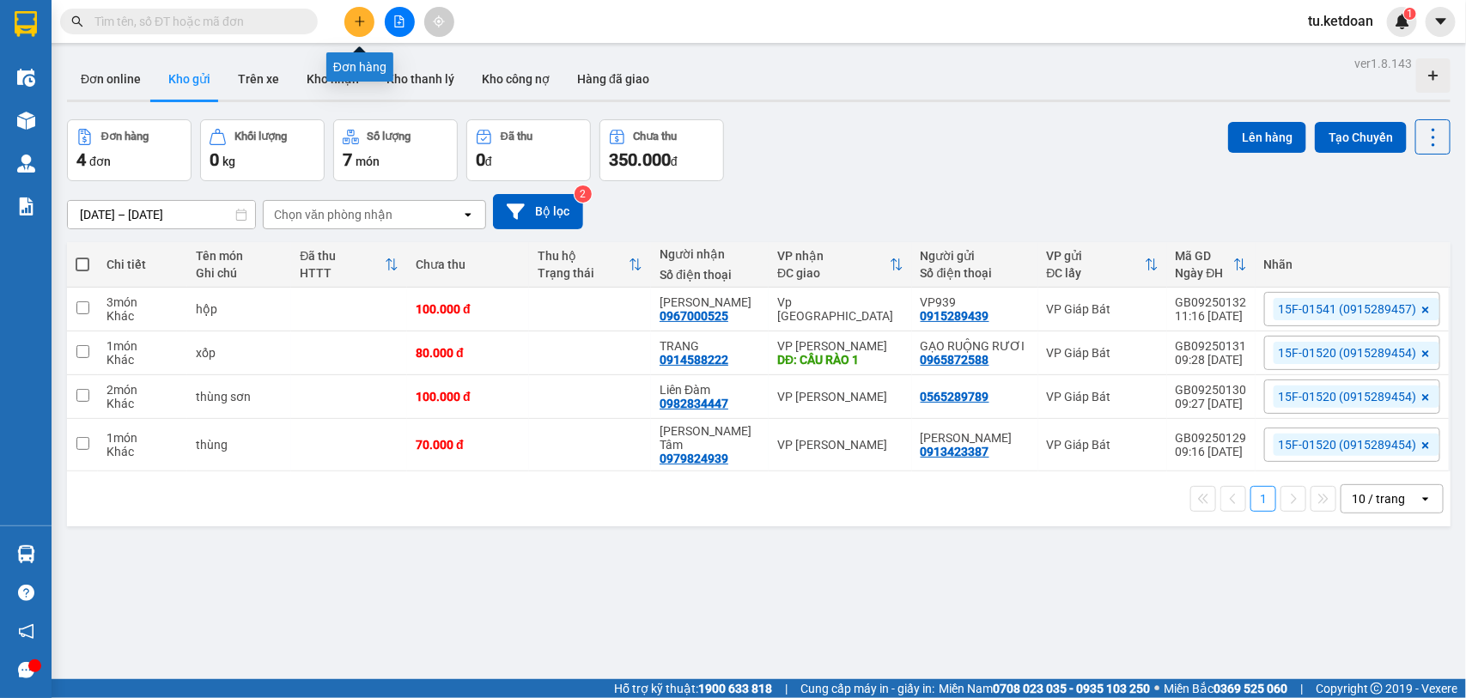
click at [356, 18] on icon "plus" at bounding box center [360, 21] width 12 height 12
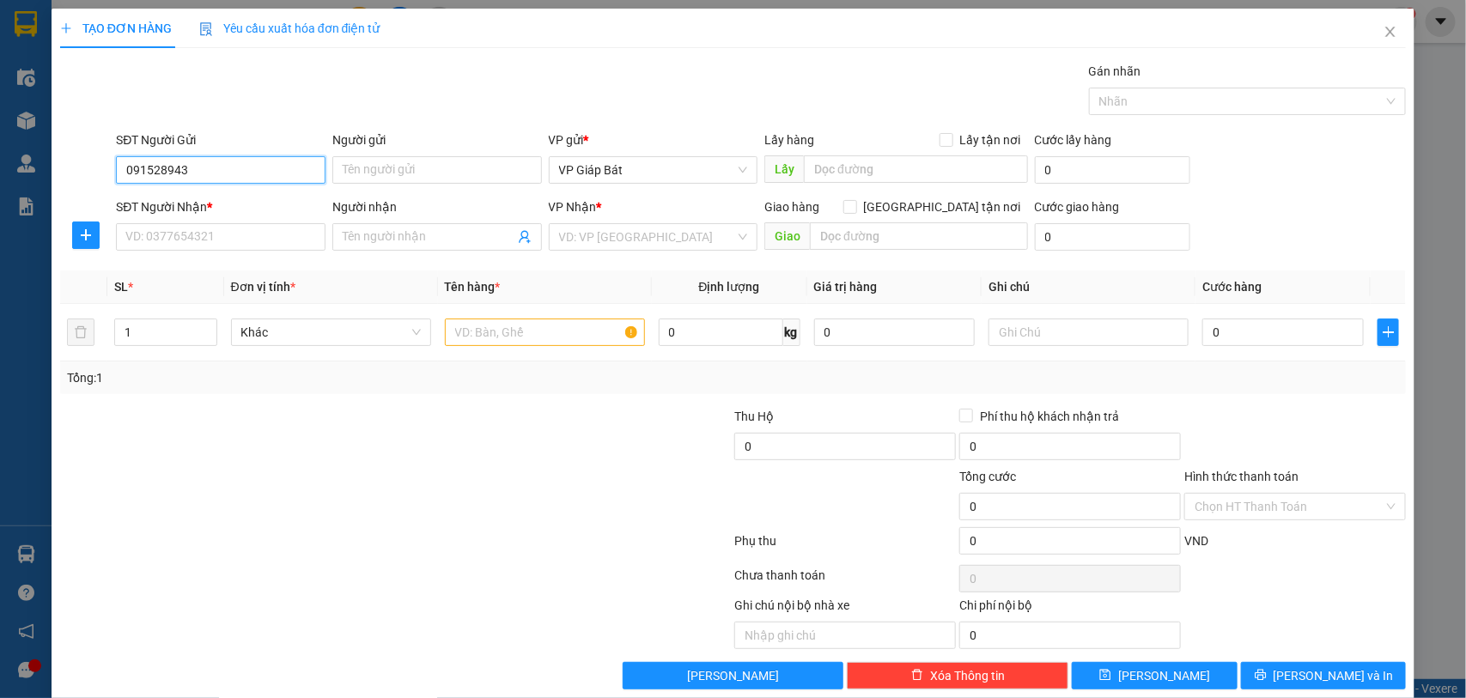
type input "0915289439"
click at [210, 198] on div "0915289439 - VP939" at bounding box center [218, 205] width 186 height 19
type input "VP939"
type input "0915289439"
click at [198, 232] on input "SĐT Người Nhận *" at bounding box center [221, 236] width 210 height 27
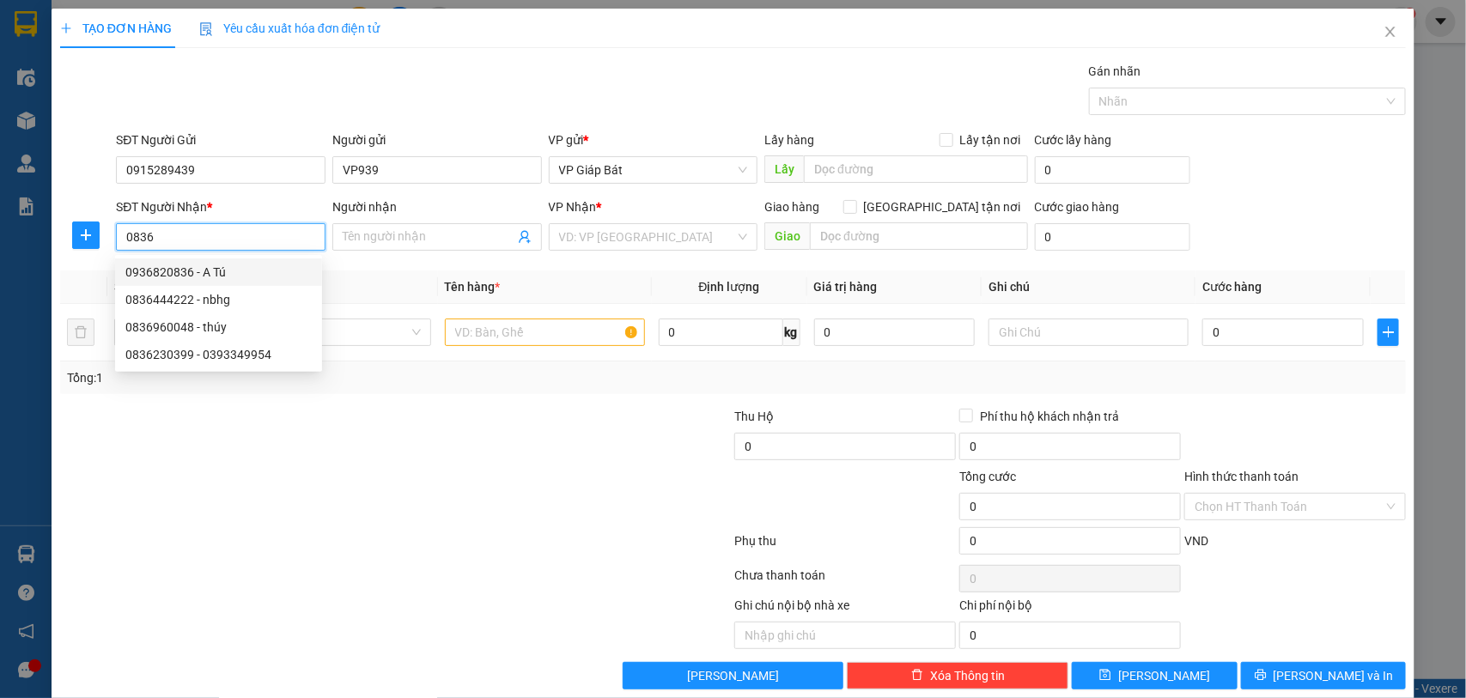
click at [185, 281] on div "0936820836 - A Tú" at bounding box center [218, 272] width 186 height 19
type input "0936820836"
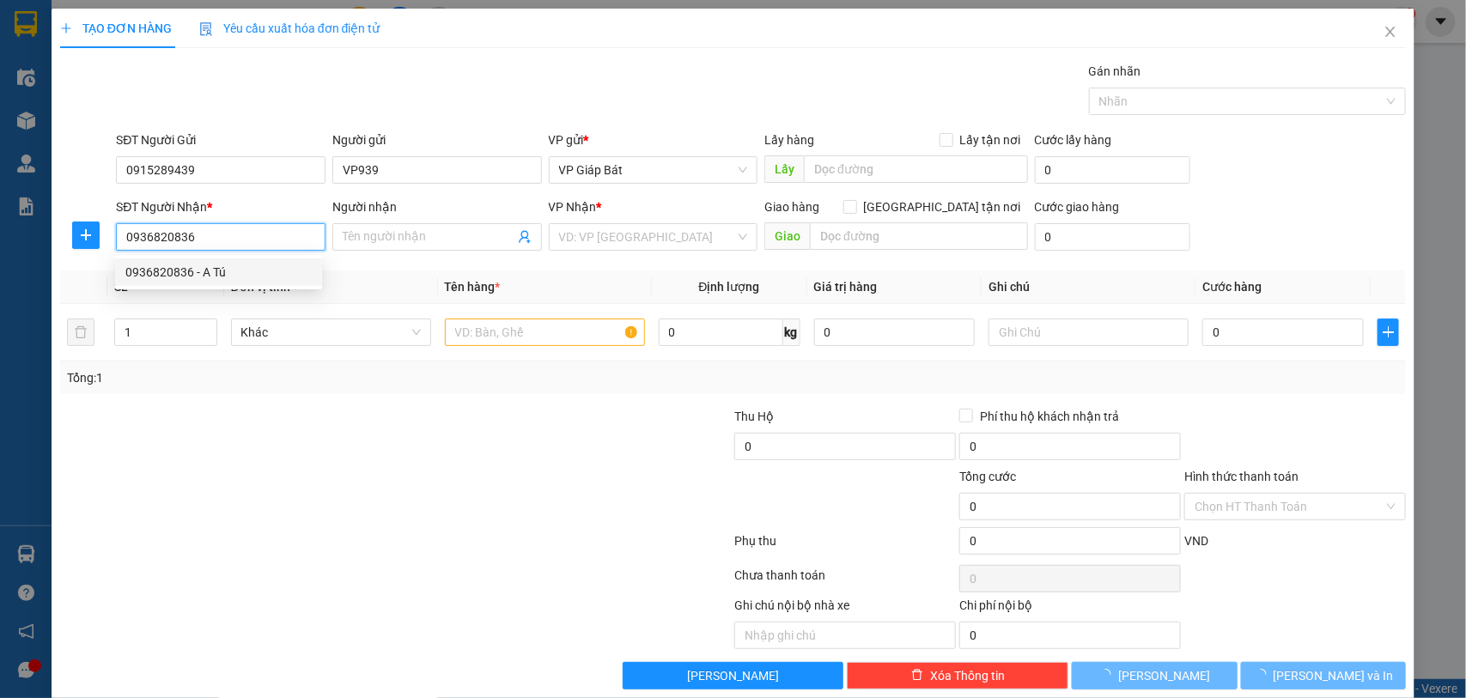
type input "A Tú"
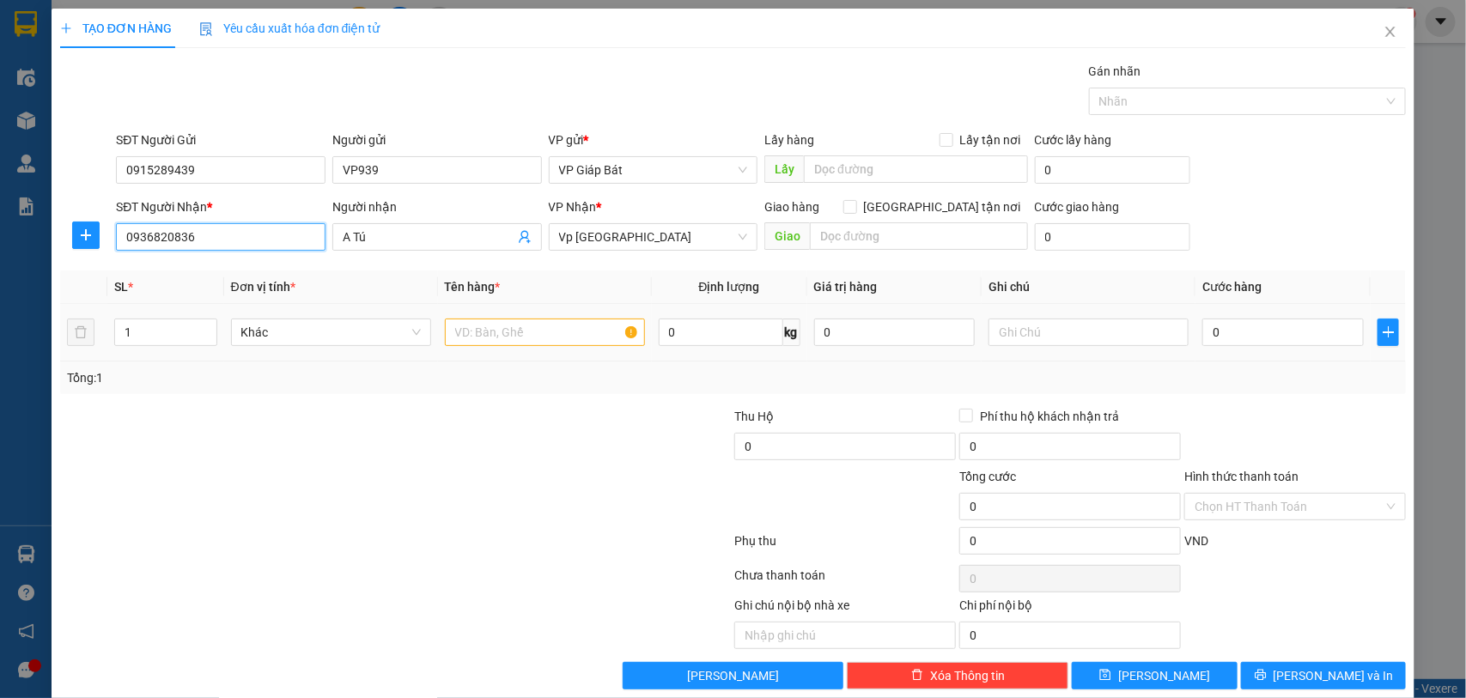
type input "0936820836"
click at [532, 340] on input "text" at bounding box center [545, 332] width 200 height 27
type input "hộp nhỏ"
click at [1268, 325] on input "0" at bounding box center [1282, 332] width 161 height 27
type input "5"
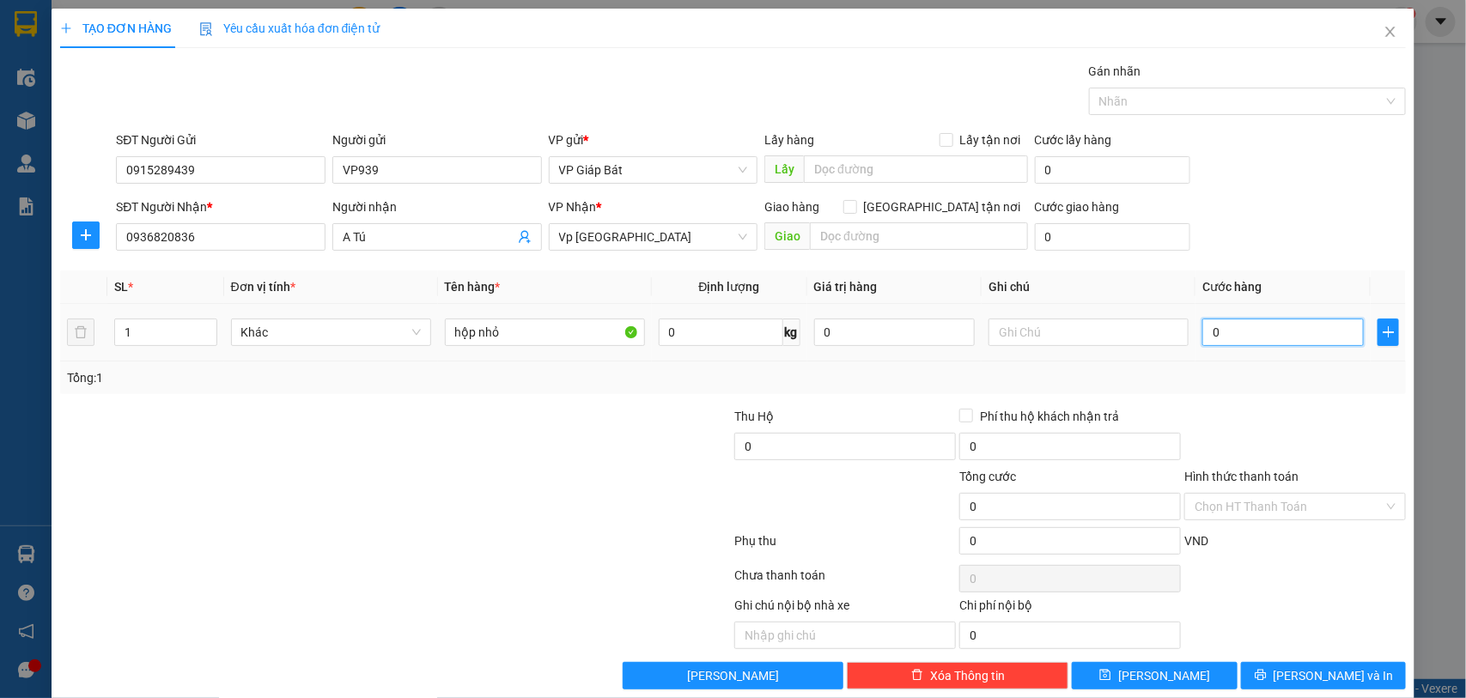
type input "5"
type input "50"
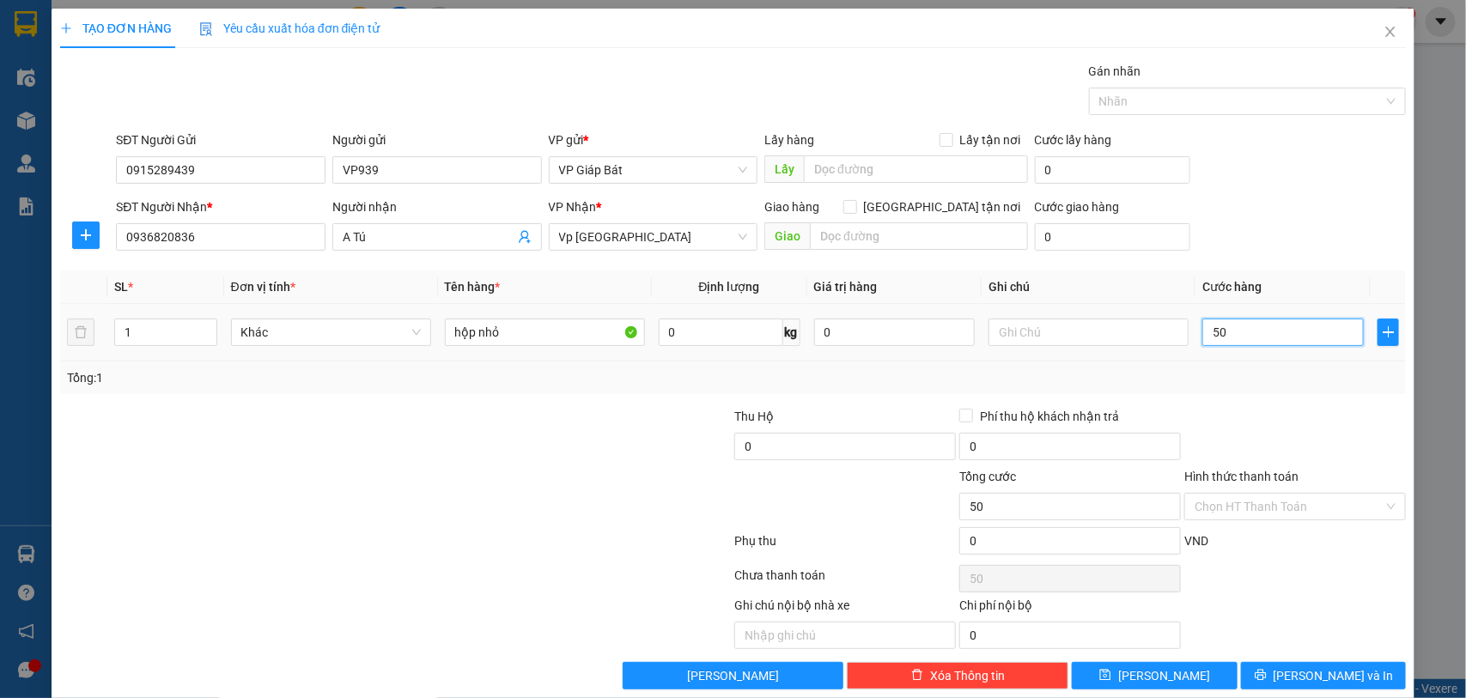
type input "500"
type input "5.000"
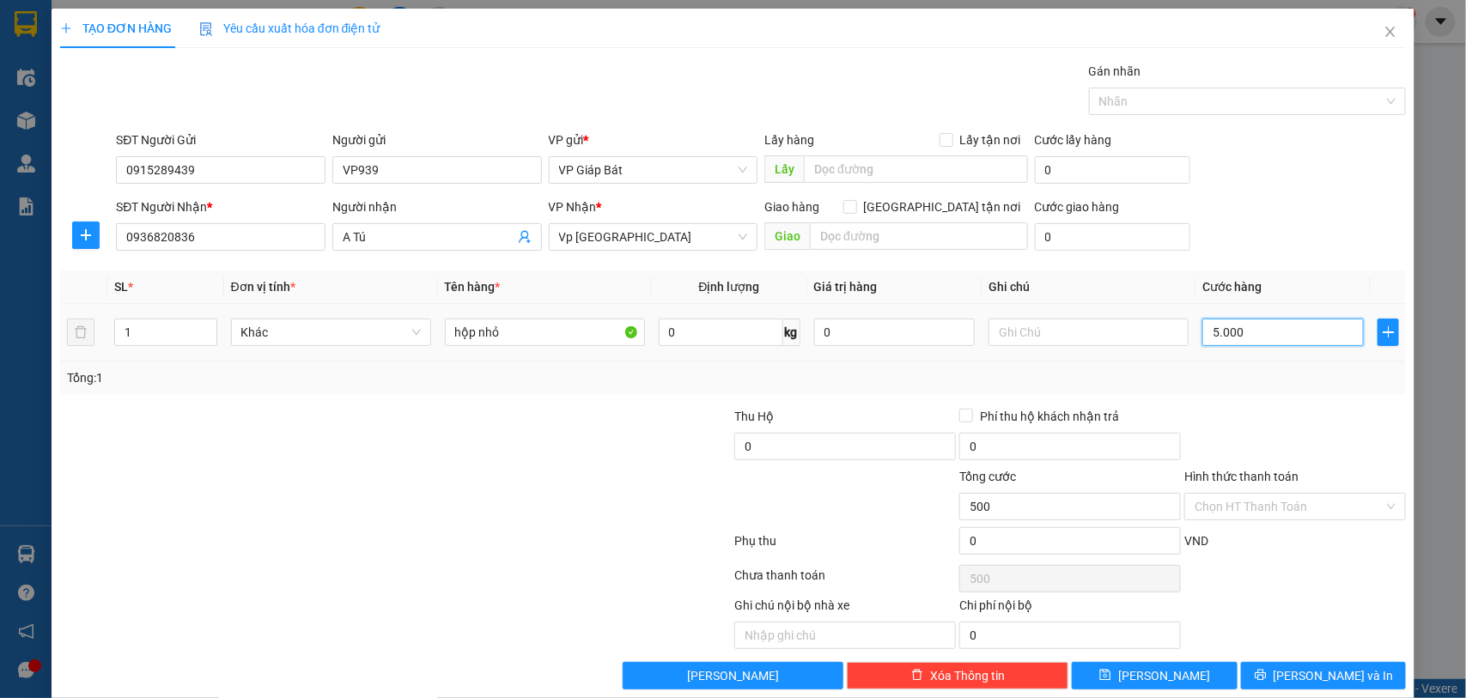
type input "5.000"
type input "50.000"
click at [1233, 100] on div at bounding box center [1239, 101] width 292 height 21
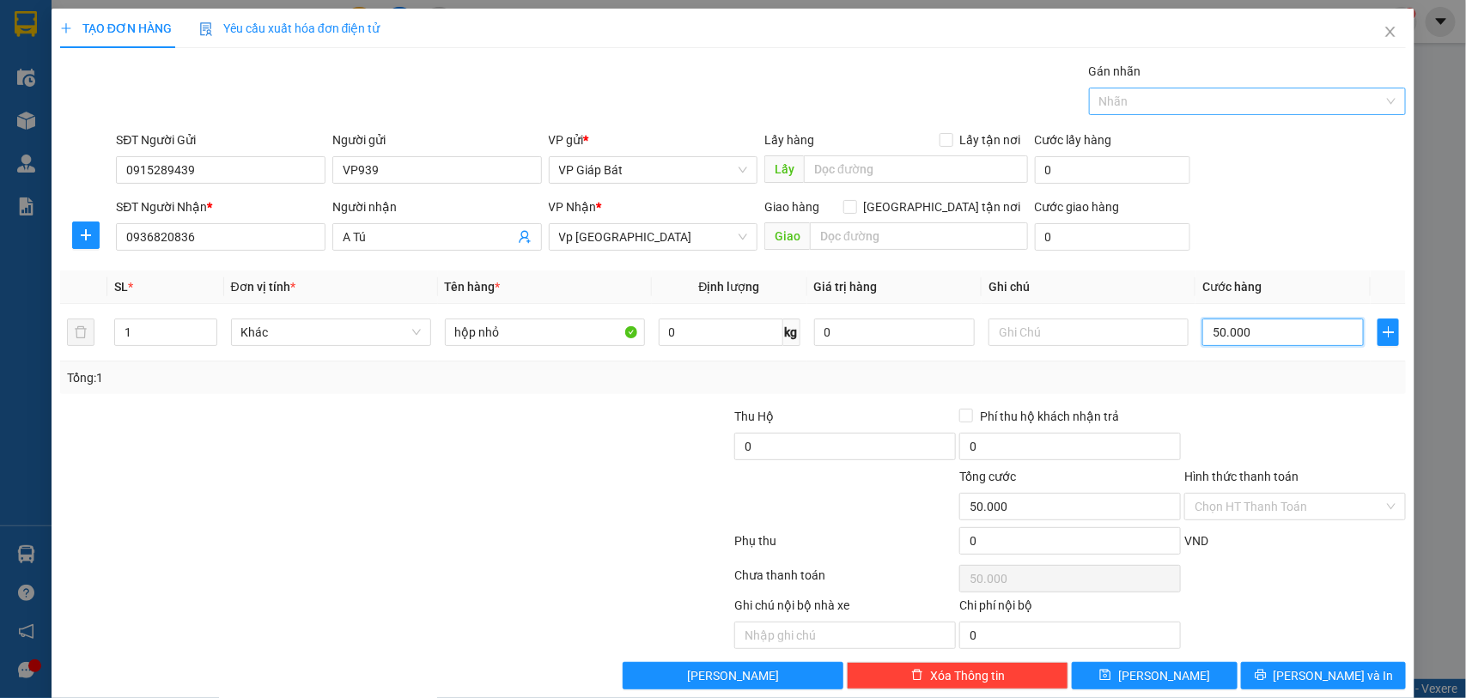
type input "50.000"
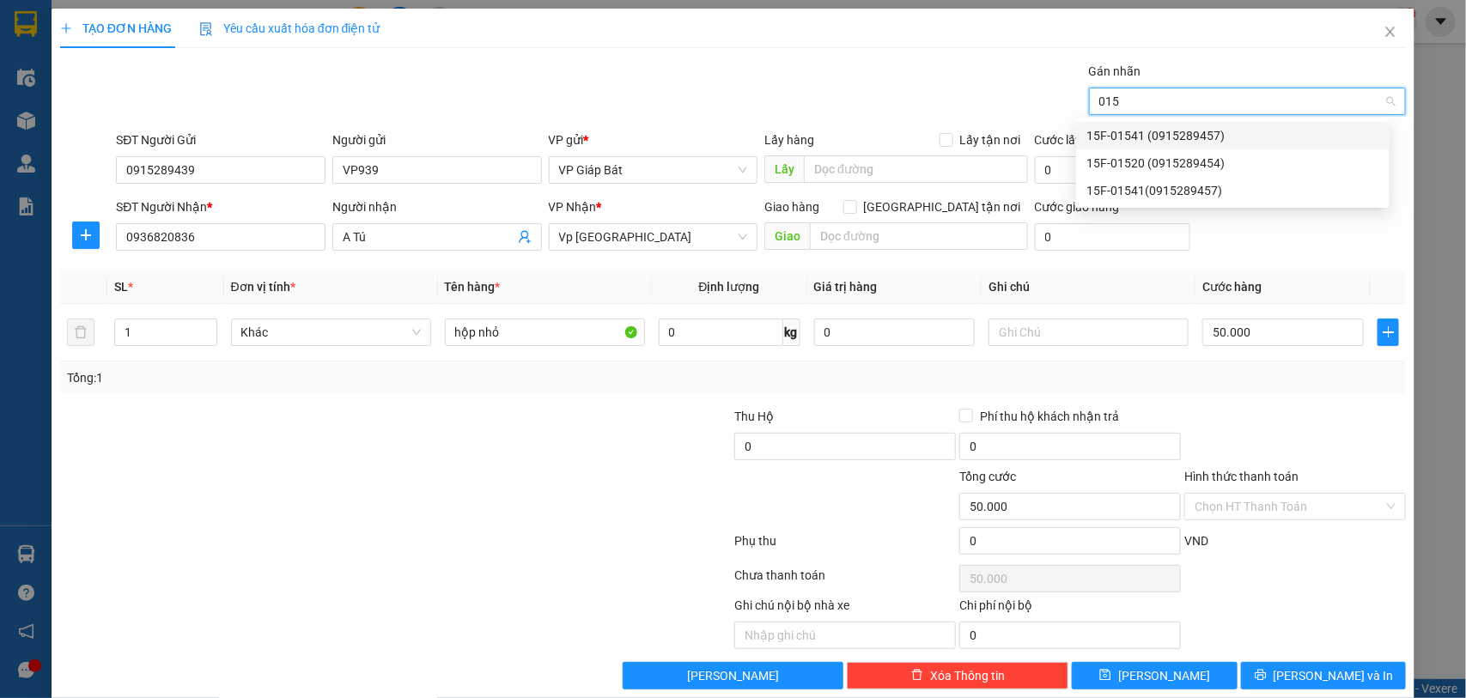
type input "0154"
click at [1198, 129] on div "15F-01541 (0915289457)" at bounding box center [1232, 135] width 293 height 19
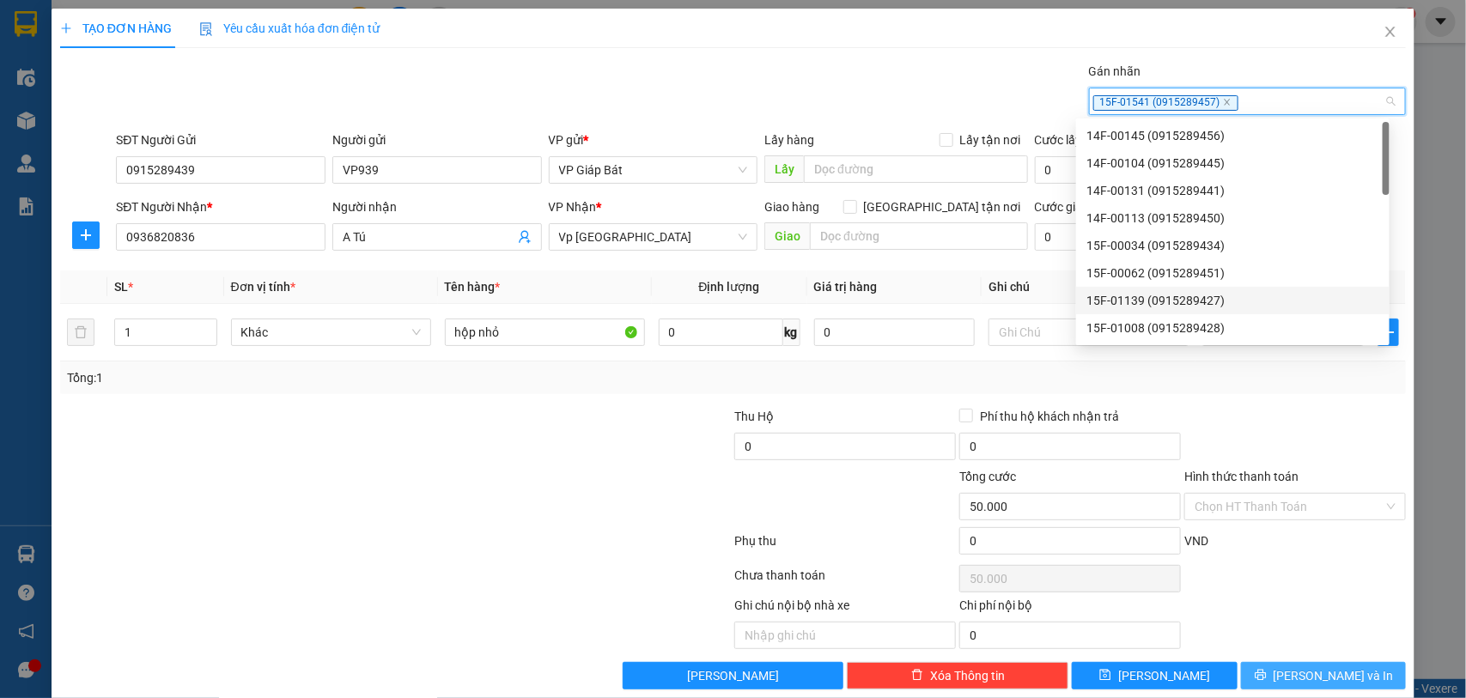
click at [1298, 671] on span "Lưu và In" at bounding box center [1334, 675] width 120 height 19
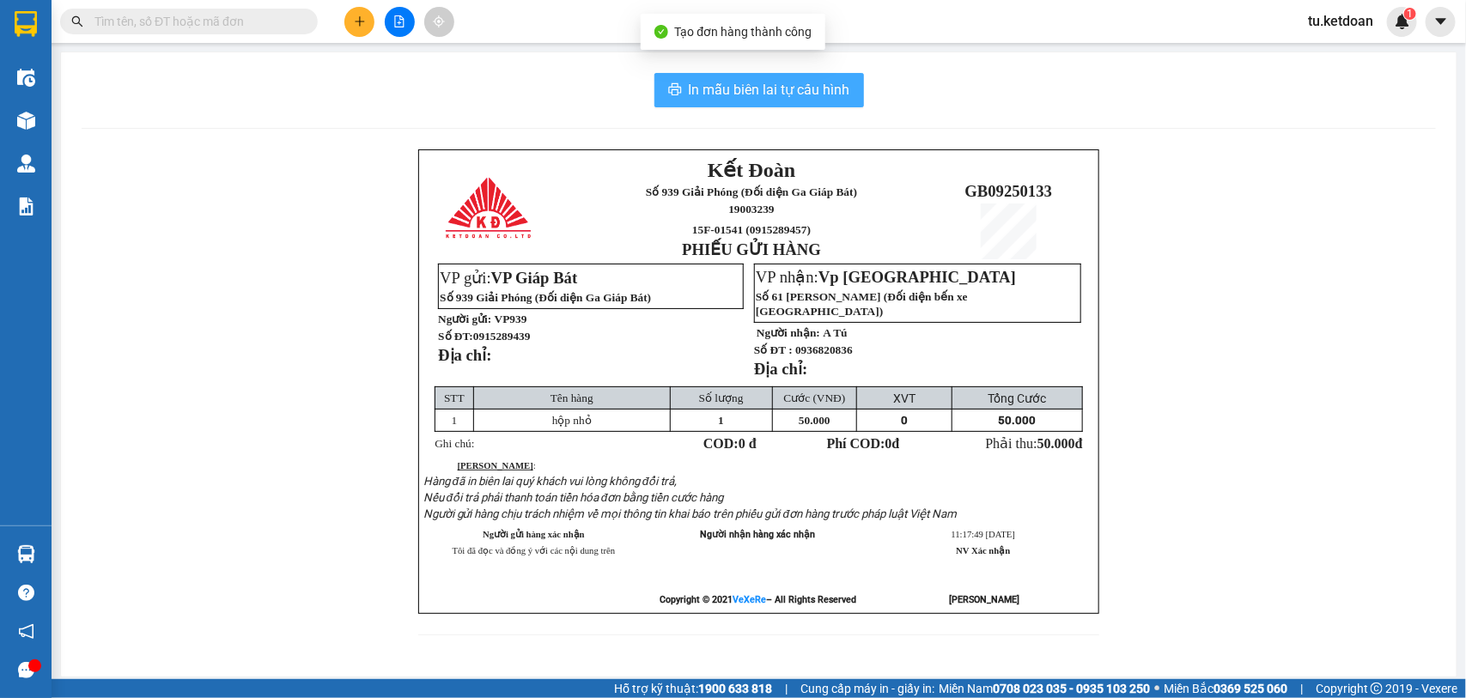
click at [744, 86] on span "In mẫu biên lai tự cấu hình" at bounding box center [769, 89] width 161 height 21
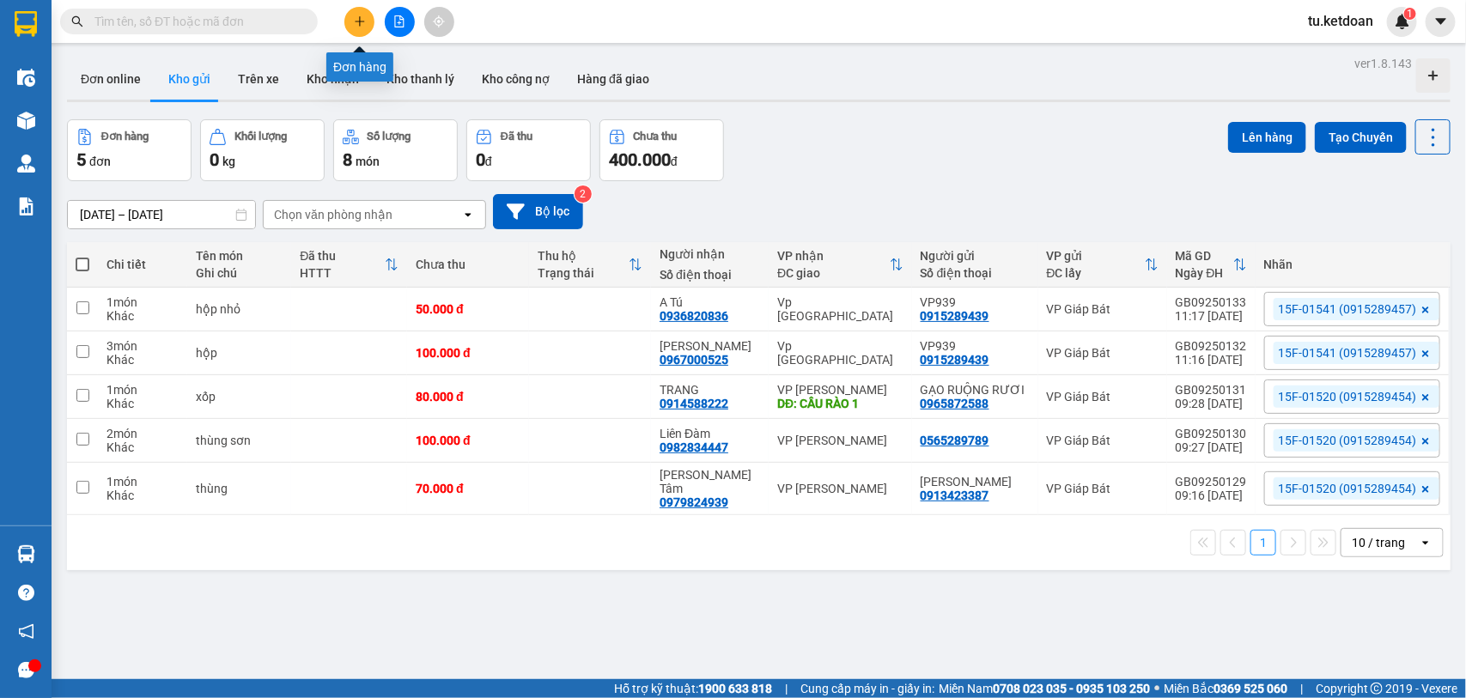
click at [356, 10] on button at bounding box center [359, 22] width 30 height 30
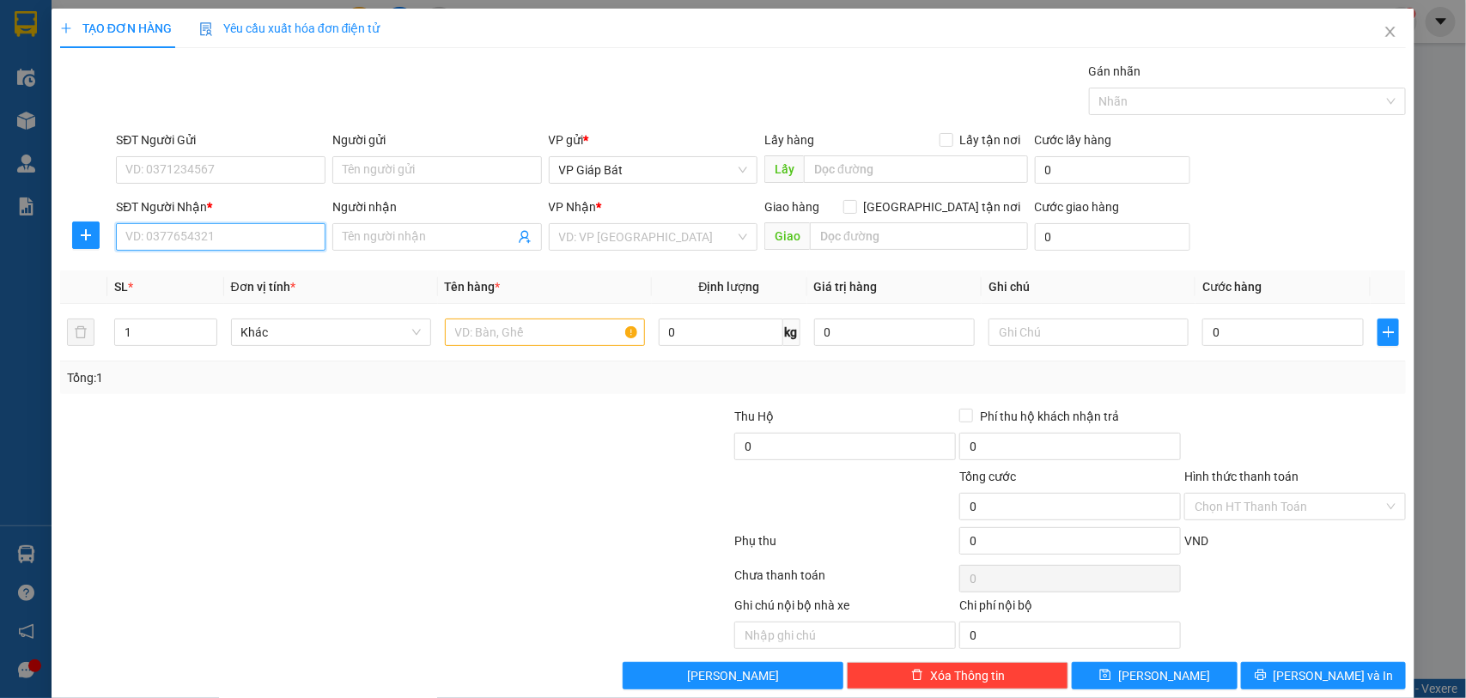
click at [253, 245] on input "SĐT Người Nhận *" at bounding box center [221, 236] width 210 height 27
click at [253, 271] on div "0789252982 - Trần Hùng" at bounding box center [218, 272] width 186 height 19
type input "0789252982"
type input "Trần Hùng"
type input "0789252982"
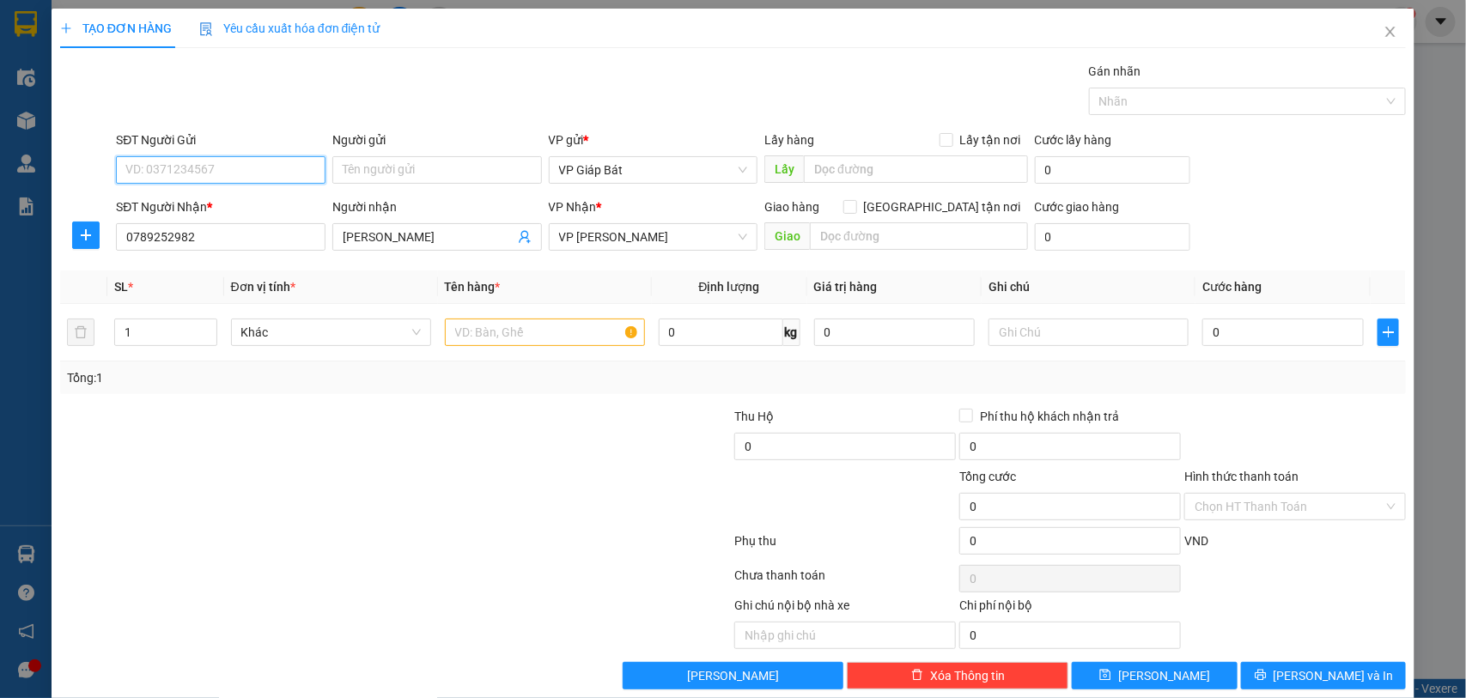
click at [233, 159] on input "SĐT Người Gửi" at bounding box center [221, 169] width 210 height 27
click at [228, 204] on div "0983410370 - Chị Thơ" at bounding box center [218, 205] width 186 height 19
type input "0983410370"
type input "Chị Thơ"
click at [520, 332] on input "text" at bounding box center [545, 332] width 200 height 27
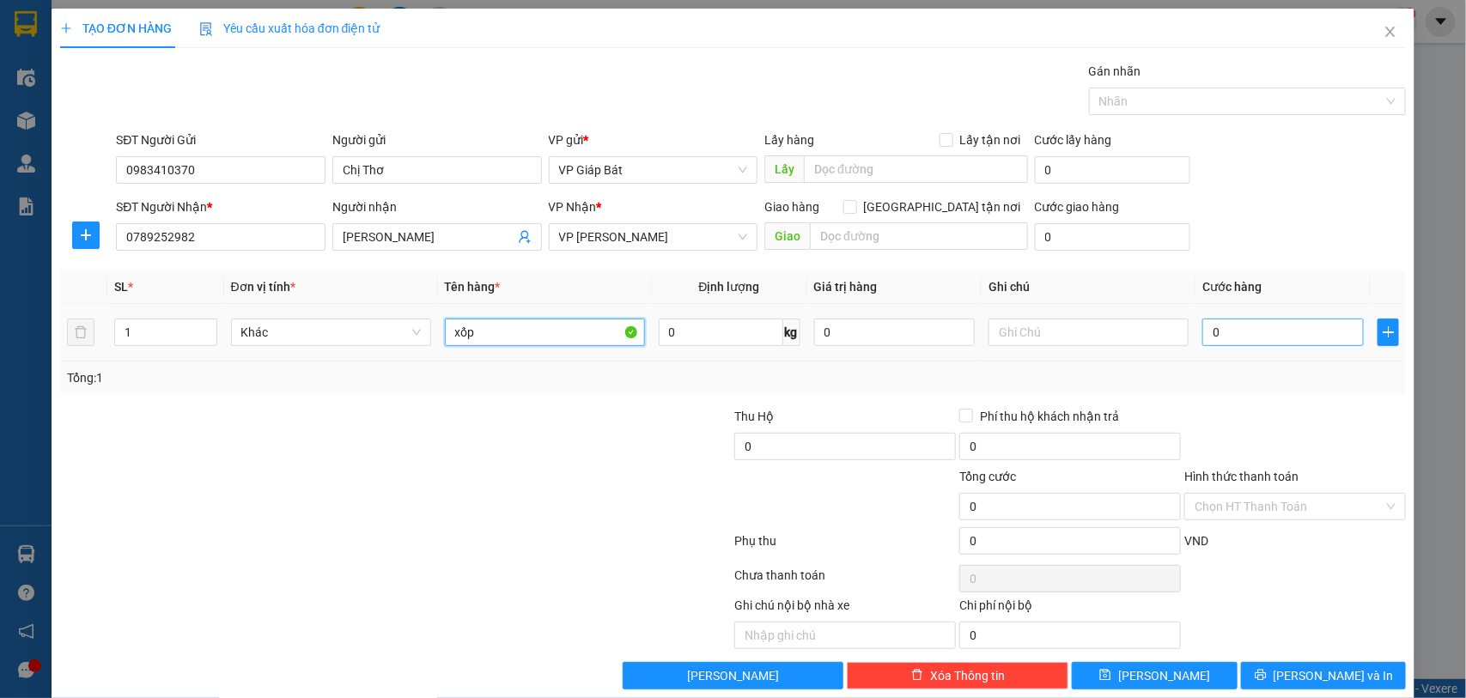
type input "xốp"
click at [1216, 328] on input "0" at bounding box center [1282, 332] width 161 height 27
type input "7"
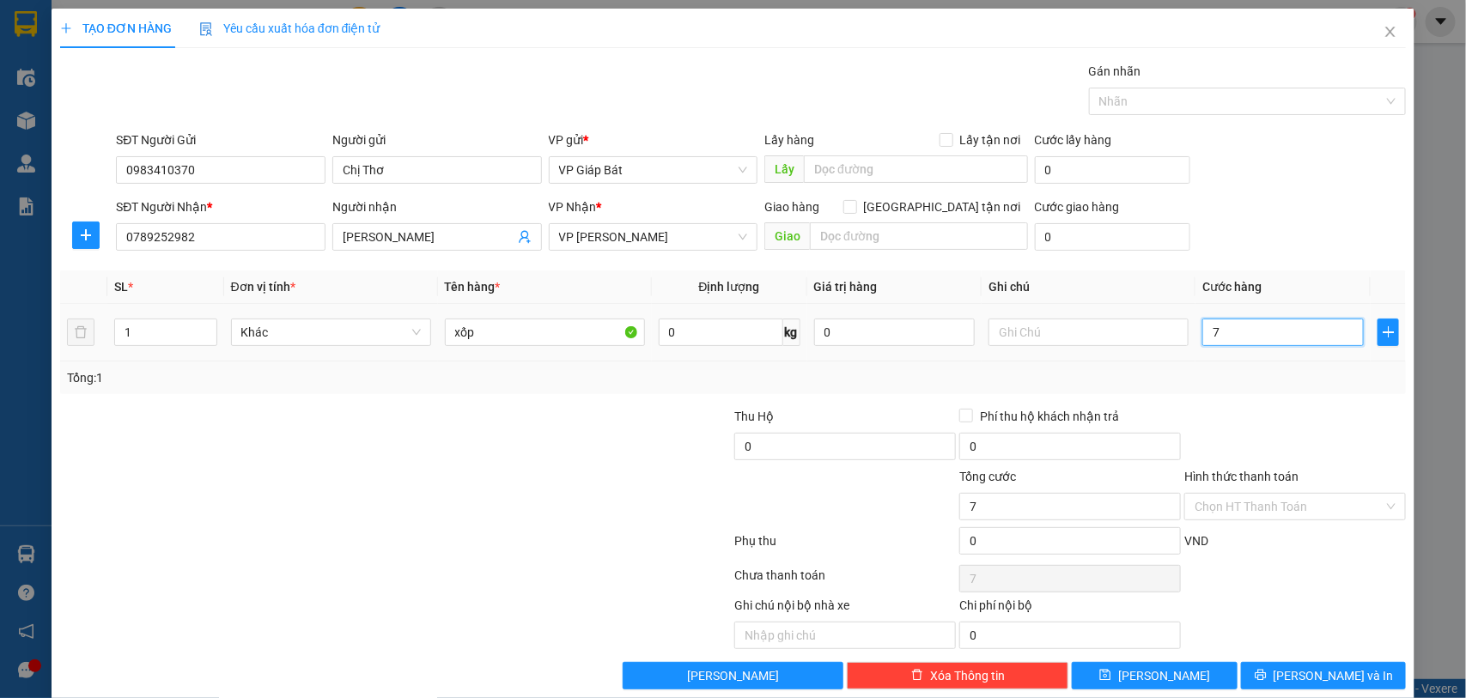
type input "70"
type input "700"
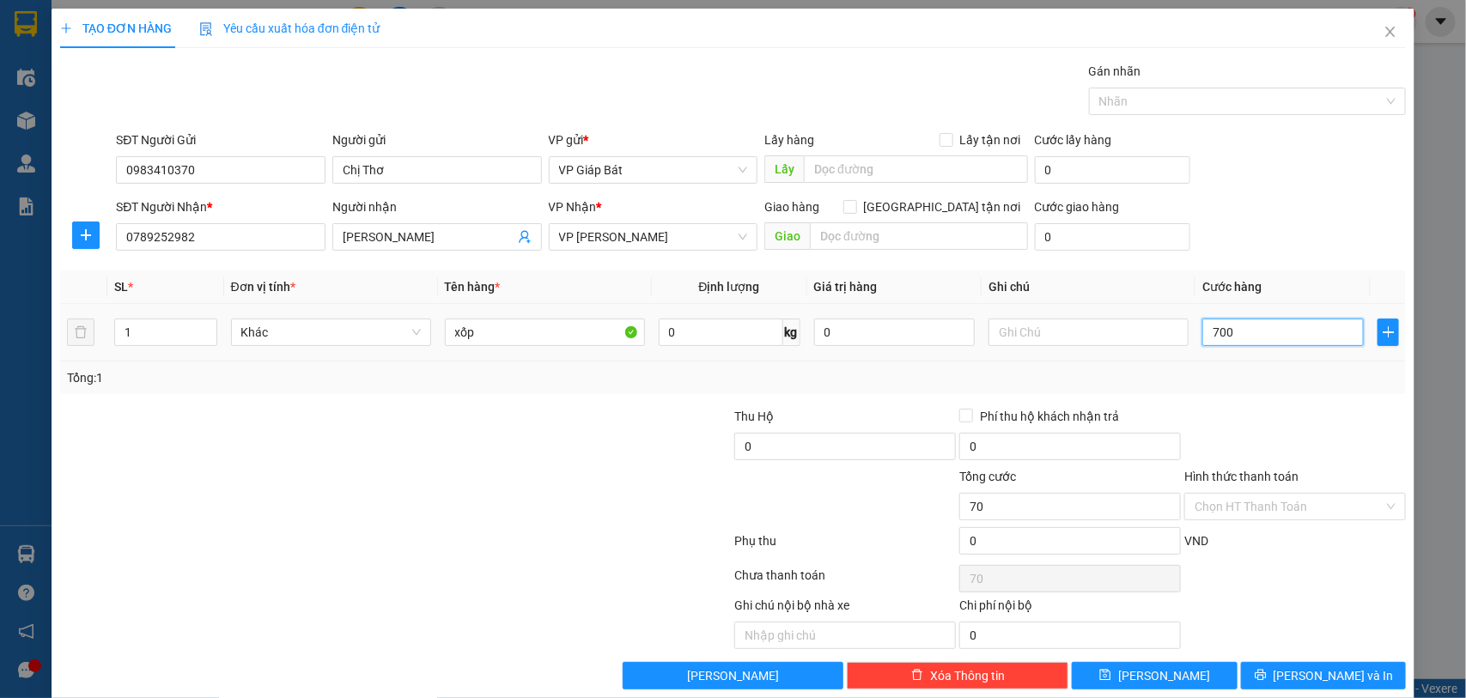
type input "700"
type input "7.000"
type input "70.000"
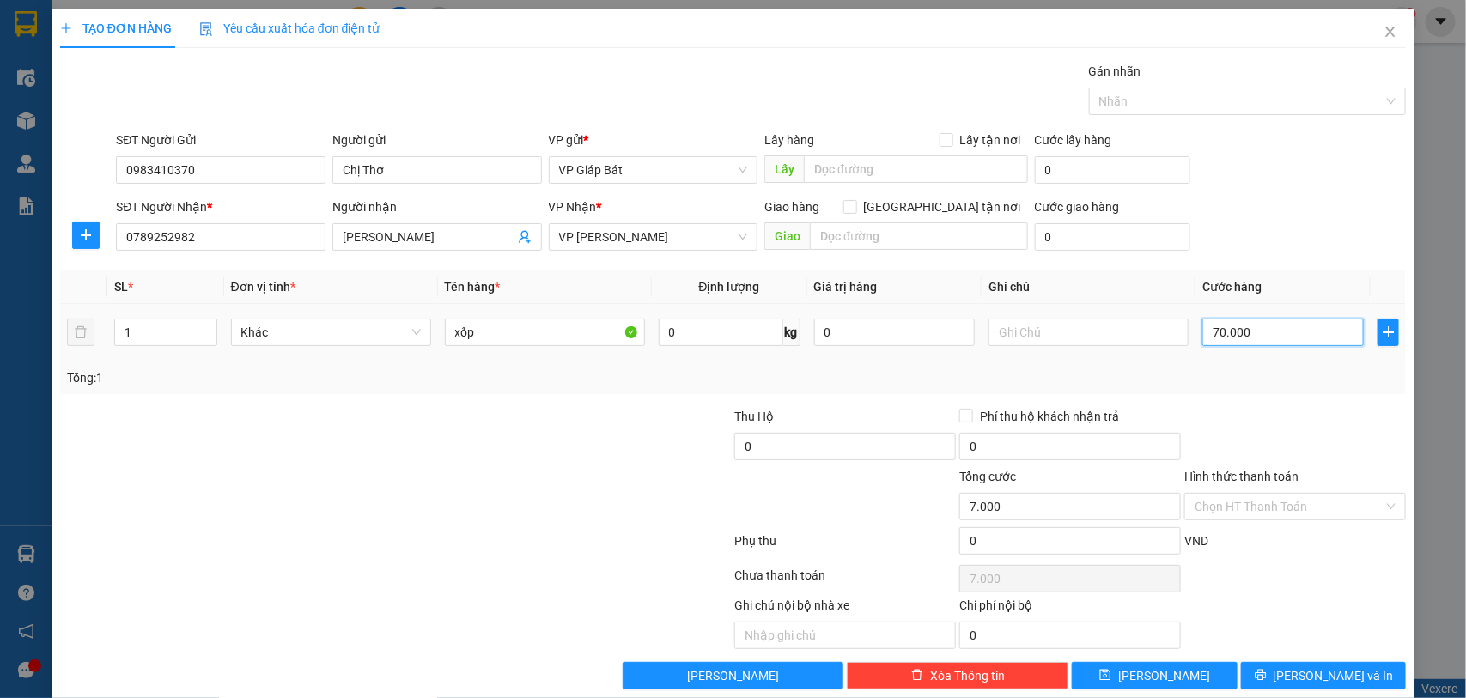
type input "70.000"
click at [1117, 97] on div at bounding box center [1239, 101] width 292 height 21
type input "70.000"
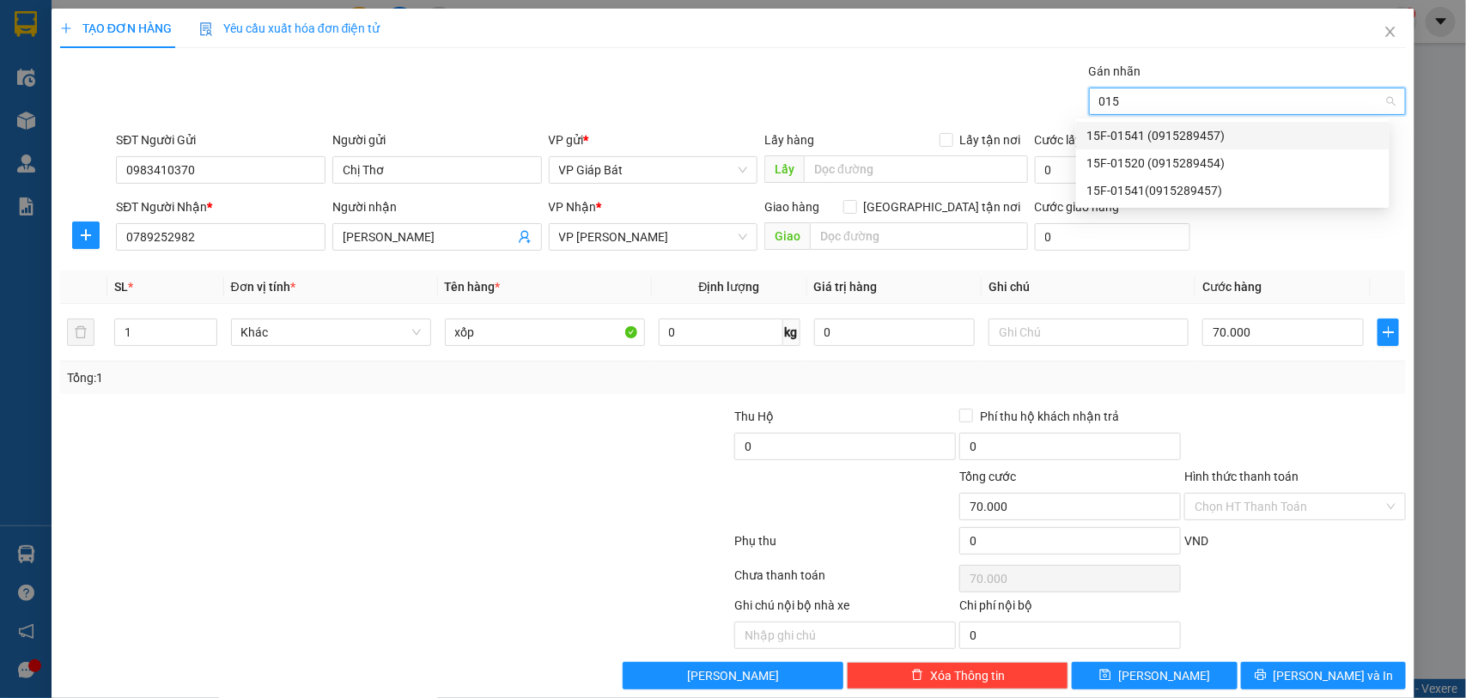
type input "0154"
click at [1117, 129] on div "15F-01541 (0915289457)" at bounding box center [1232, 135] width 293 height 19
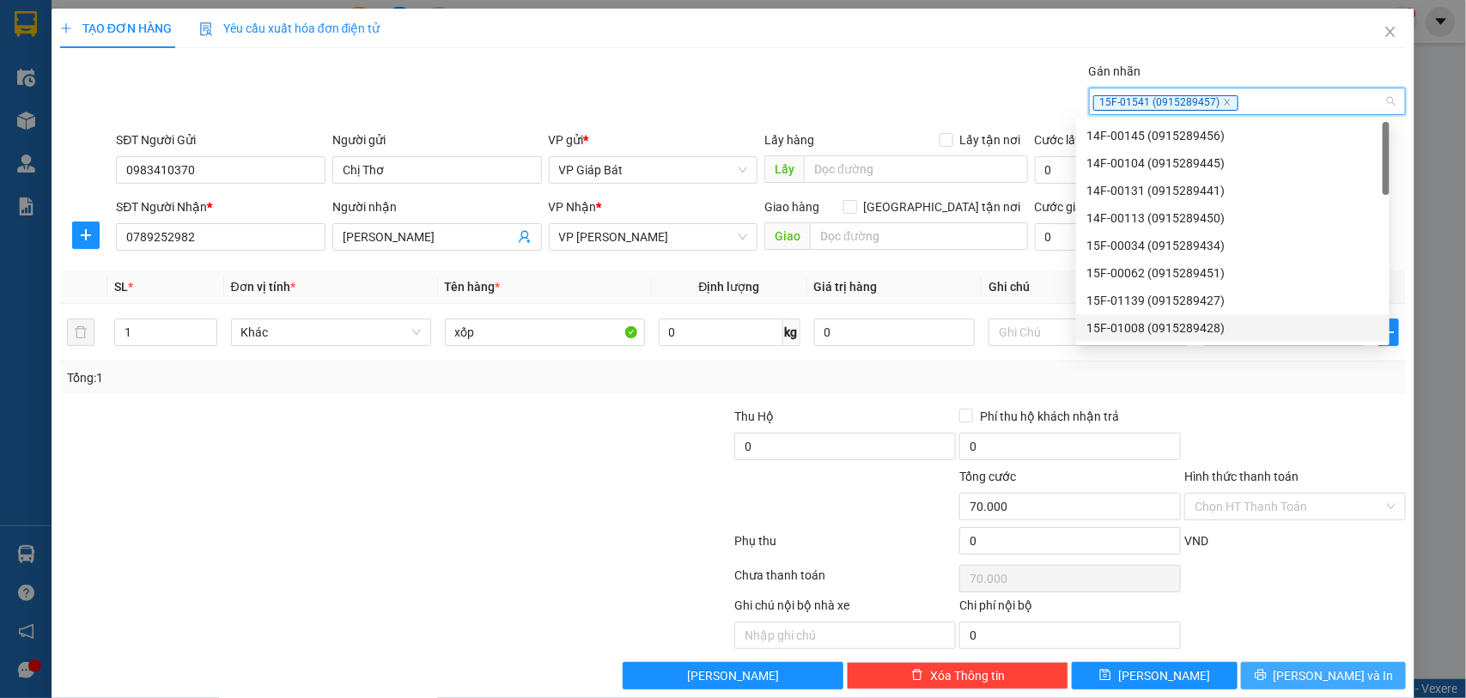
click at [1267, 677] on icon "printer" at bounding box center [1261, 675] width 12 height 12
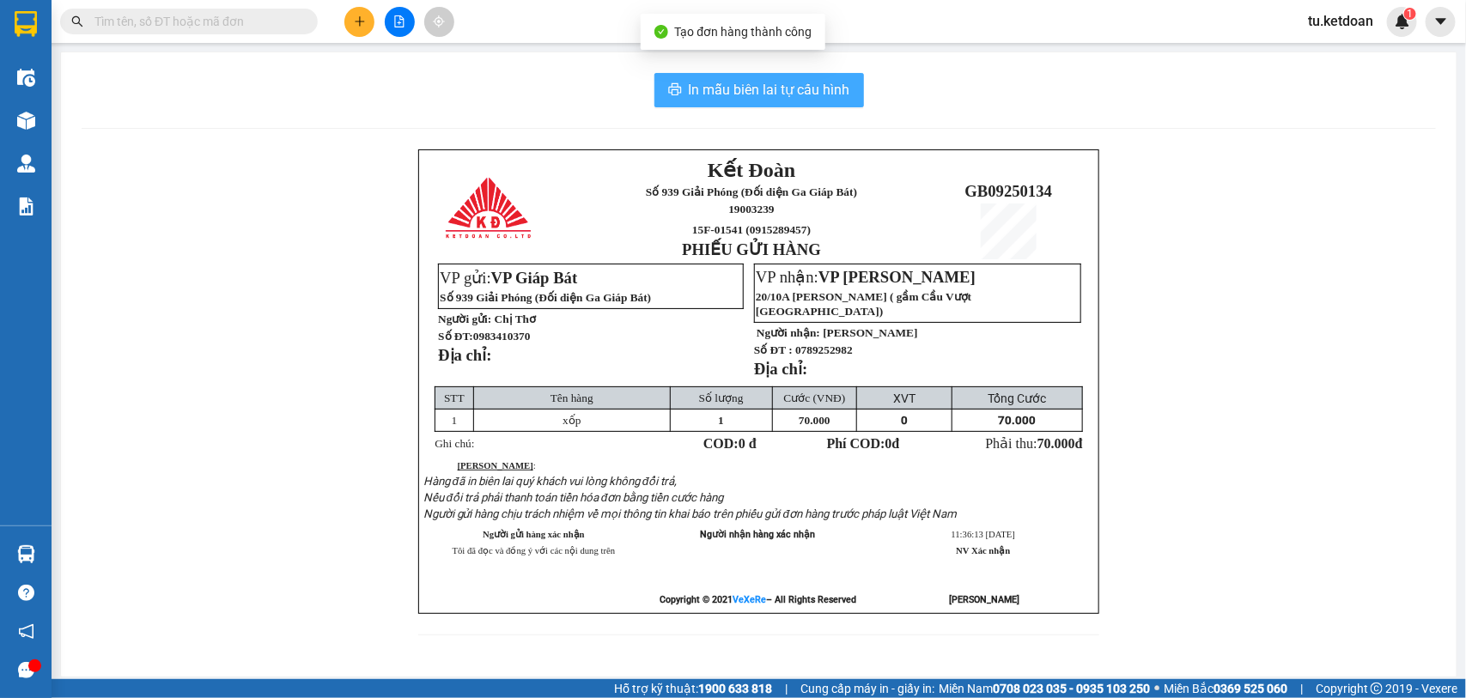
click at [800, 95] on span "In mẫu biên lai tự cấu hình" at bounding box center [769, 89] width 161 height 21
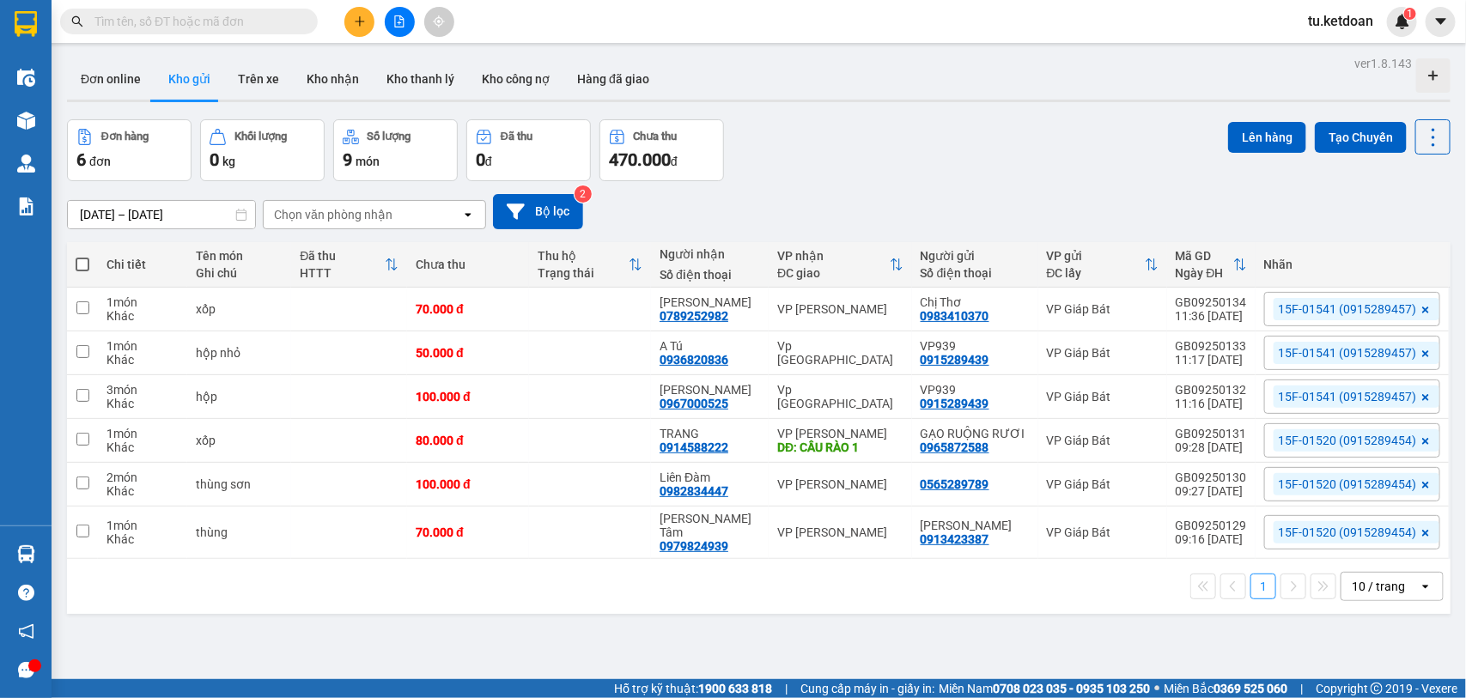
click at [247, 20] on input "text" at bounding box center [195, 21] width 203 height 19
